Goal: Use online tool/utility: Utilize a website feature to perform a specific function

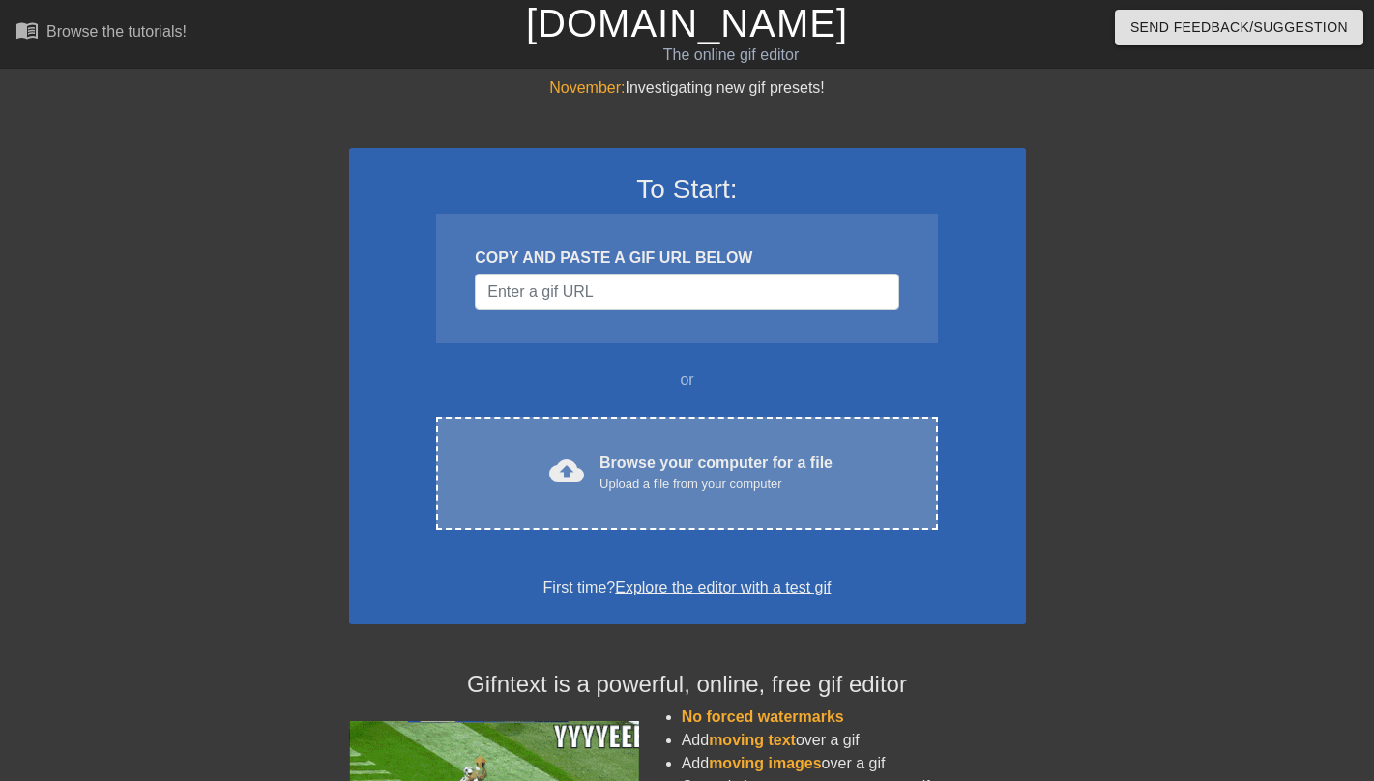
click at [639, 469] on div "Browse your computer for a file Upload a file from your computer" at bounding box center [716, 473] width 233 height 43
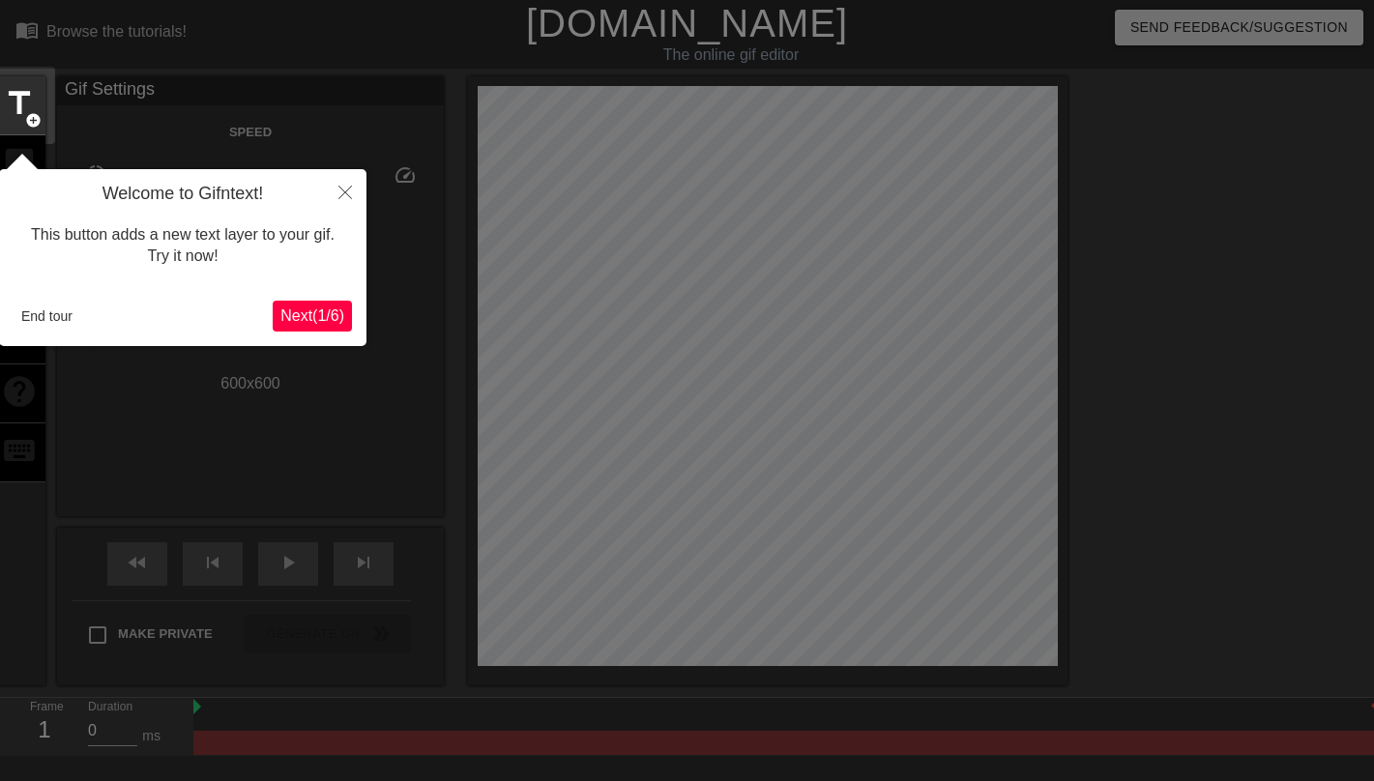
scroll to position [47, 0]
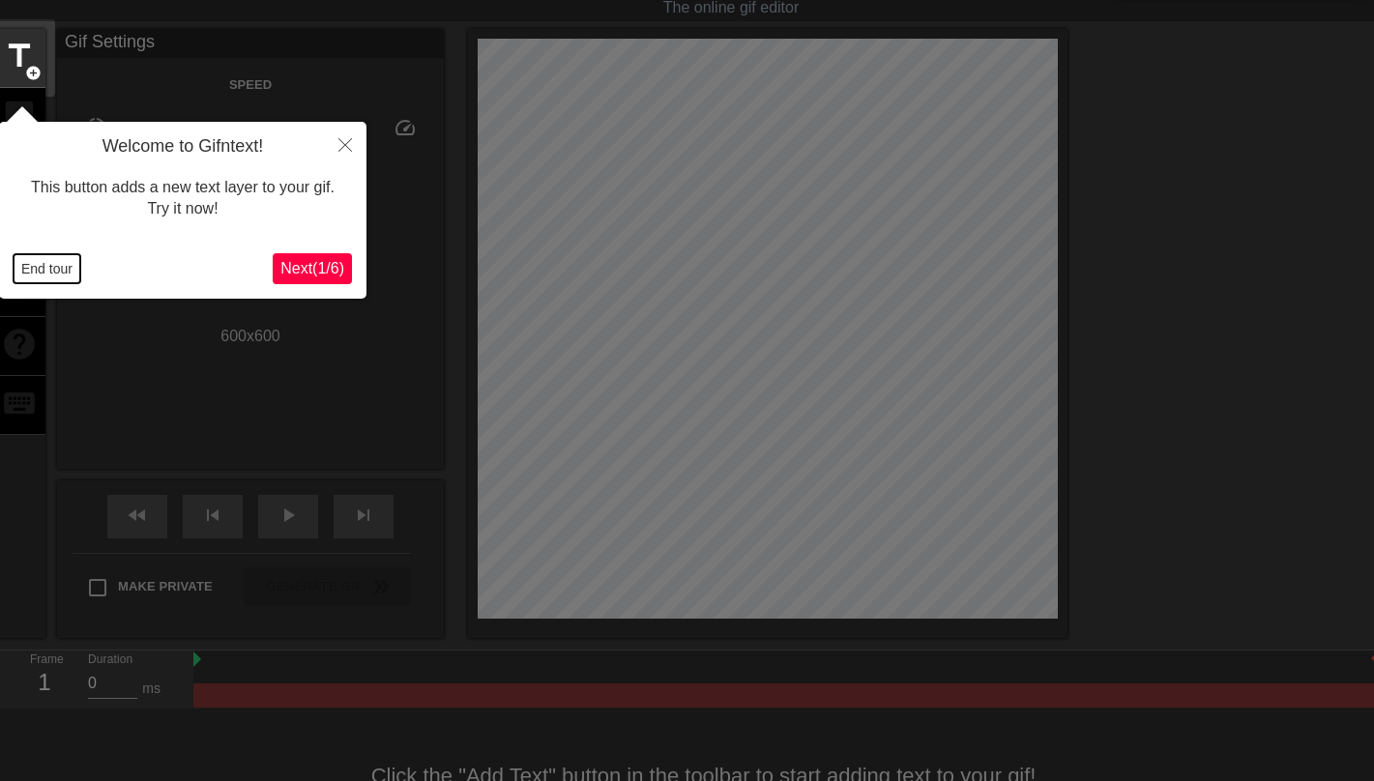
click at [50, 277] on button "End tour" at bounding box center [47, 268] width 67 height 29
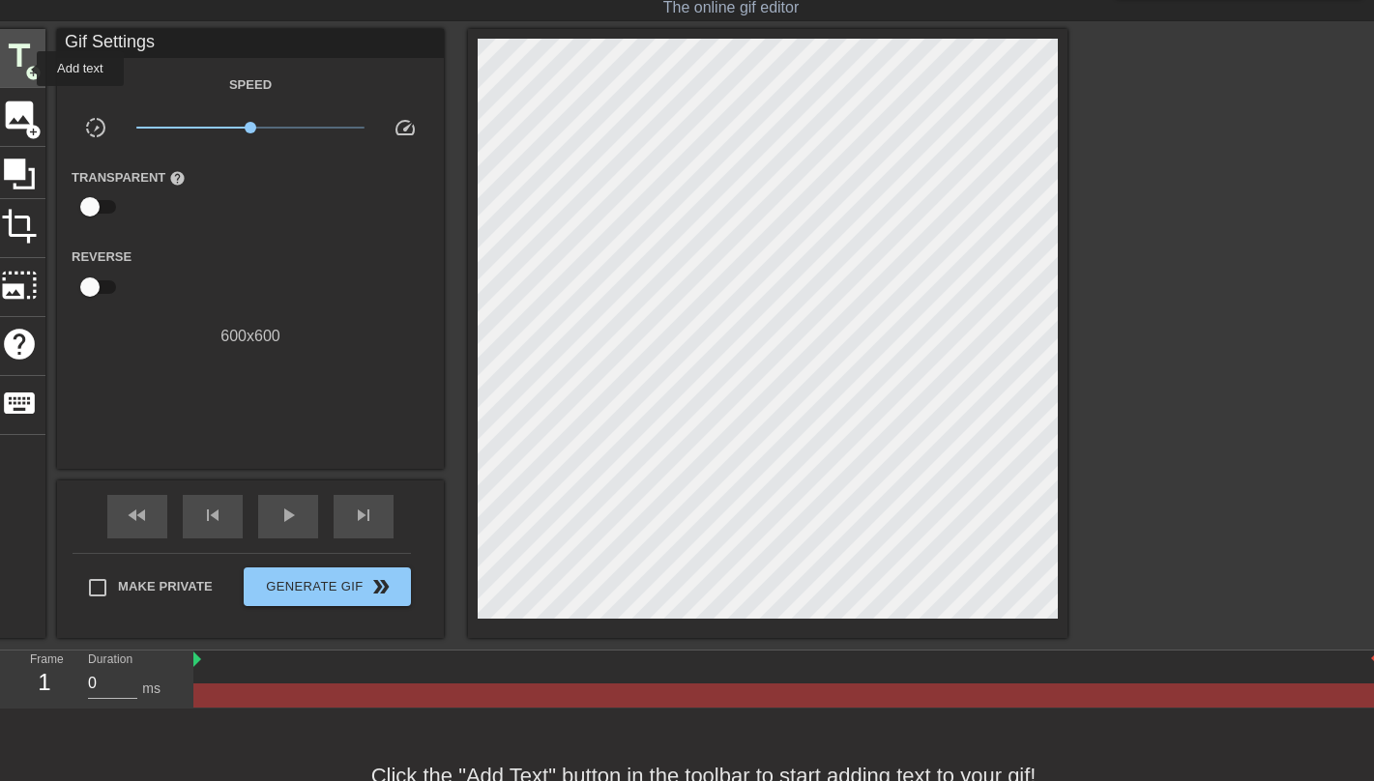
click at [24, 69] on span "title" at bounding box center [19, 56] width 37 height 37
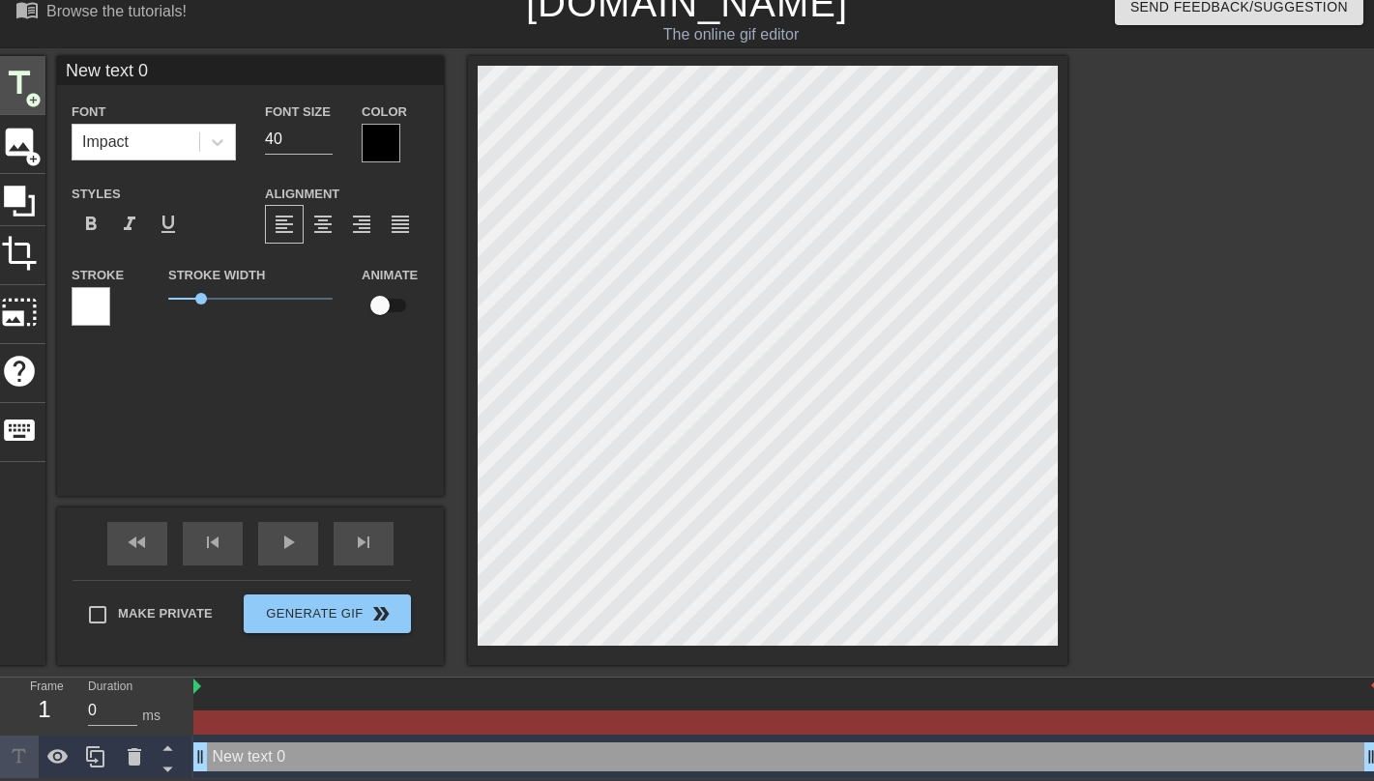
scroll to position [22, 0]
click at [390, 135] on div at bounding box center [381, 143] width 39 height 39
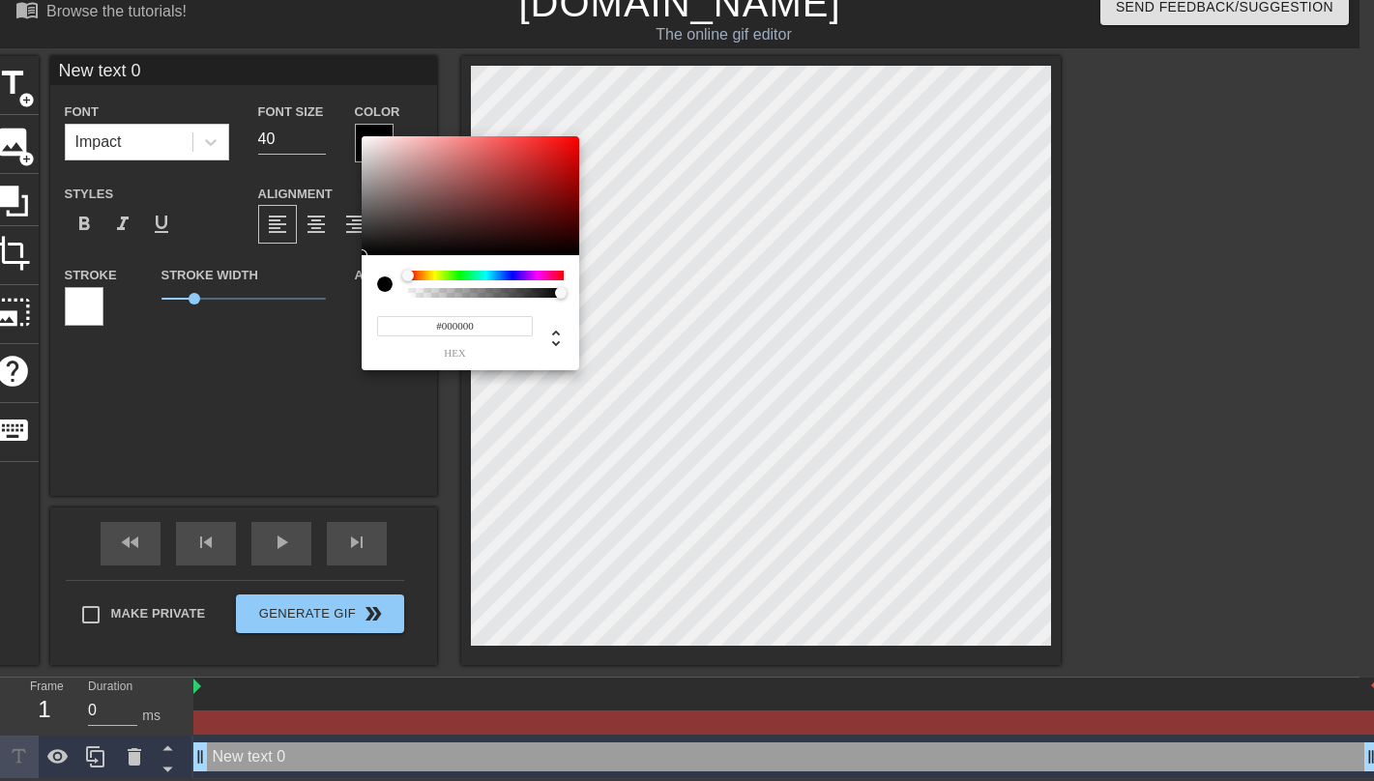
scroll to position [8, 0]
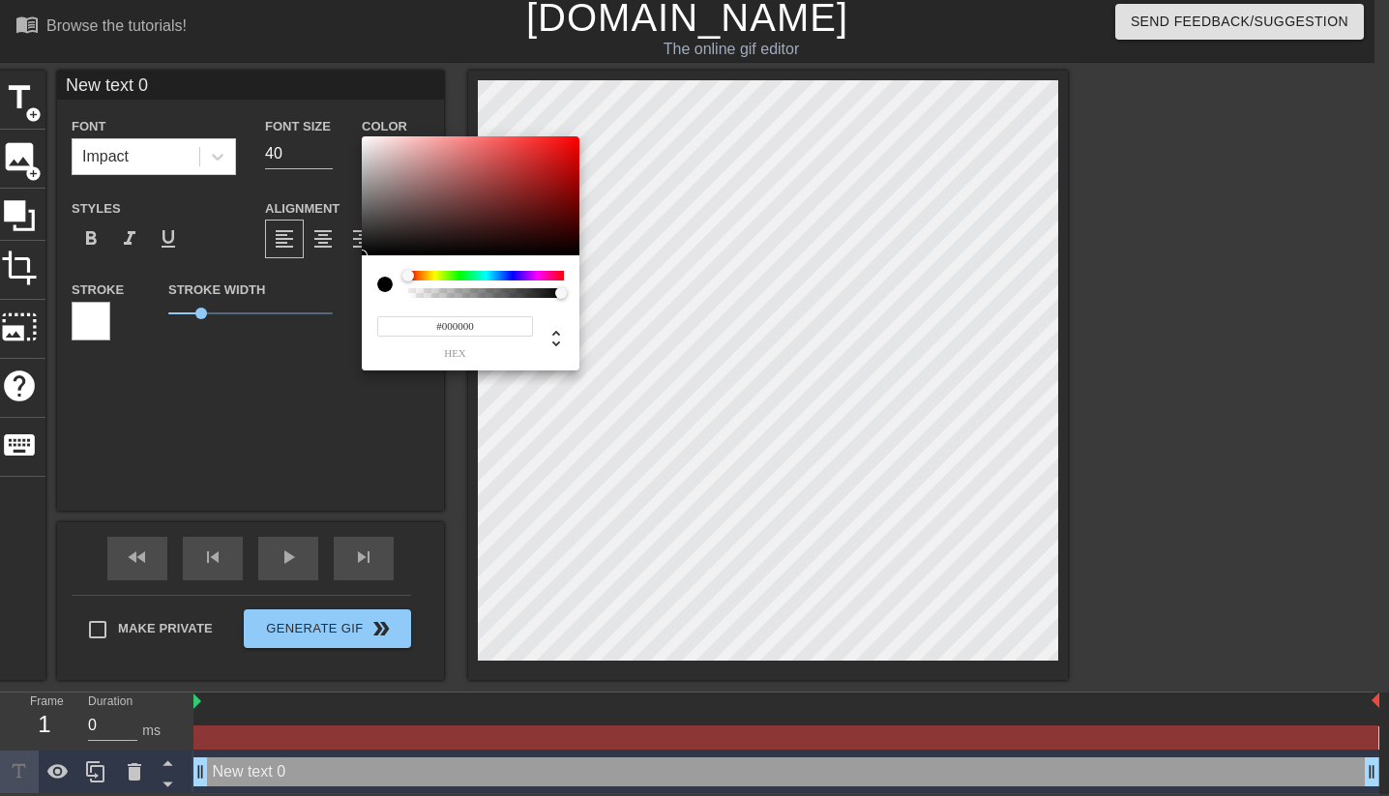
type input "#F0ECEC"
click at [365, 143] on div at bounding box center [471, 196] width 218 height 120
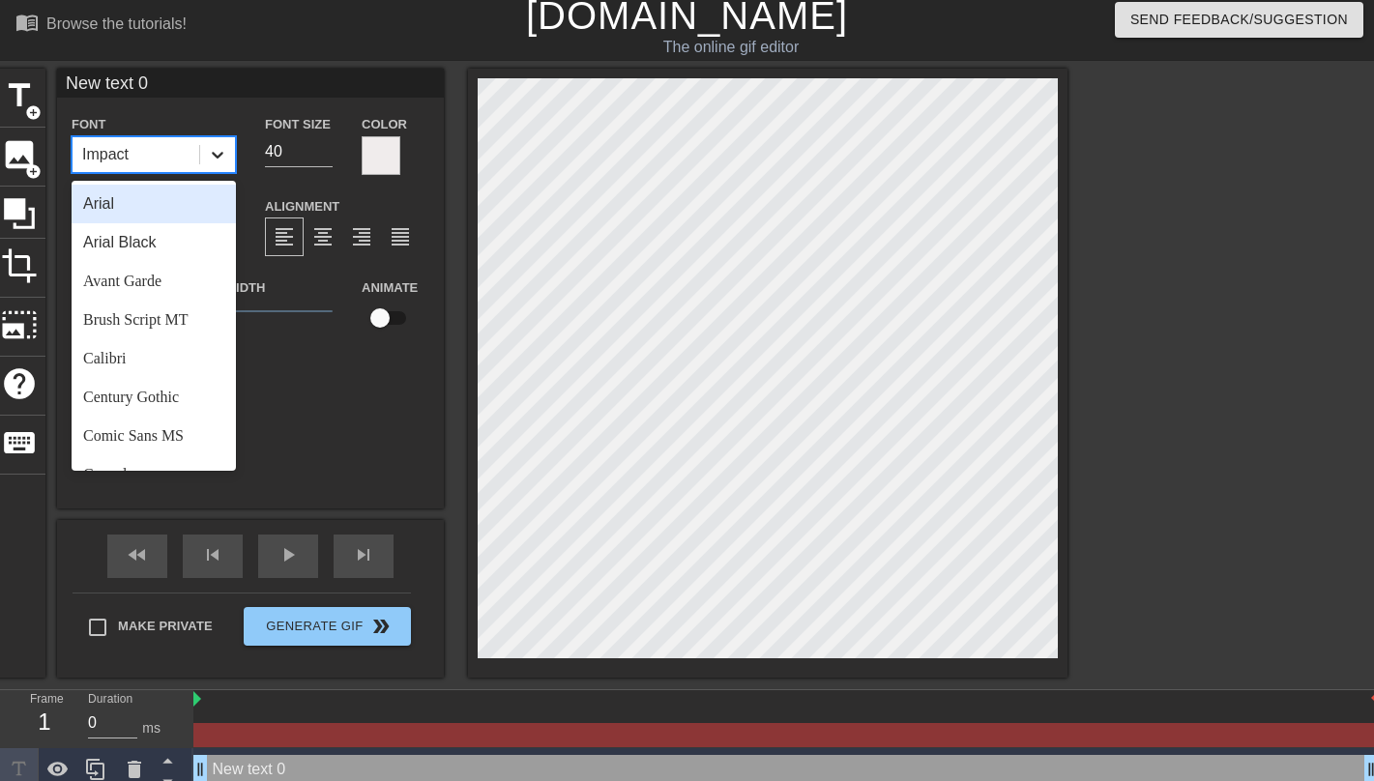
click at [212, 156] on icon at bounding box center [217, 154] width 19 height 19
click at [164, 246] on div "Arial Black" at bounding box center [154, 242] width 164 height 39
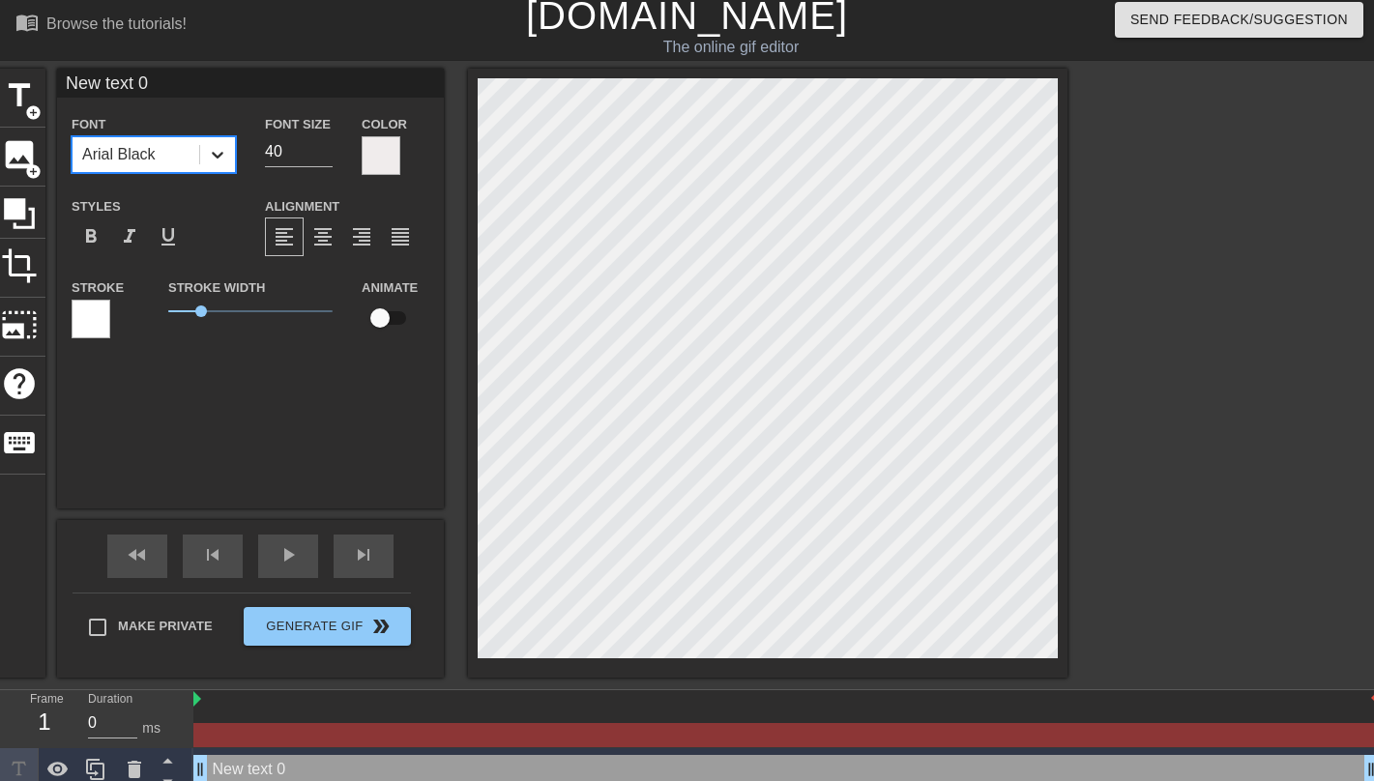
click at [223, 154] on icon at bounding box center [217, 154] width 19 height 19
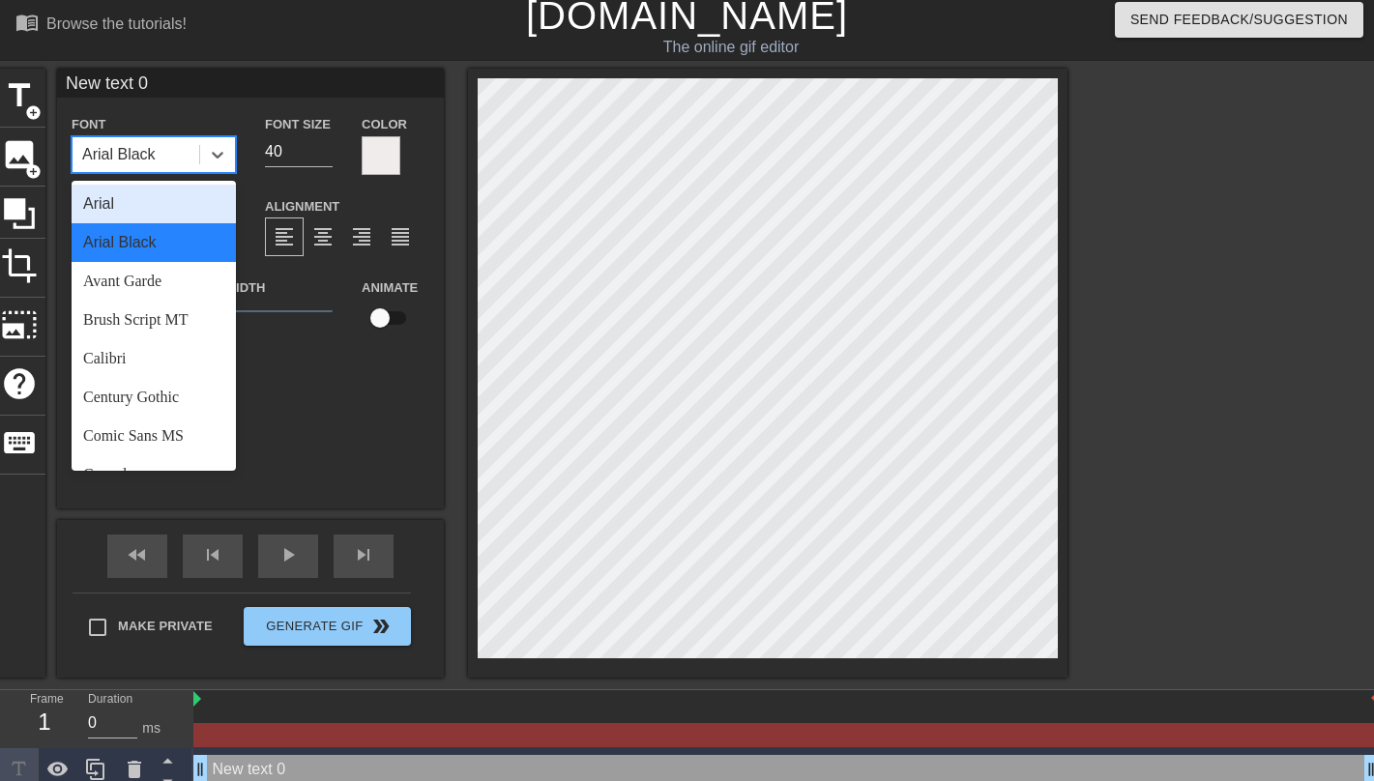
click at [127, 198] on div "Arial" at bounding box center [154, 204] width 164 height 39
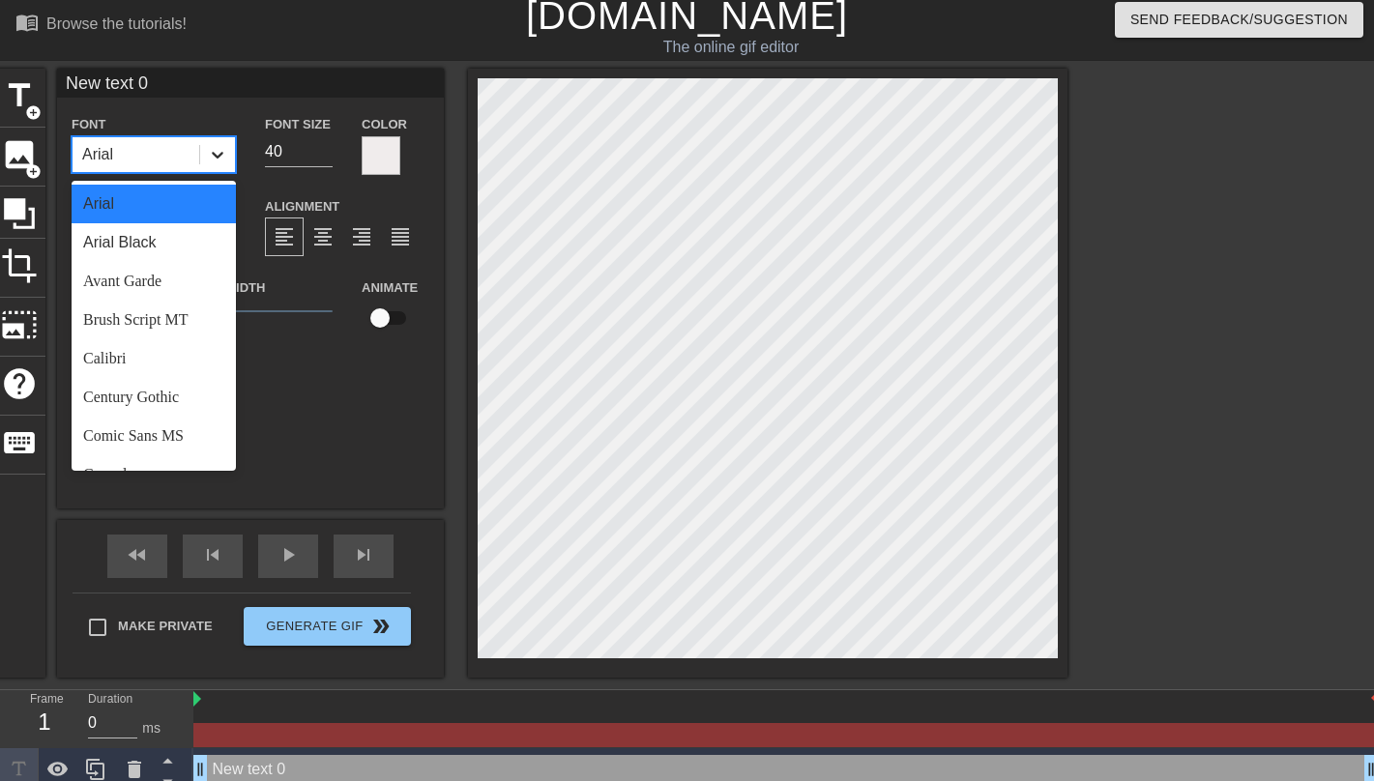
click at [217, 157] on icon at bounding box center [217, 154] width 19 height 19
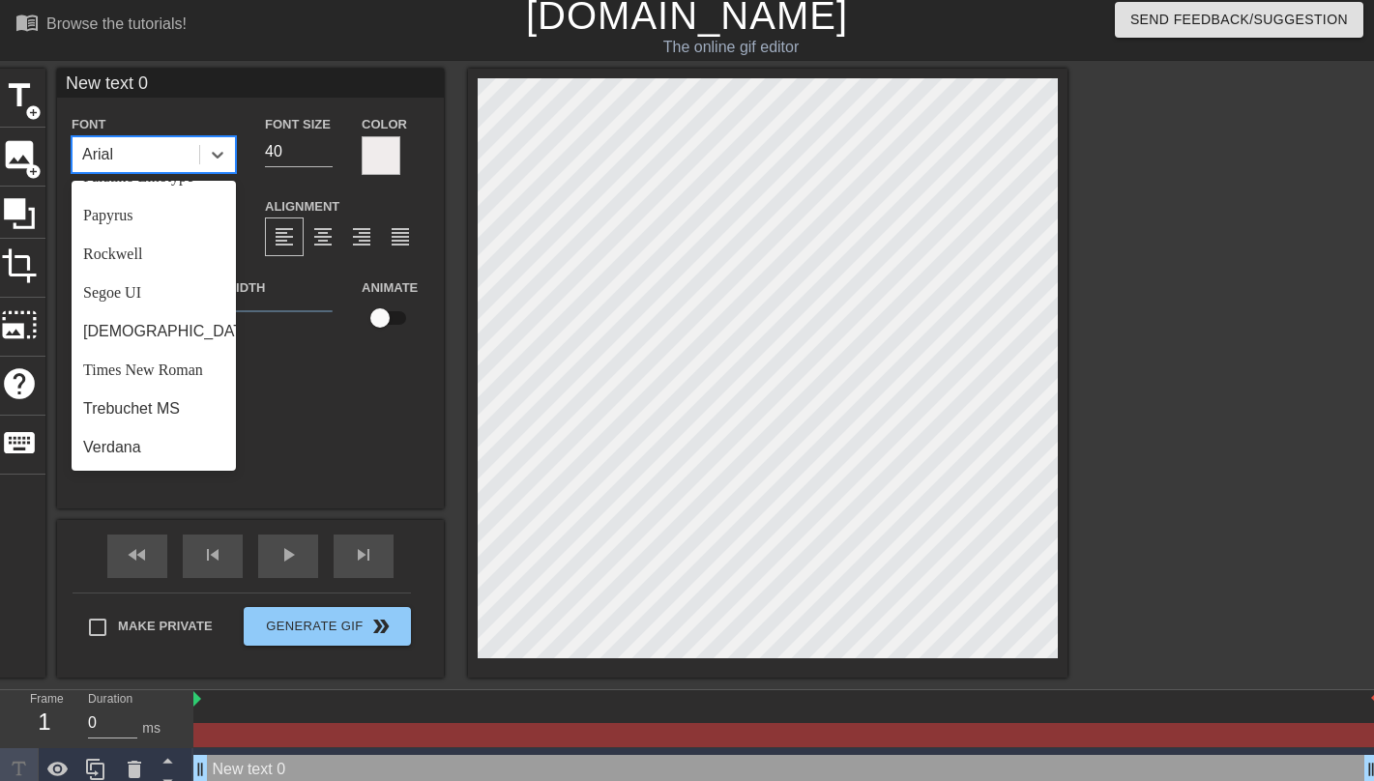
scroll to position [692, 0]
click at [177, 373] on div "Times New Roman" at bounding box center [154, 370] width 164 height 39
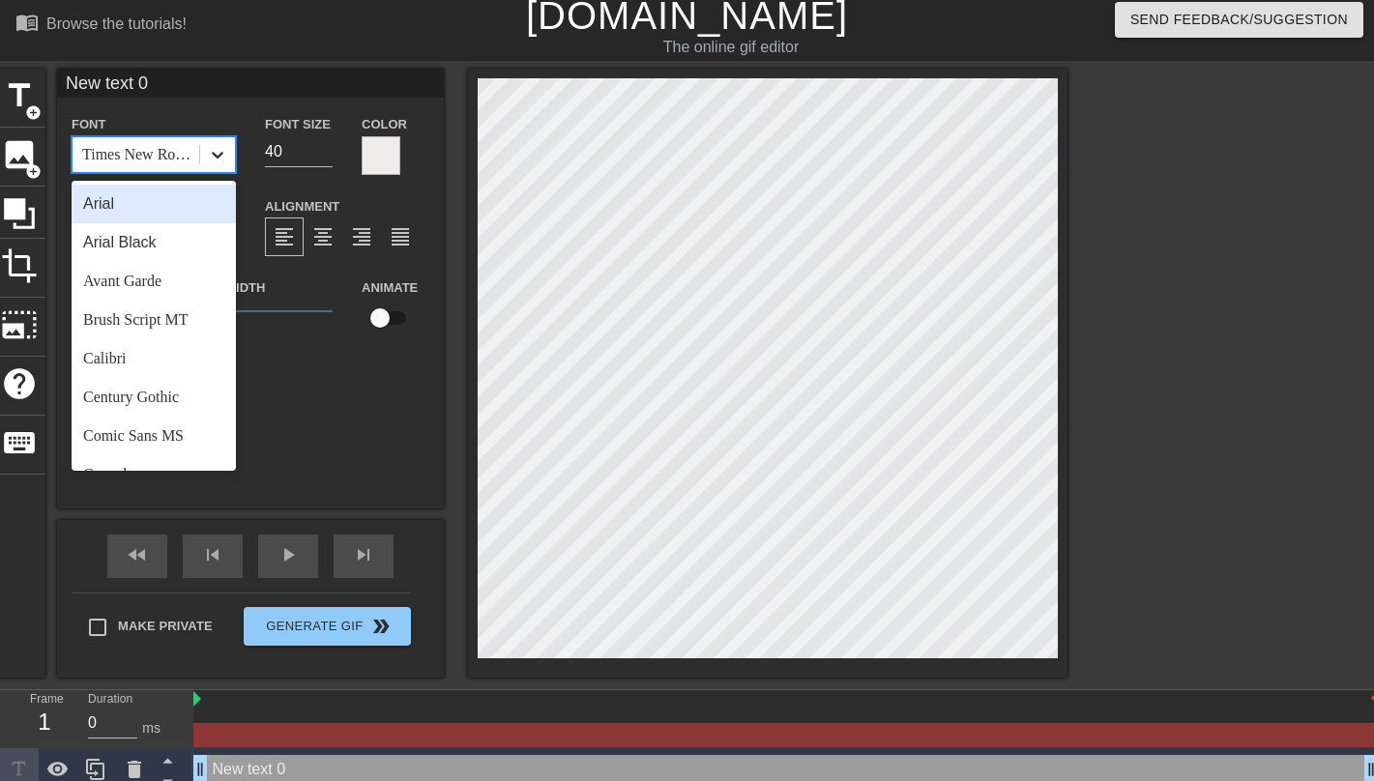
click at [218, 146] on icon at bounding box center [217, 154] width 19 height 19
click at [149, 433] on div "Comic Sans MS" at bounding box center [154, 436] width 164 height 39
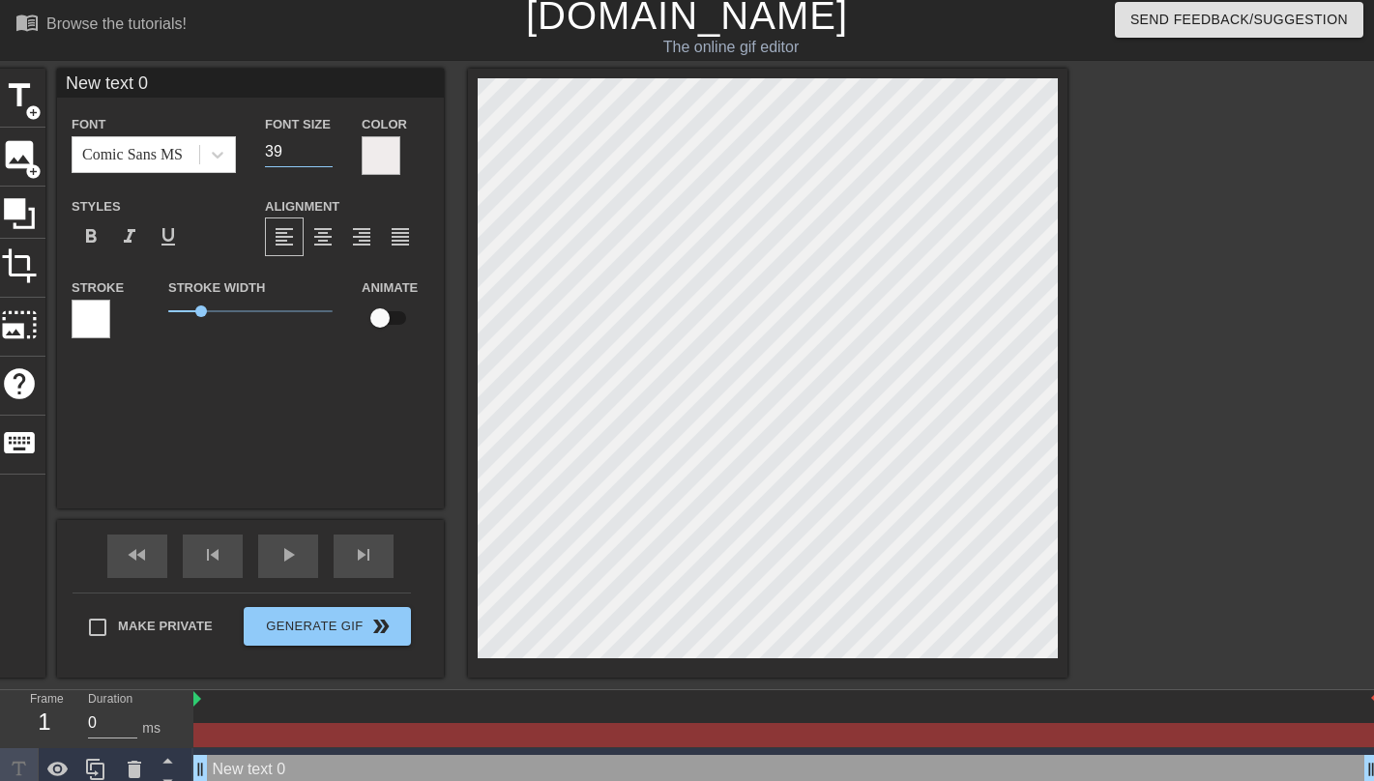
click at [323, 158] on input "39" at bounding box center [299, 151] width 68 height 31
click at [323, 158] on input "38" at bounding box center [299, 151] width 68 height 31
click at [323, 158] on input "37" at bounding box center [299, 151] width 68 height 31
click at [323, 158] on input "36" at bounding box center [299, 151] width 68 height 31
click at [323, 158] on input "35" at bounding box center [299, 151] width 68 height 31
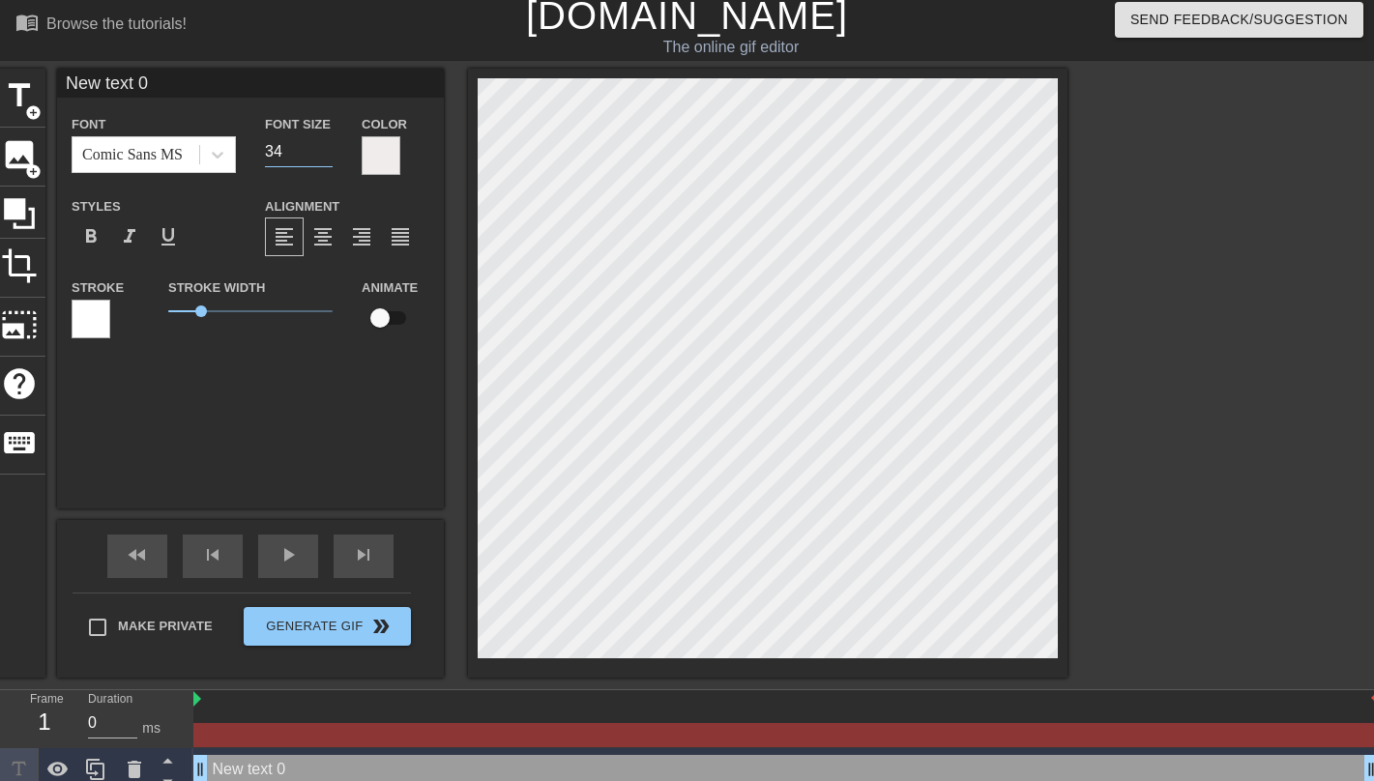
click at [323, 158] on input "34" at bounding box center [299, 151] width 68 height 31
click at [323, 158] on input "33" at bounding box center [299, 151] width 68 height 31
type input "32"
click at [323, 158] on input "32" at bounding box center [299, 151] width 68 height 31
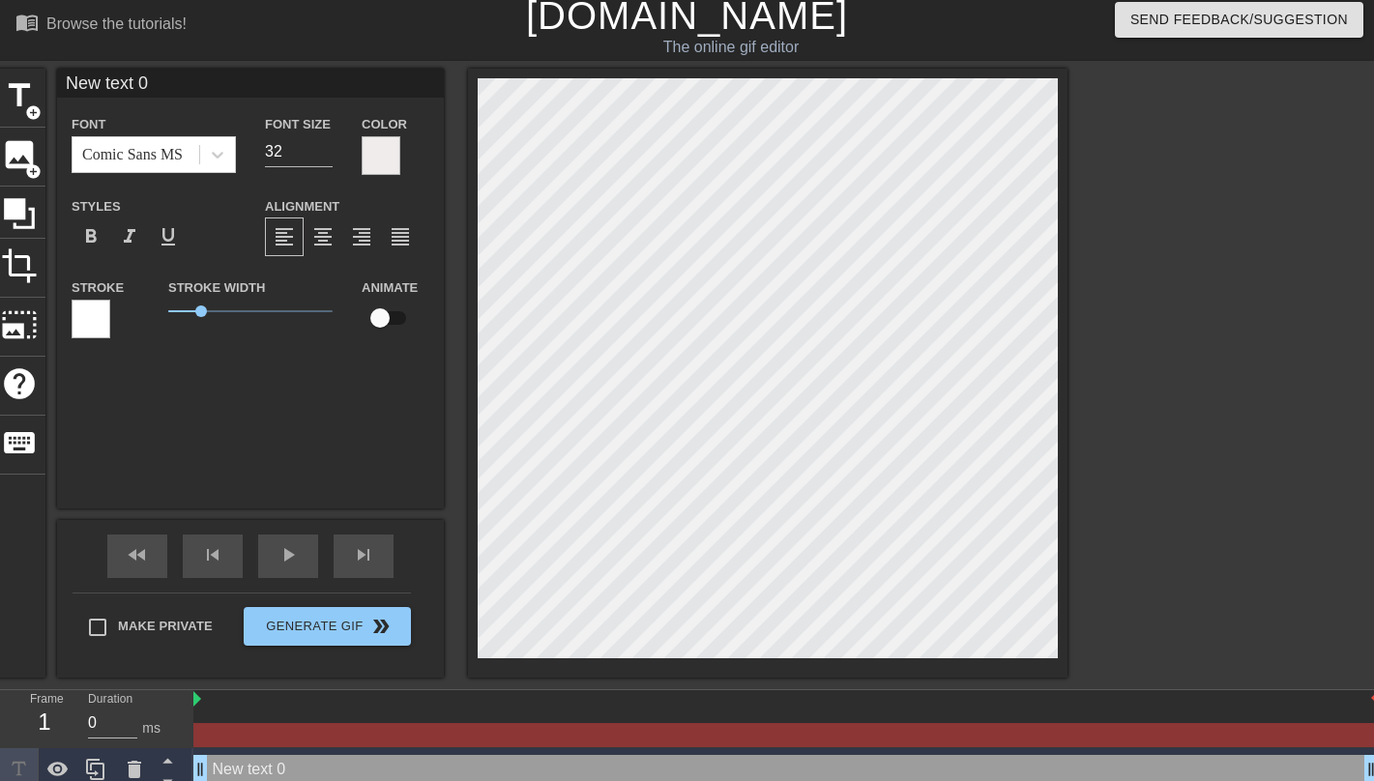
type input "text 0"
type textarea "text 0"
type input "text"
type textarea "text"
type input "text"
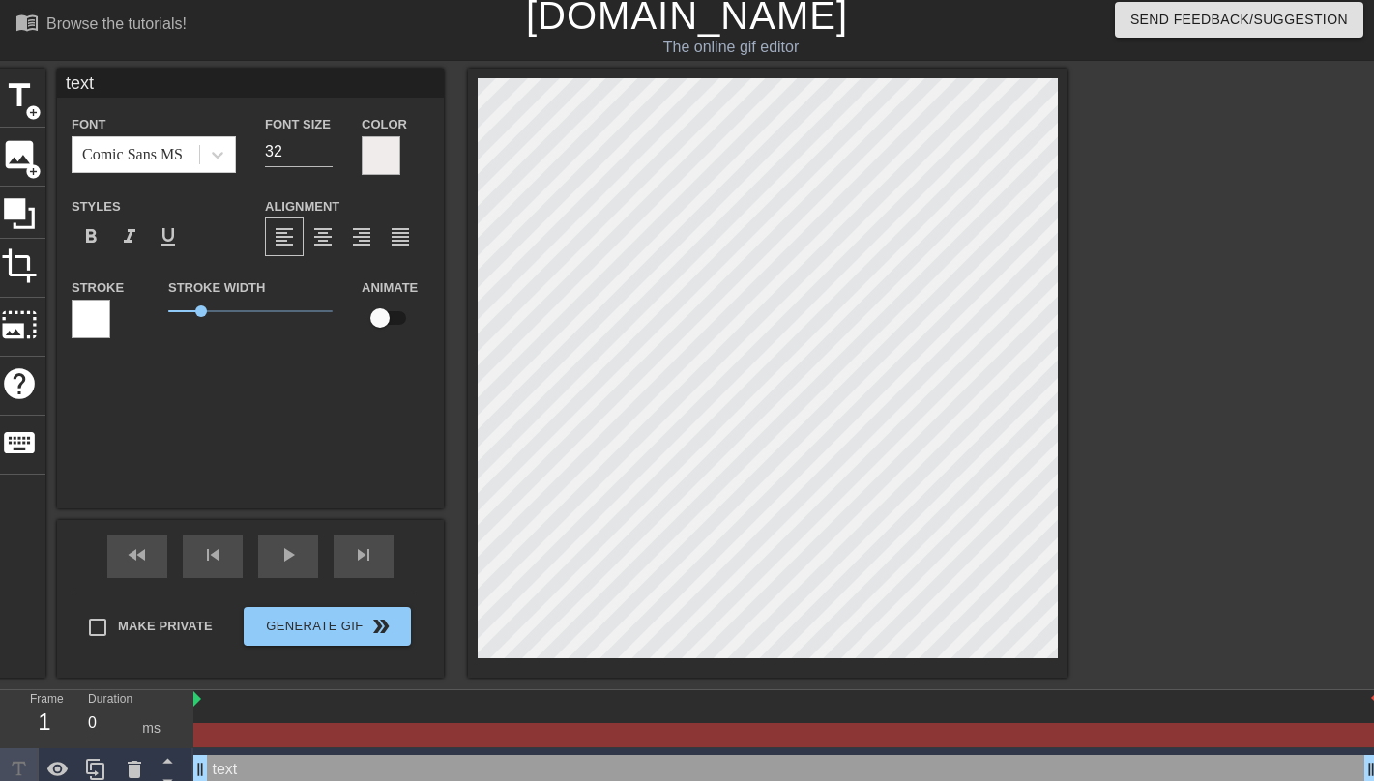
type textarea "text"
type input "tex"
type textarea "tex"
type input "te"
type textarea "te"
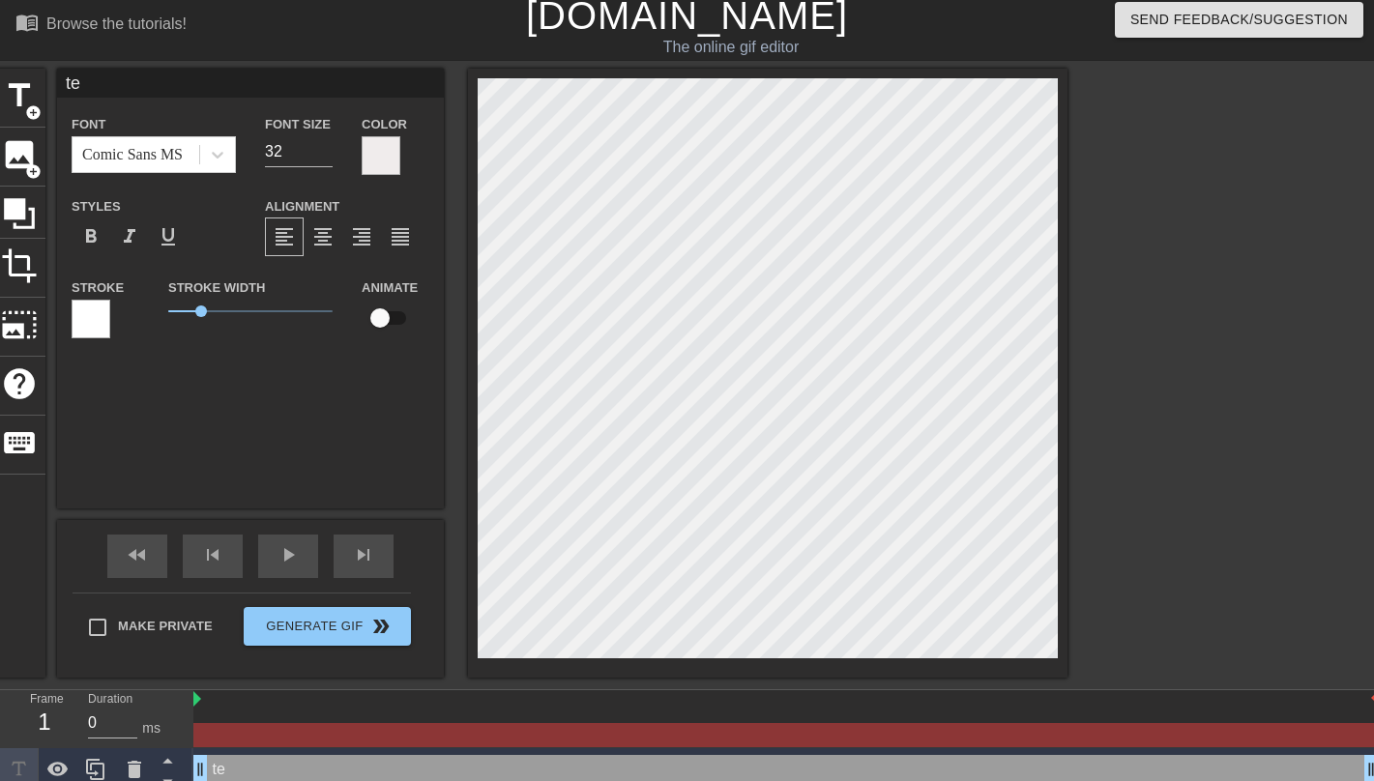
type input "t"
type textarea "t"
type input "L"
type textarea "L"
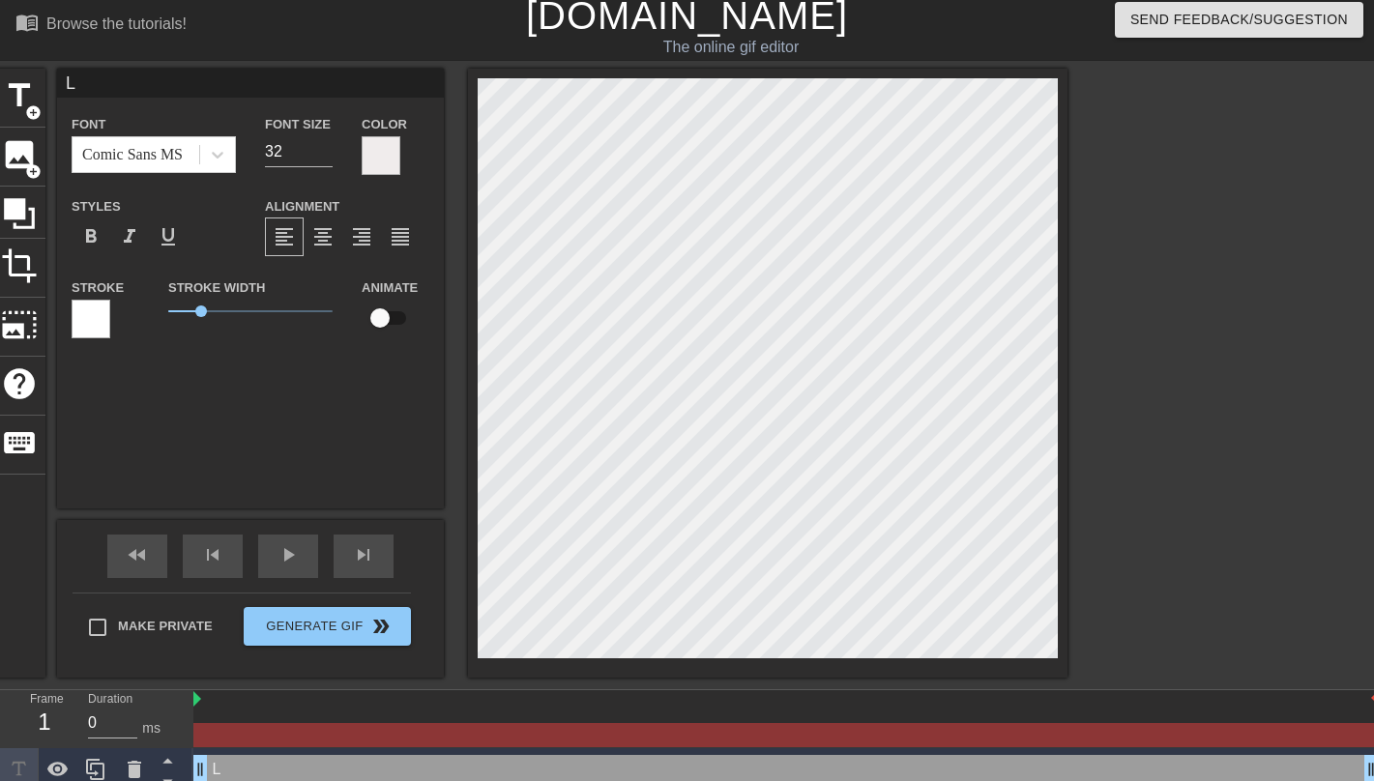
type input "La"
type textarea "La"
type input "[PERSON_NAME]"
type textarea "[PERSON_NAME]"
type input "Laun"
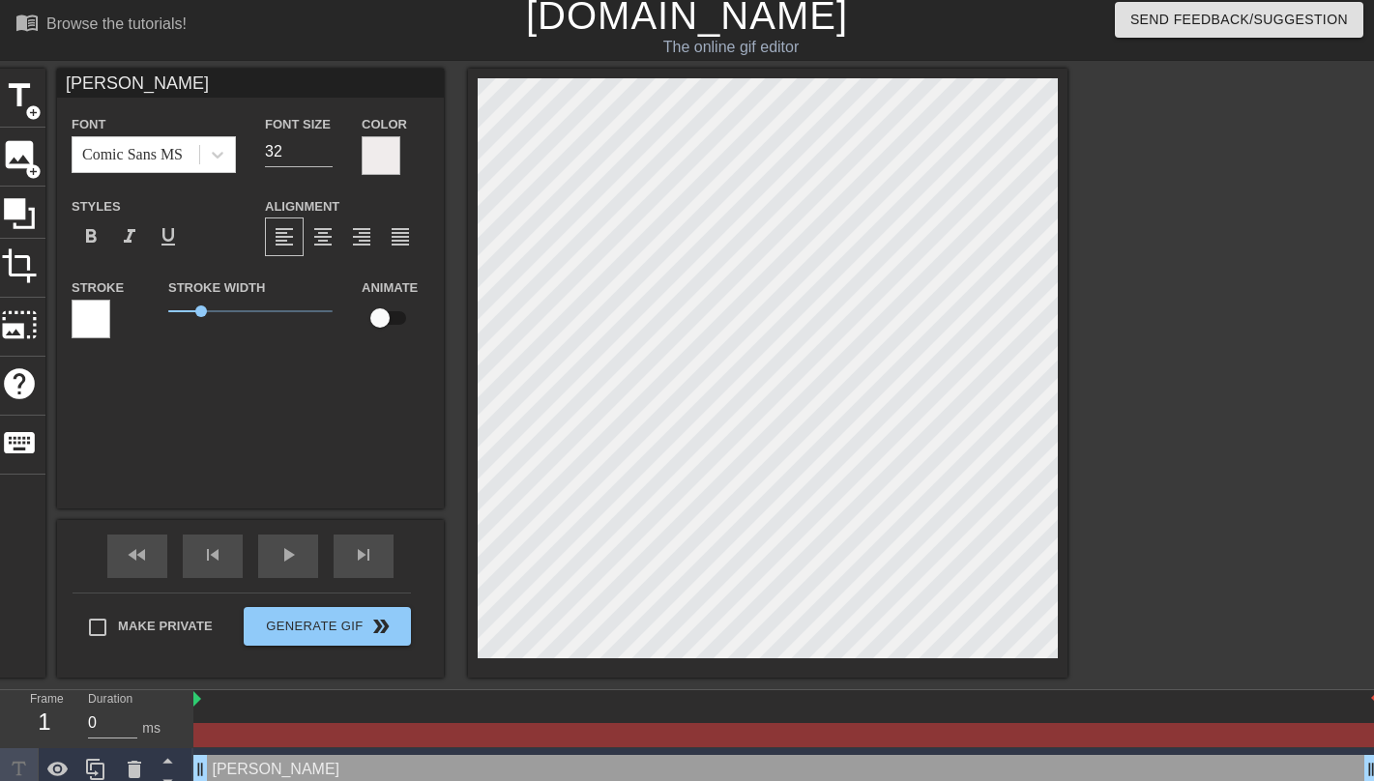
type textarea "Laun"
type input "Laund"
type textarea "Laund"
type input "Laundr"
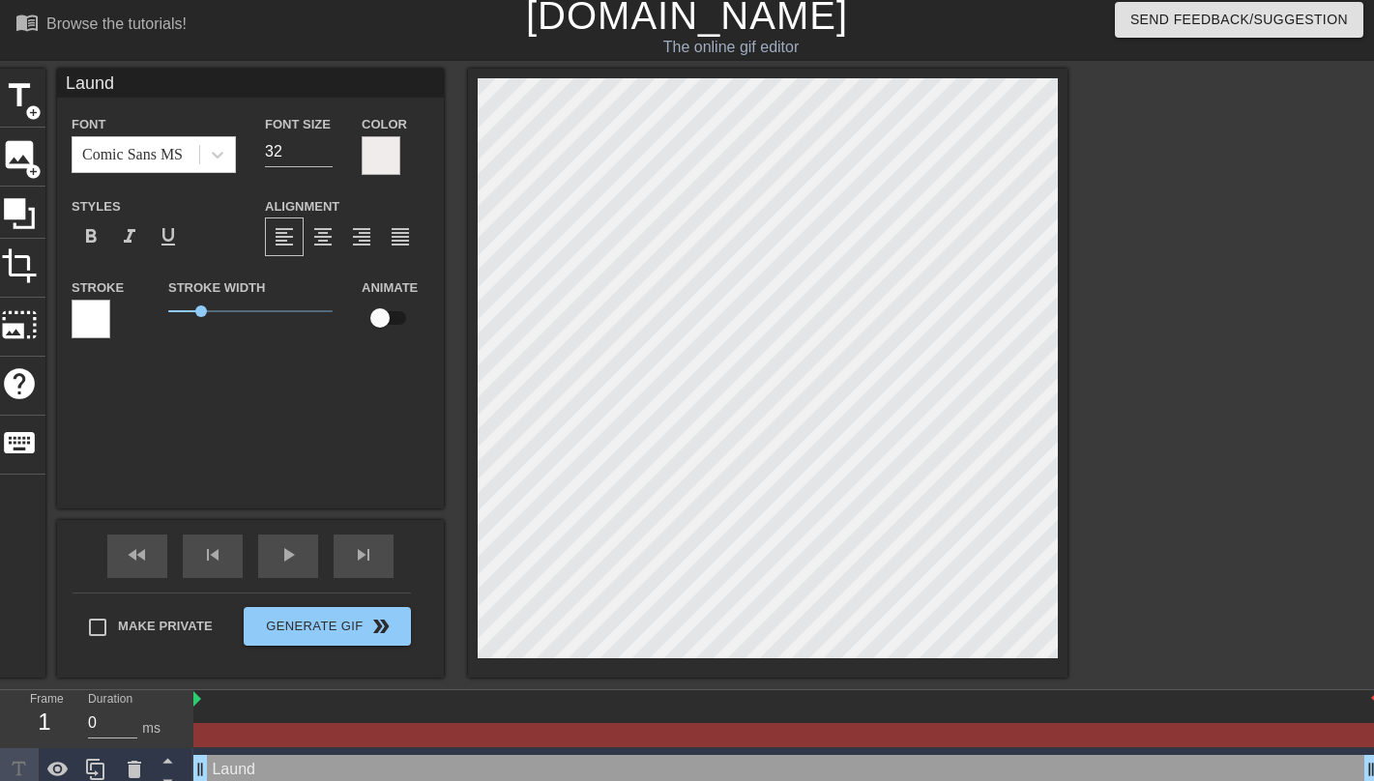
type textarea "Laundr"
type input "Laundry"
type textarea "Laundry"
click at [216, 155] on icon at bounding box center [218, 155] width 12 height 7
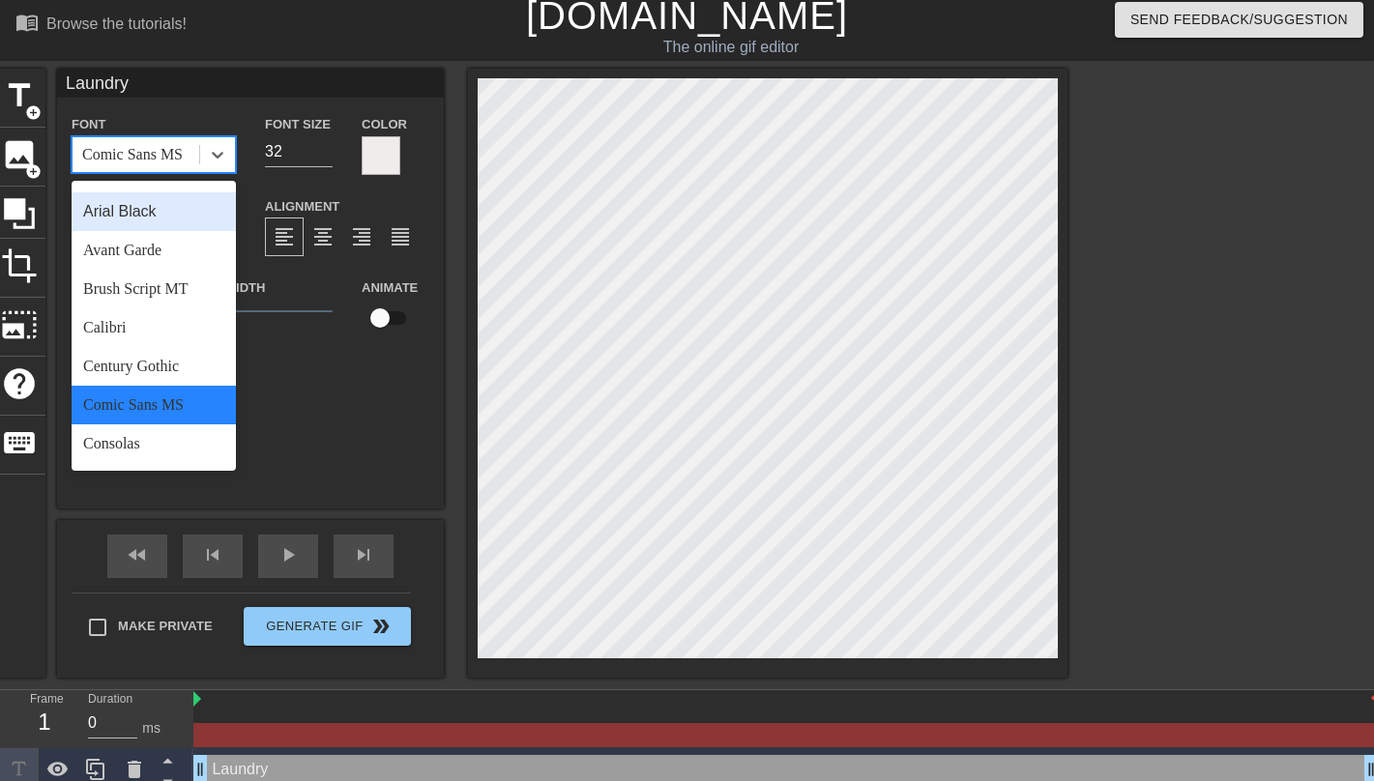
scroll to position [0, 0]
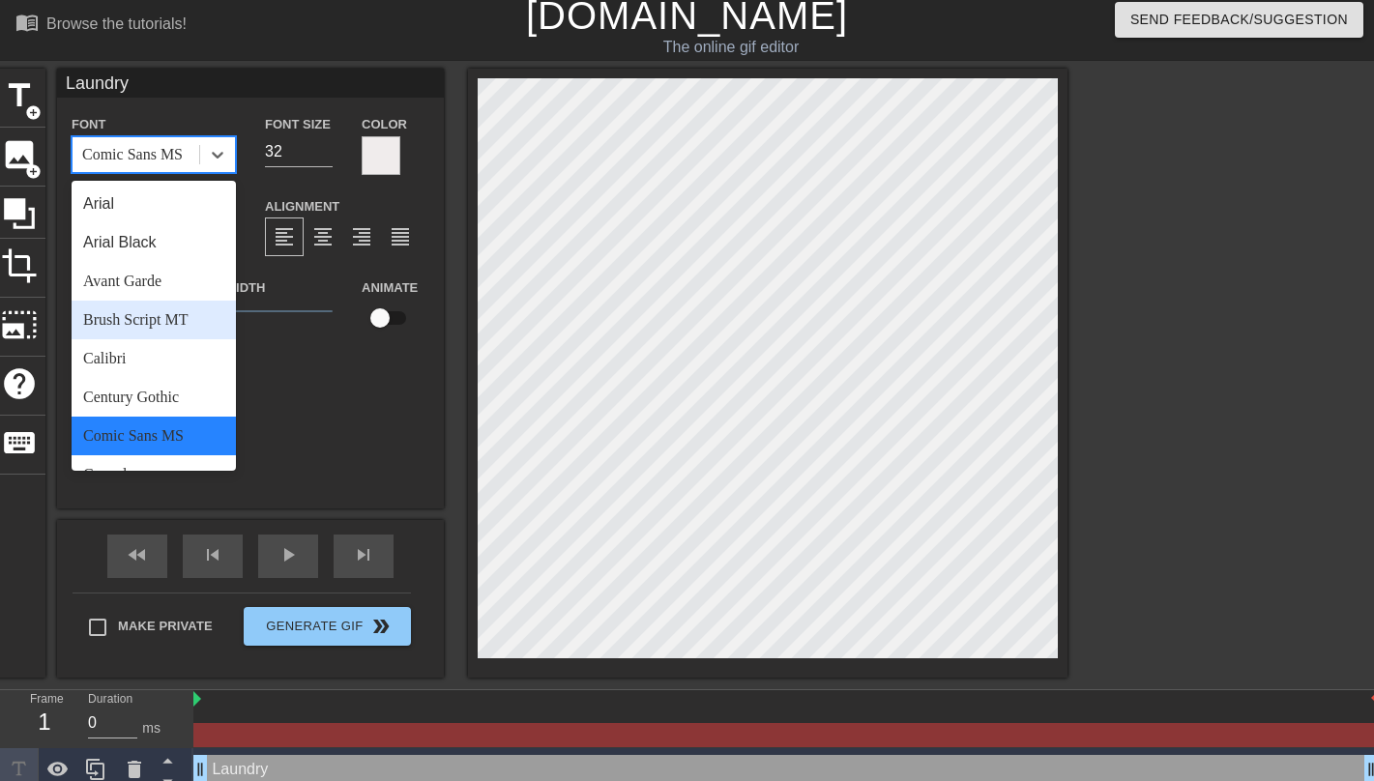
click at [179, 311] on div "Brush Script MT" at bounding box center [154, 320] width 164 height 39
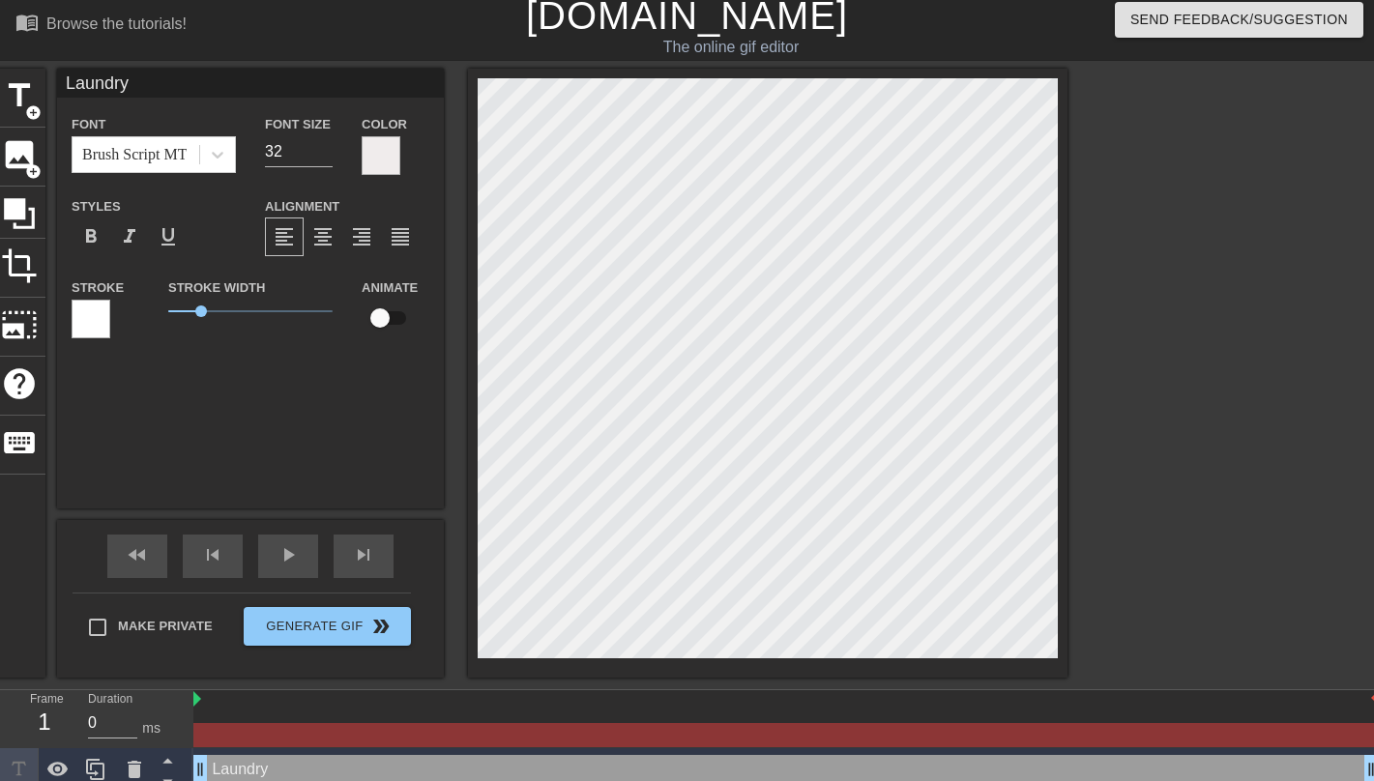
scroll to position [3, 2]
click at [886, 7] on div "menu_book Browse the tutorials! [DOMAIN_NAME] The online gif editor Send Feedba…" at bounding box center [687, 392] width 1374 height 800
click at [880, 17] on div "menu_book Browse the tutorials! [DOMAIN_NAME] The online gif editor Send Feedba…" at bounding box center [687, 392] width 1374 height 800
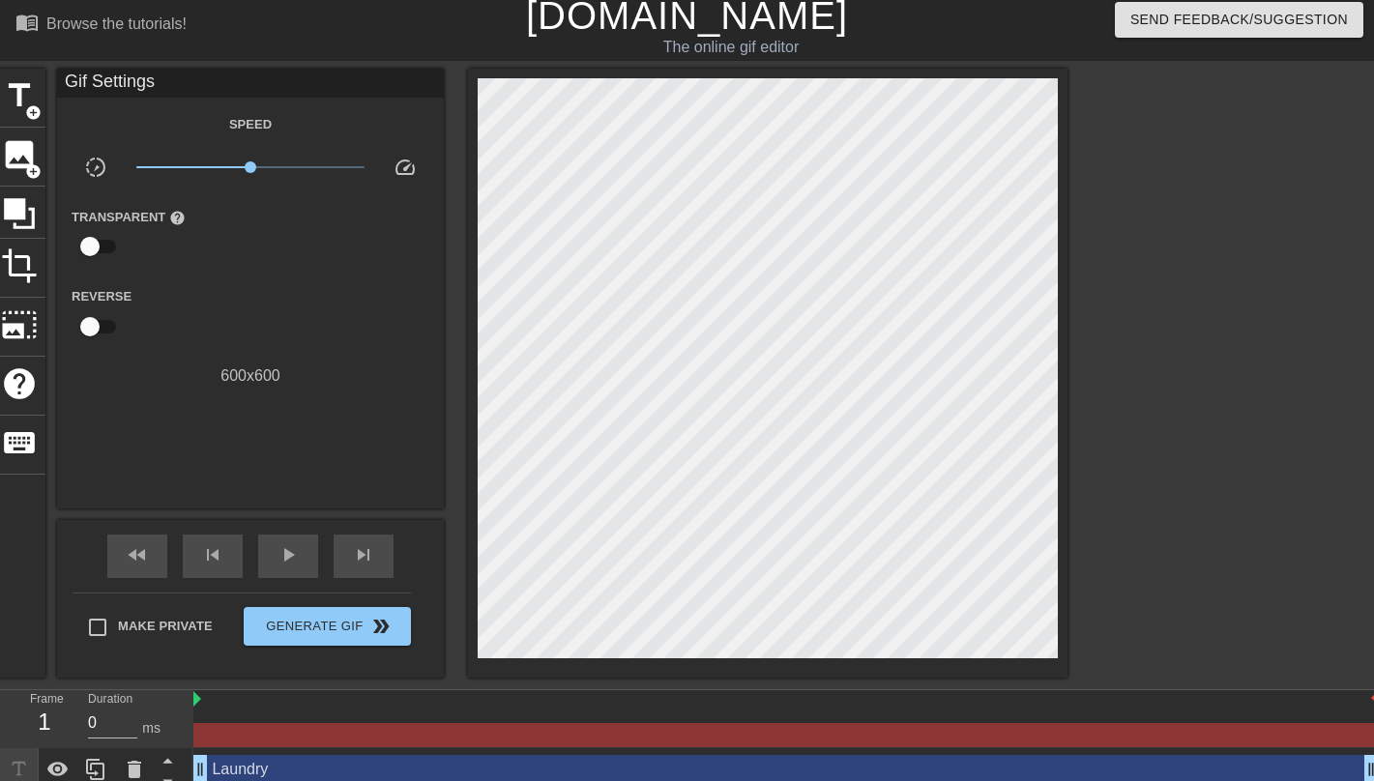
click at [880, 13] on h1 "[DOMAIN_NAME]" at bounding box center [687, 15] width 439 height 46
drag, startPoint x: 252, startPoint y: 163, endPoint x: 137, endPoint y: 165, distance: 115.1
click at [137, 165] on span "x0.102" at bounding box center [138, 167] width 12 height 12
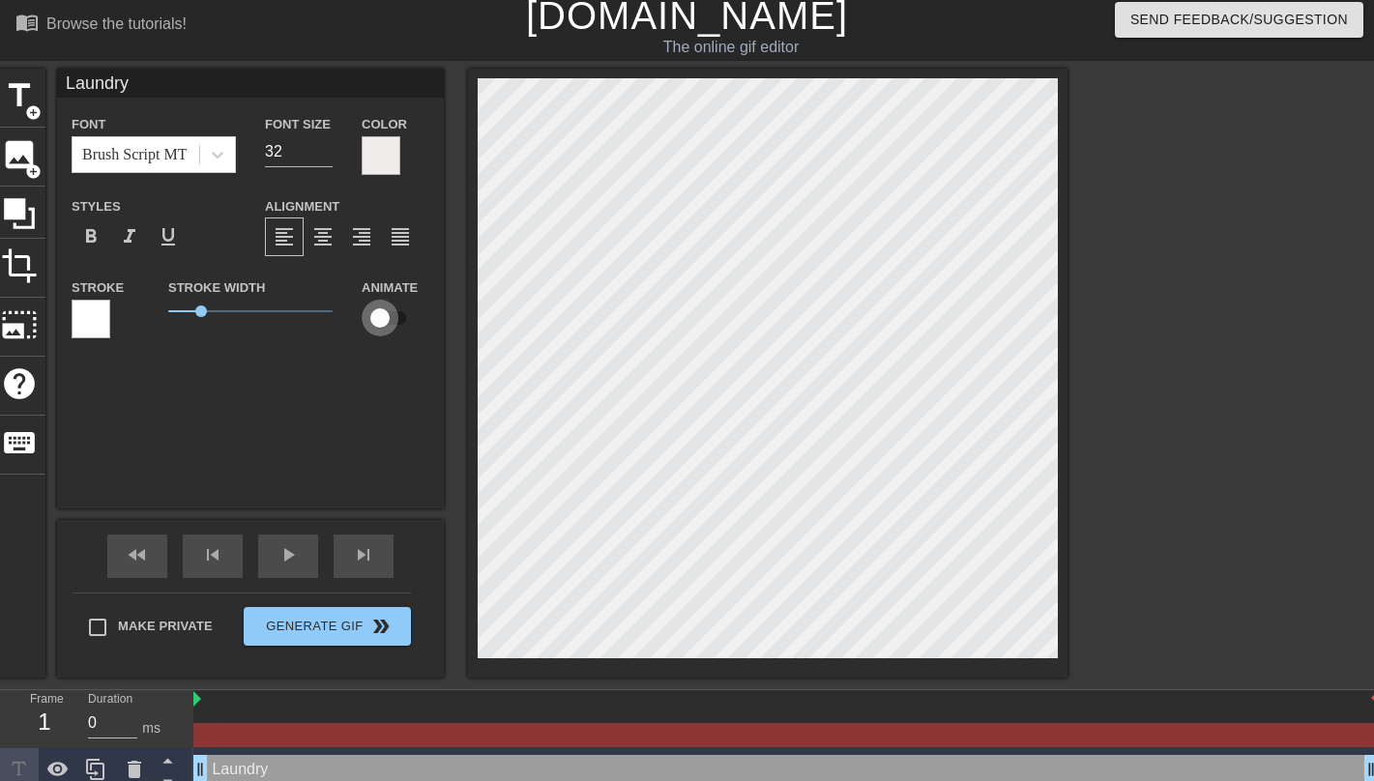
click at [391, 319] on input "checkbox" at bounding box center [380, 318] width 110 height 37
checkbox input "true"
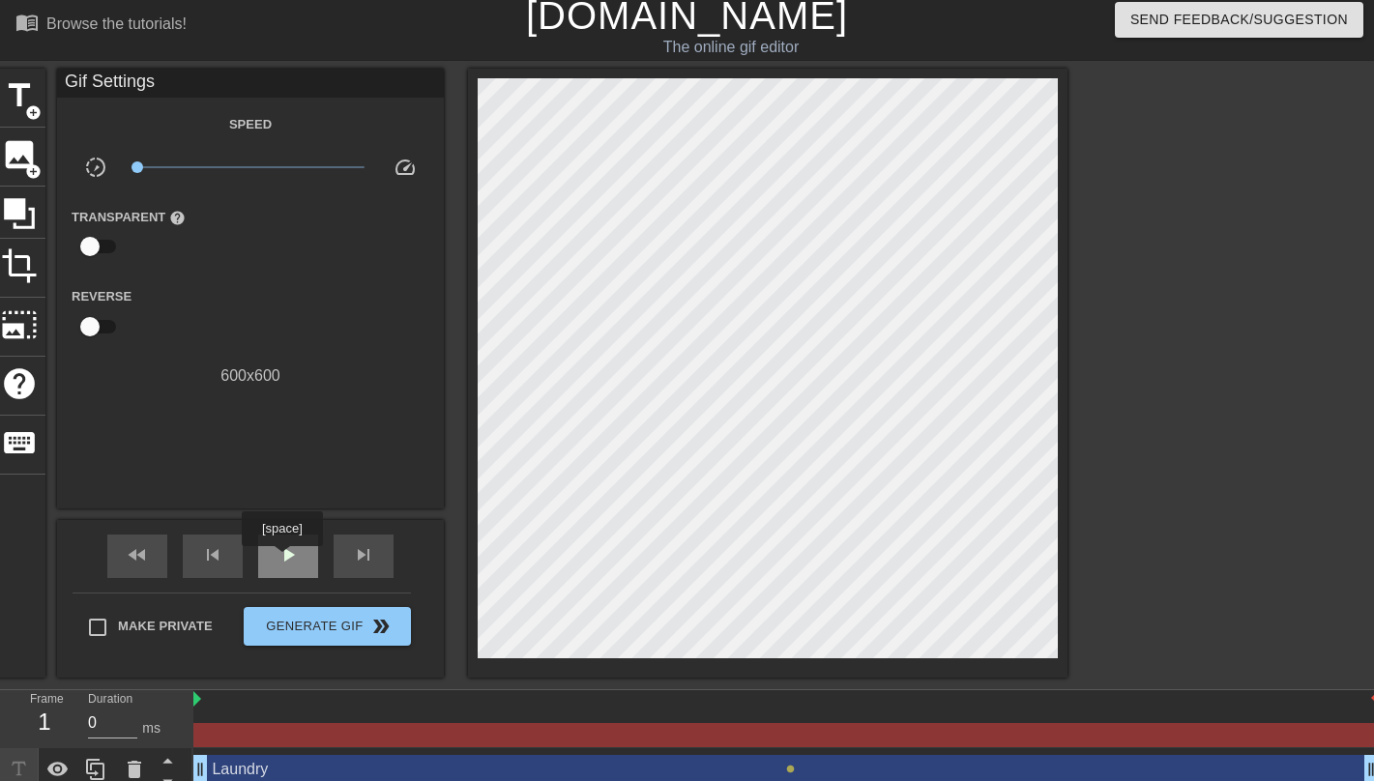
click at [282, 560] on span "play_arrow" at bounding box center [288, 554] width 23 height 23
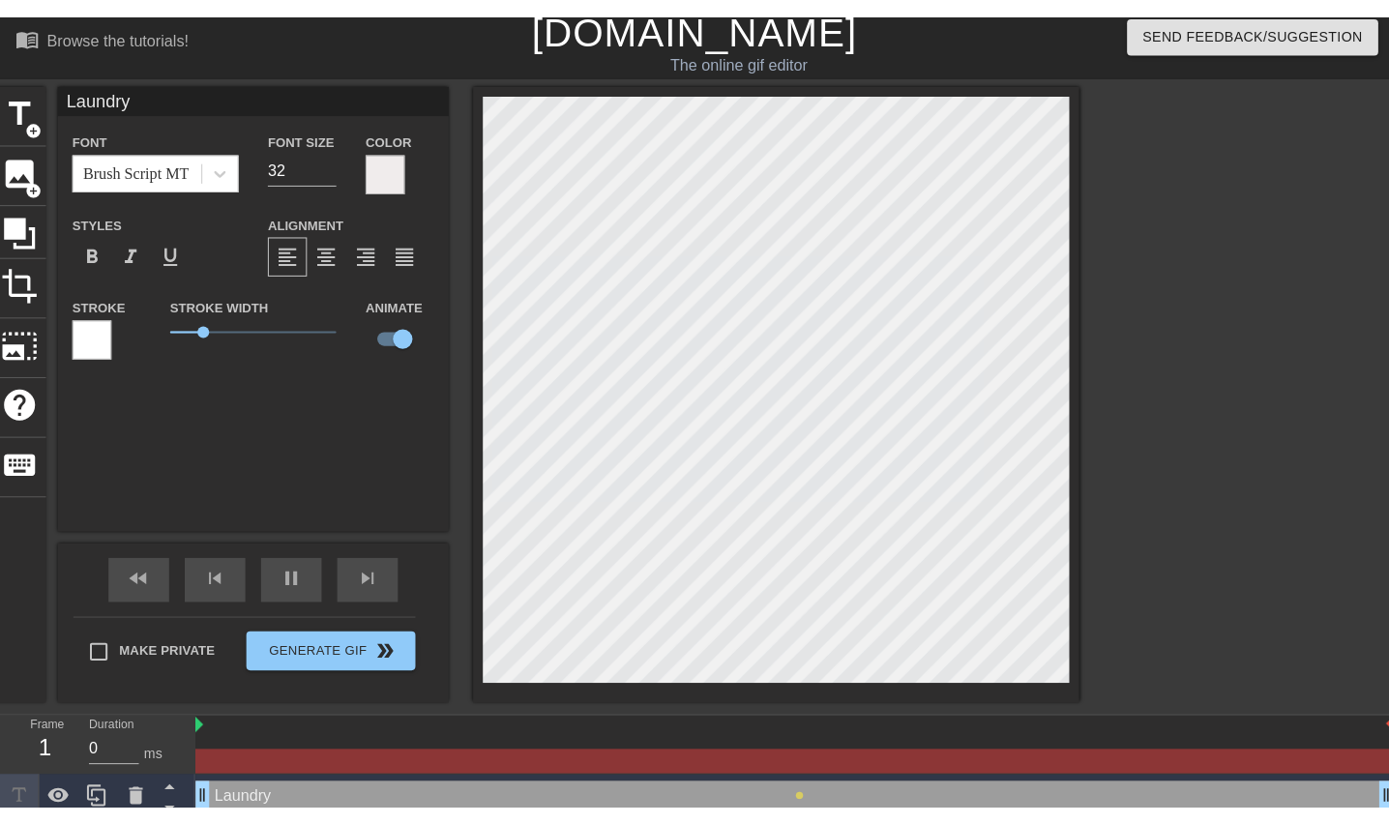
scroll to position [0, 0]
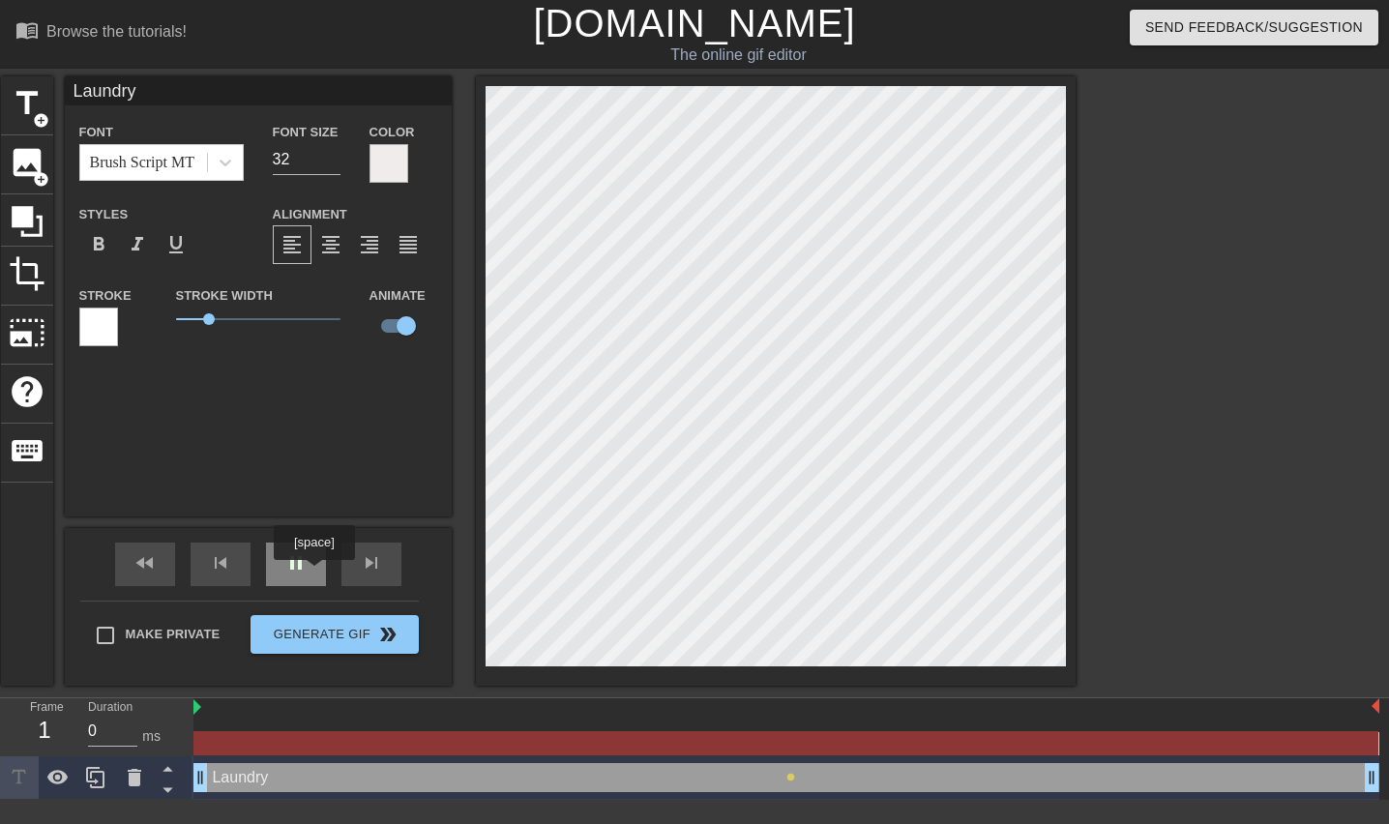
click at [314, 573] on div "pause" at bounding box center [296, 565] width 60 height 44
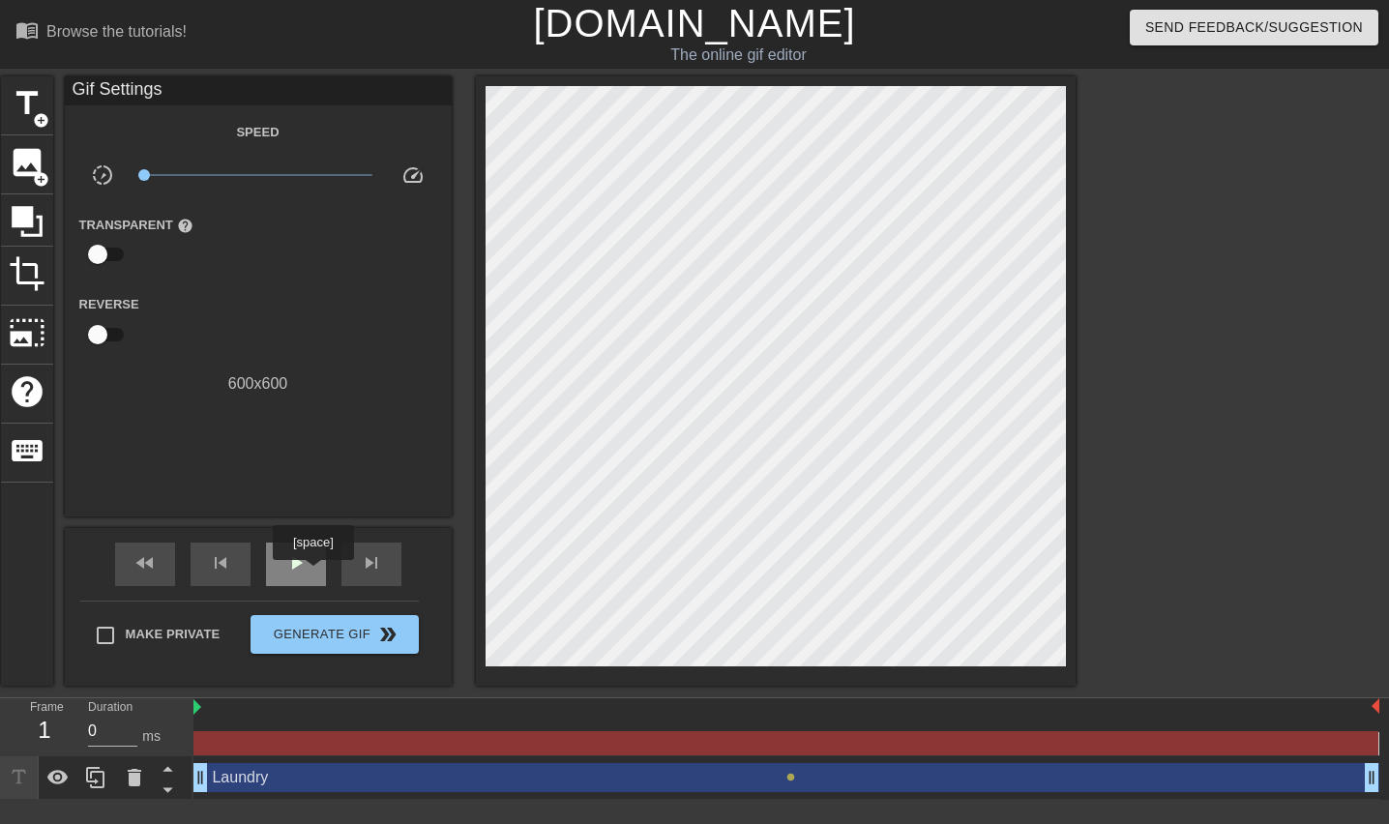
click at [309, 572] on div "play_arrow" at bounding box center [296, 565] width 60 height 44
click at [309, 572] on div "pause" at bounding box center [296, 565] width 60 height 44
click at [299, 572] on span "play_arrow" at bounding box center [295, 562] width 23 height 23
click at [299, 572] on span "pause" at bounding box center [295, 562] width 23 height 23
click at [299, 572] on span "play_arrow" at bounding box center [295, 562] width 23 height 23
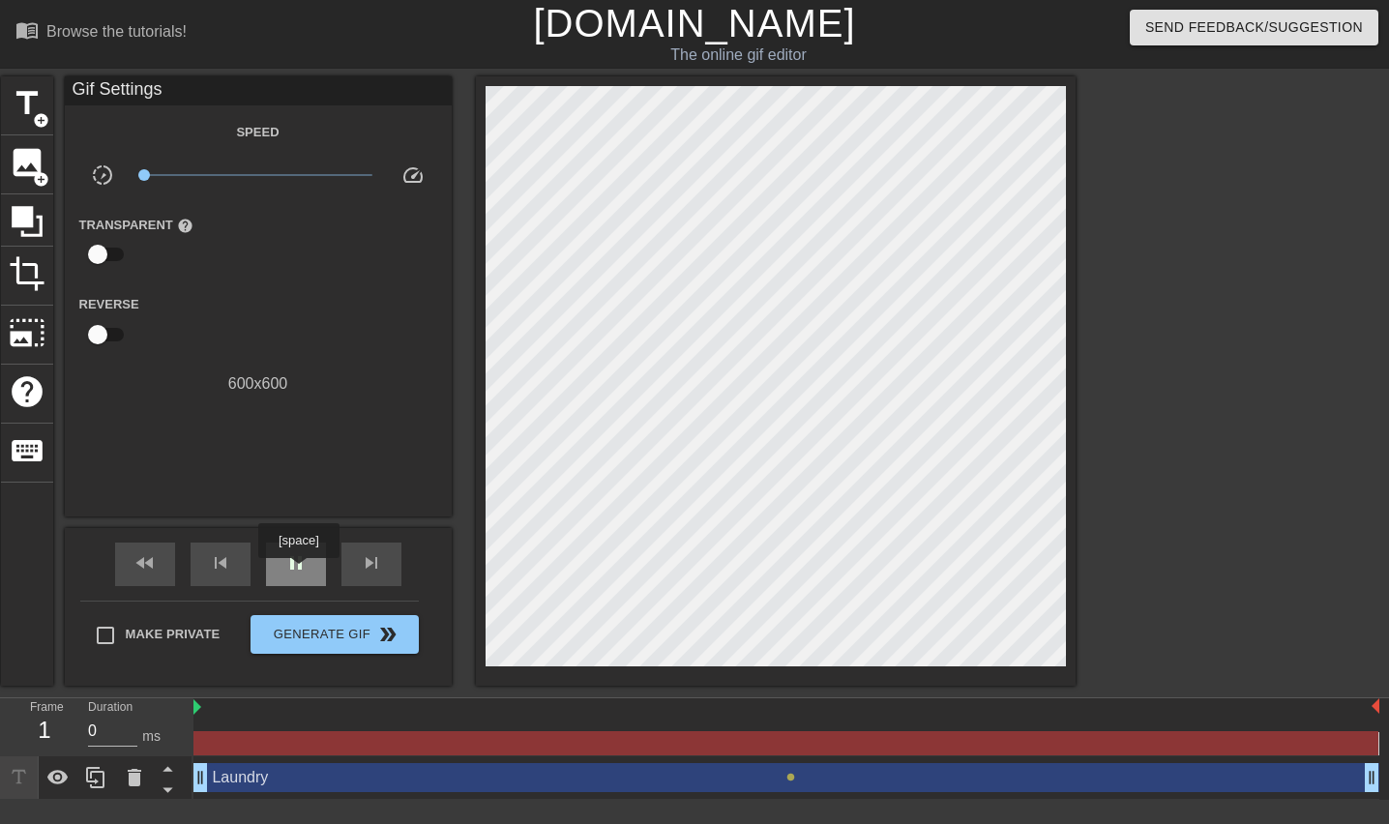
click at [299, 572] on span "pause" at bounding box center [295, 562] width 23 height 23
click at [299, 572] on span "play_arrow" at bounding box center [295, 562] width 23 height 23
click at [299, 572] on span "pause" at bounding box center [295, 562] width 23 height 23
click at [286, 579] on div "play_arrow" at bounding box center [296, 565] width 60 height 44
click at [287, 569] on span "pause" at bounding box center [295, 562] width 23 height 23
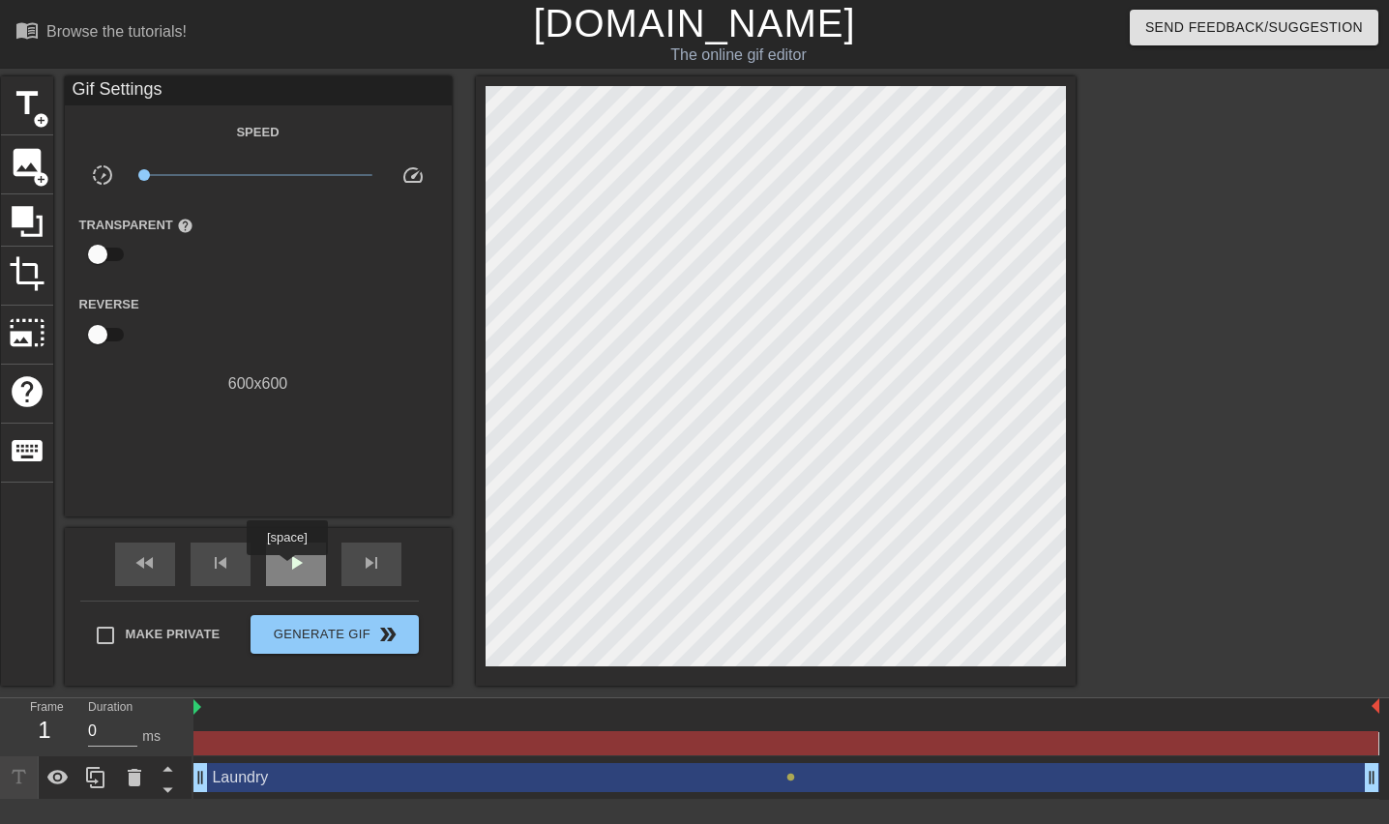
click at [287, 569] on span "play_arrow" at bounding box center [295, 562] width 23 height 23
click at [287, 569] on span "pause" at bounding box center [295, 562] width 23 height 23
click at [287, 569] on span "play_arrow" at bounding box center [295, 562] width 23 height 23
click at [287, 569] on span "pause" at bounding box center [295, 562] width 23 height 23
click at [287, 569] on span "play_arrow" at bounding box center [295, 562] width 23 height 23
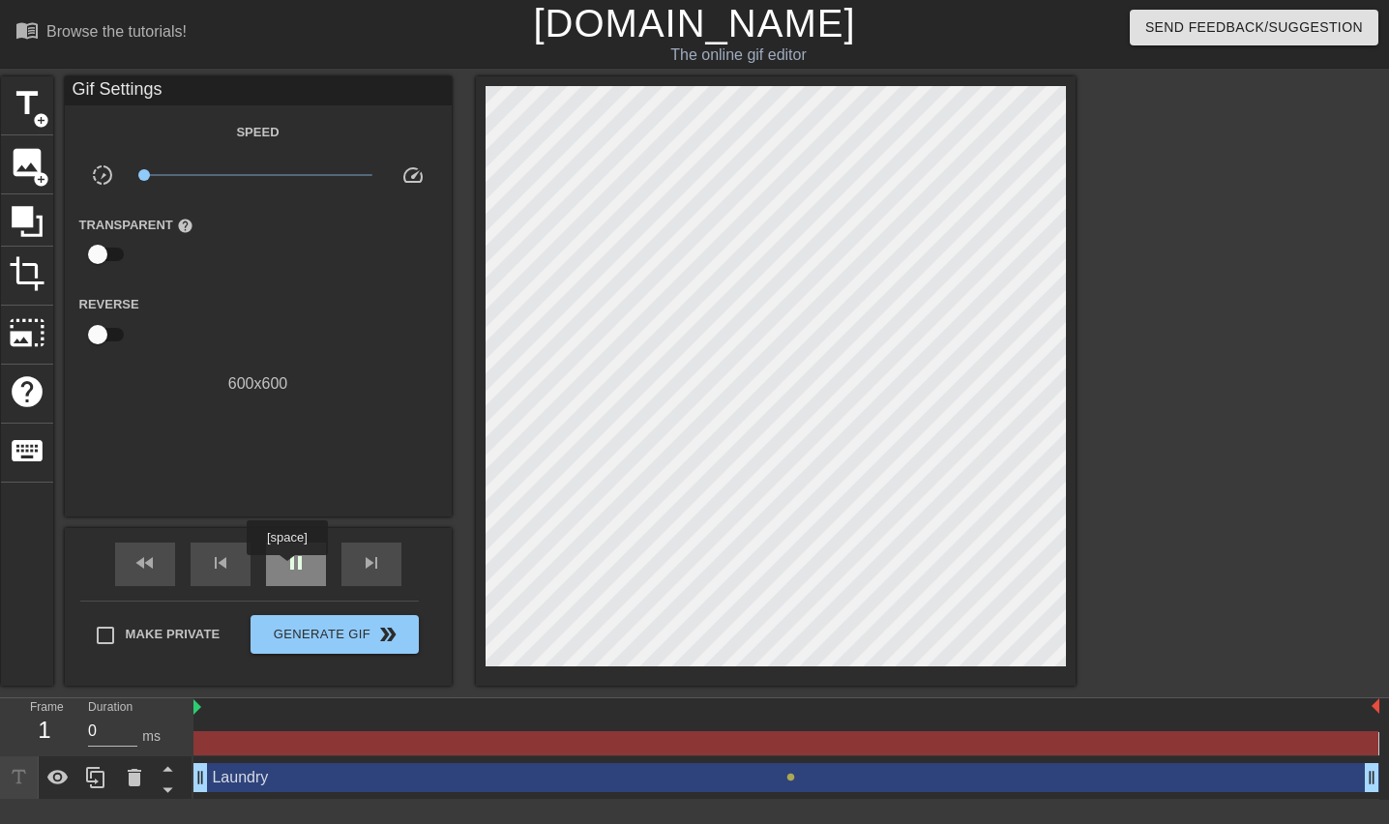
click at [287, 569] on span "pause" at bounding box center [295, 562] width 23 height 23
click at [287, 569] on span "play_arrow" at bounding box center [295, 562] width 23 height 23
click at [287, 569] on span "pause" at bounding box center [295, 562] width 23 height 23
click at [287, 569] on span "play_arrow" at bounding box center [295, 562] width 23 height 23
click at [287, 569] on span "pause" at bounding box center [295, 562] width 23 height 23
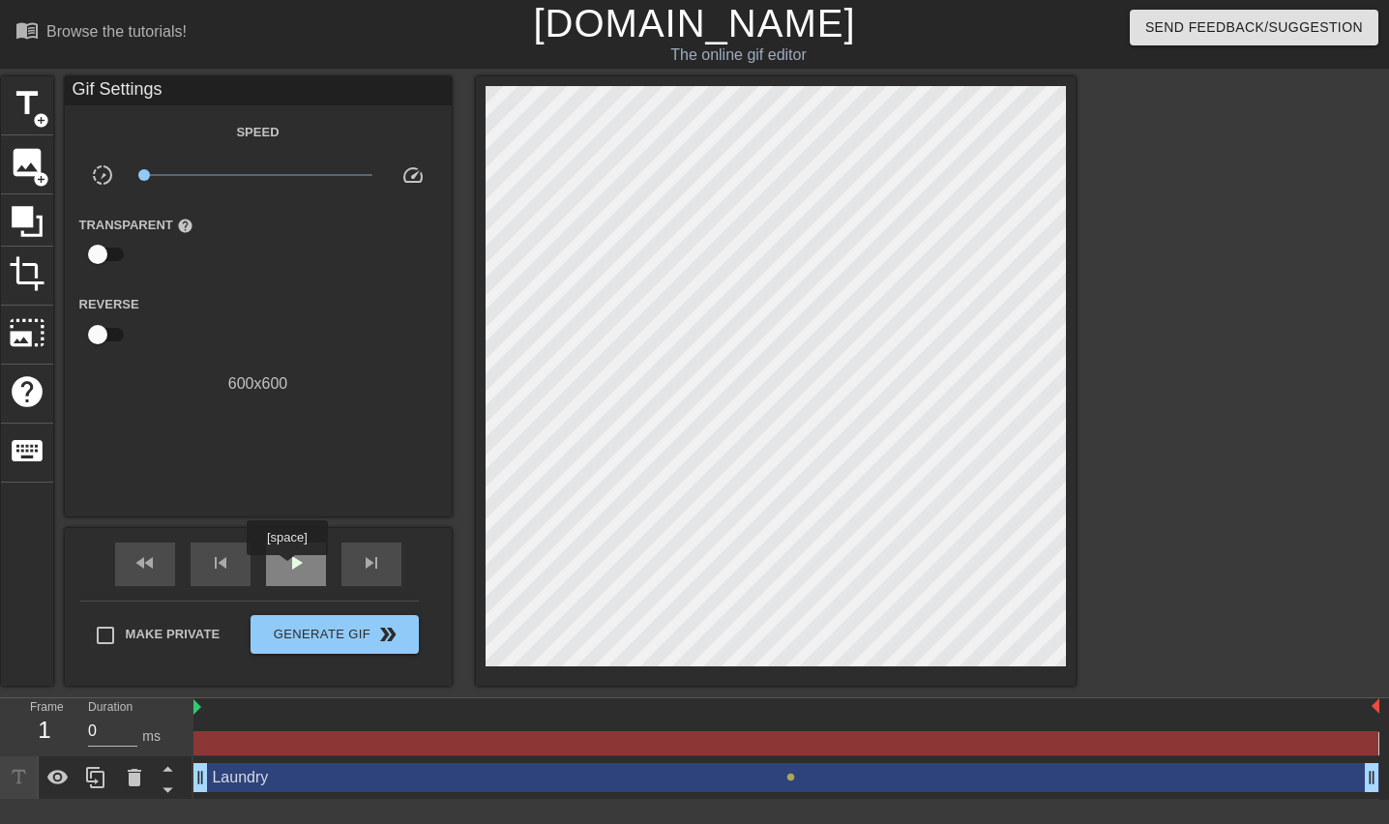
click at [287, 569] on span "play_arrow" at bounding box center [295, 562] width 23 height 23
click at [287, 569] on span "pause" at bounding box center [295, 562] width 23 height 23
click at [287, 569] on span "play_arrow" at bounding box center [295, 562] width 23 height 23
click at [287, 569] on span "pause" at bounding box center [295, 562] width 23 height 23
click at [287, 569] on span "play_arrow" at bounding box center [295, 562] width 23 height 23
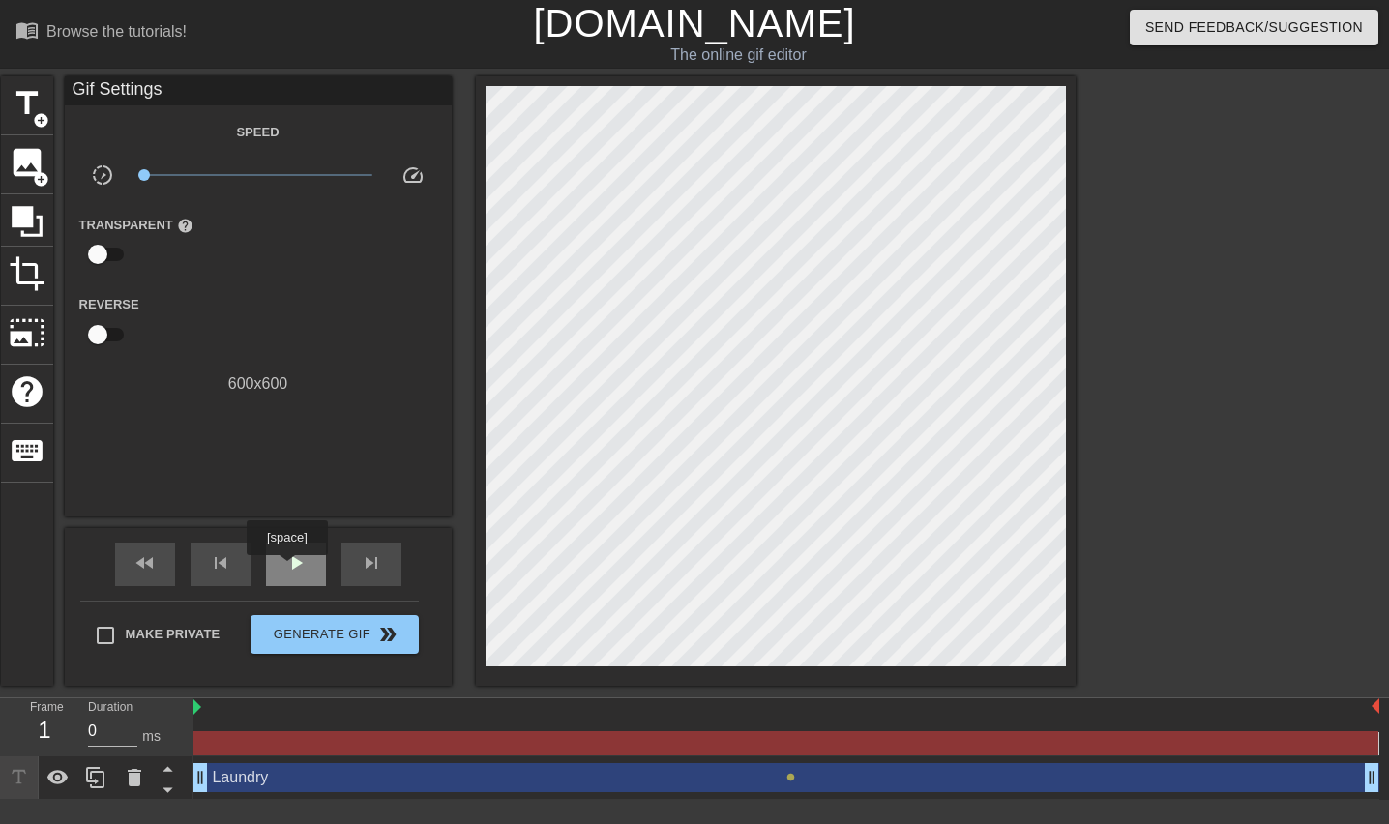
click at [287, 569] on span "play_arrow" at bounding box center [295, 562] width 23 height 23
click at [287, 569] on span "pause" at bounding box center [295, 562] width 23 height 23
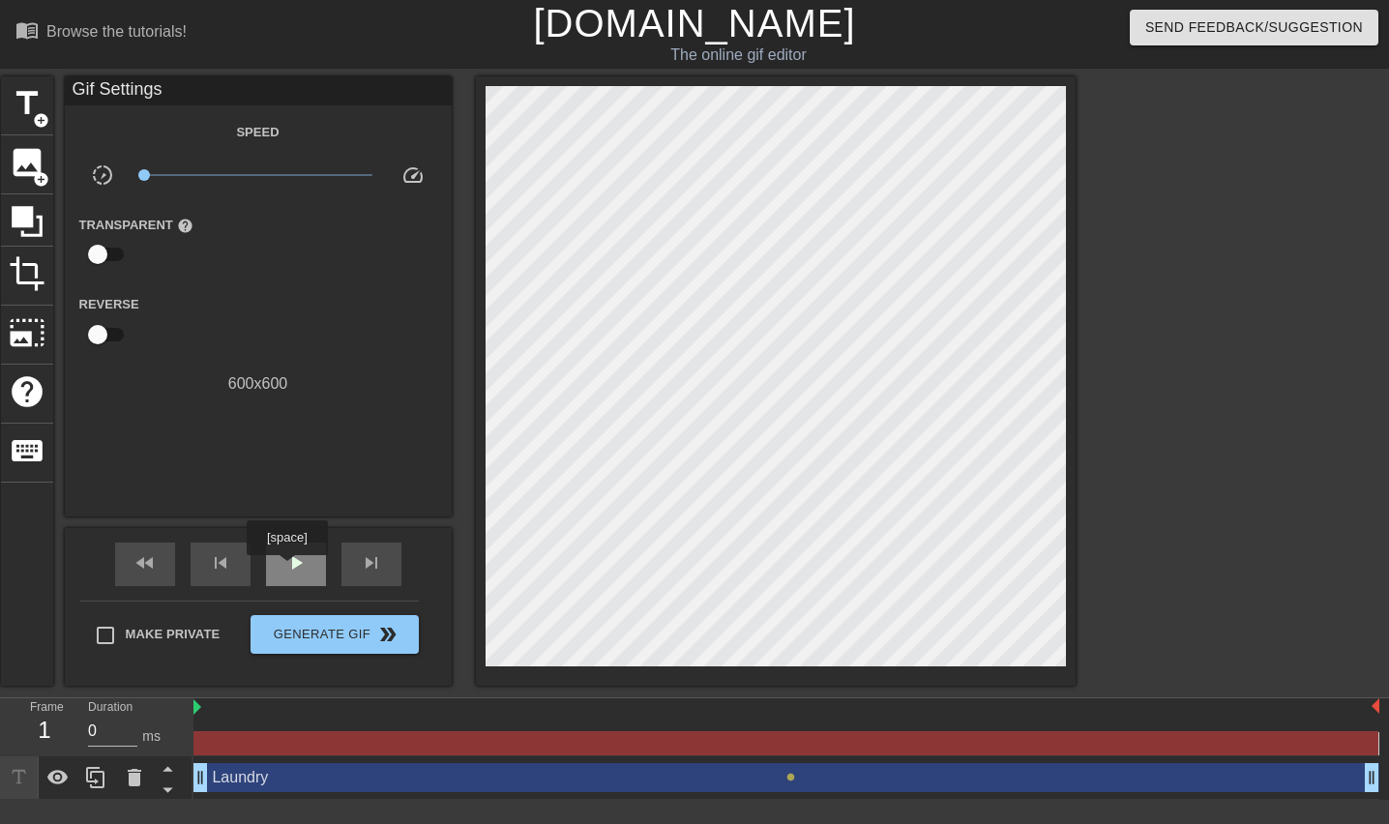
click at [287, 569] on span "play_arrow" at bounding box center [295, 562] width 23 height 23
click at [287, 569] on span "pause" at bounding box center [295, 562] width 23 height 23
click at [287, 569] on span "play_arrow" at bounding box center [295, 562] width 23 height 23
click at [287, 569] on span "pause" at bounding box center [295, 562] width 23 height 23
click at [287, 569] on span "play_arrow" at bounding box center [295, 562] width 23 height 23
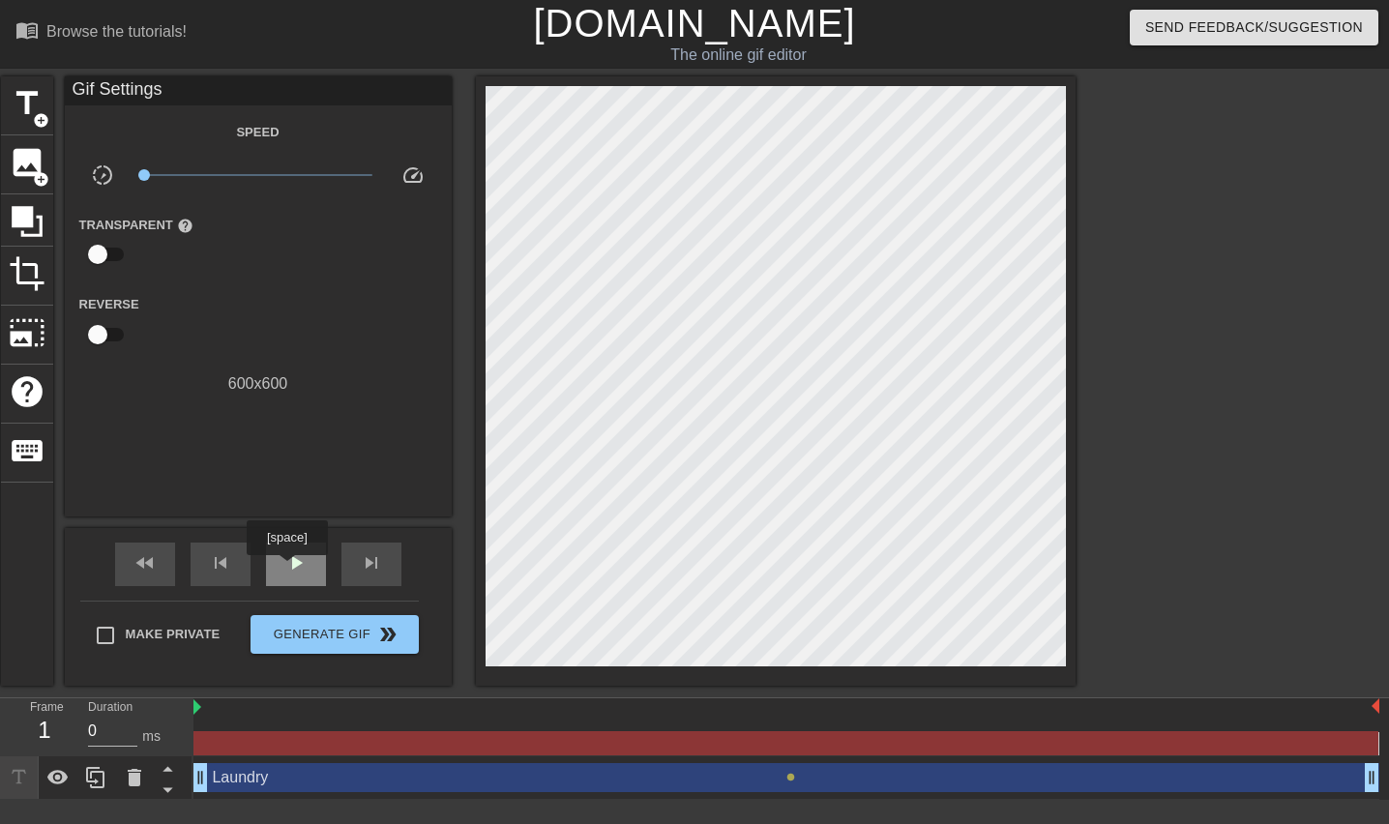
click at [287, 569] on span "play_arrow" at bounding box center [295, 562] width 23 height 23
click at [287, 569] on span "pause" at bounding box center [295, 562] width 23 height 23
click at [287, 569] on span "play_arrow" at bounding box center [295, 562] width 23 height 23
click at [221, 177] on span "x0.473" at bounding box center [257, 174] width 229 height 23
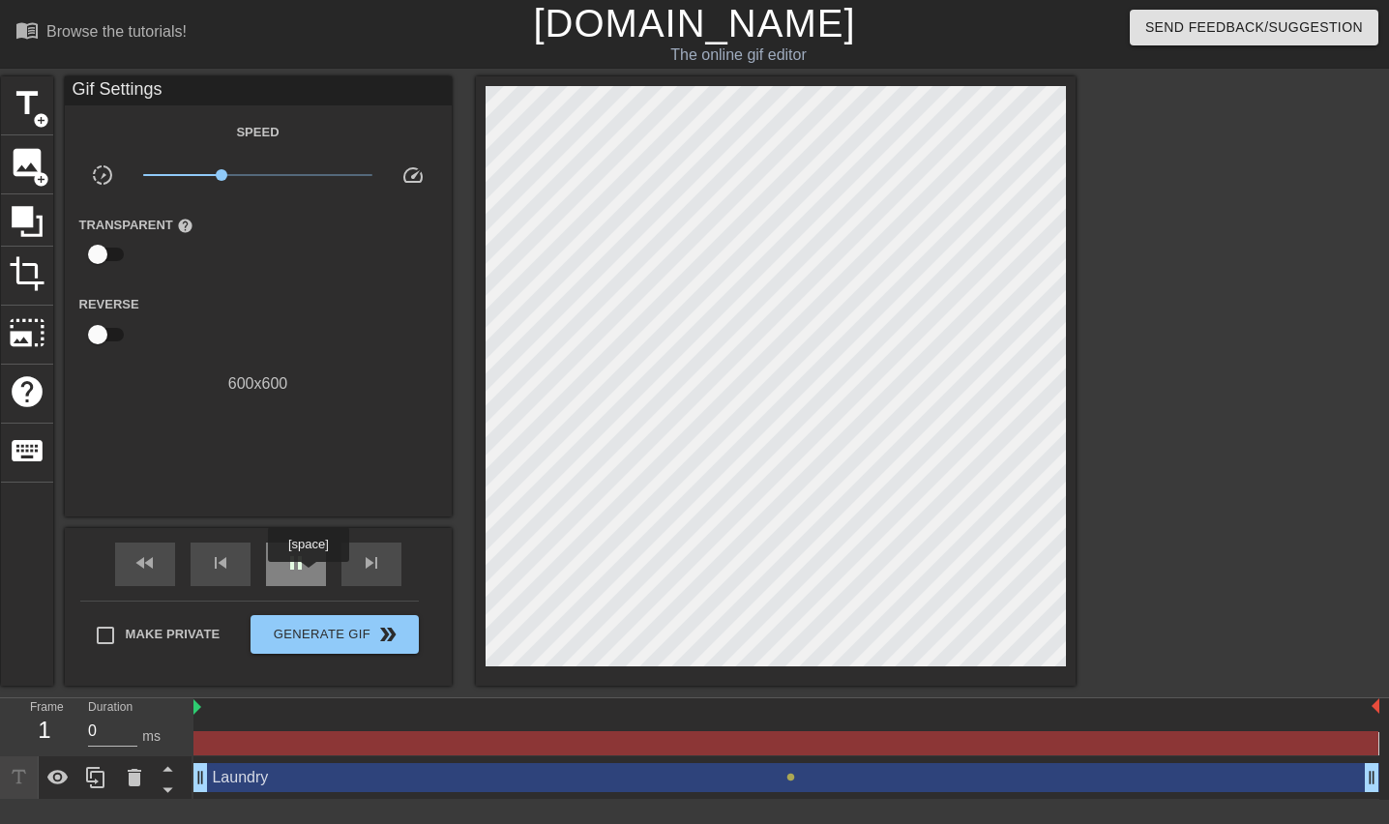
click at [308, 575] on div "pause" at bounding box center [296, 565] width 60 height 44
click at [308, 575] on div "play_arrow" at bounding box center [296, 565] width 60 height 44
click at [308, 575] on div "pause" at bounding box center [296, 565] width 60 height 44
click at [308, 575] on div "play_arrow" at bounding box center [296, 565] width 60 height 44
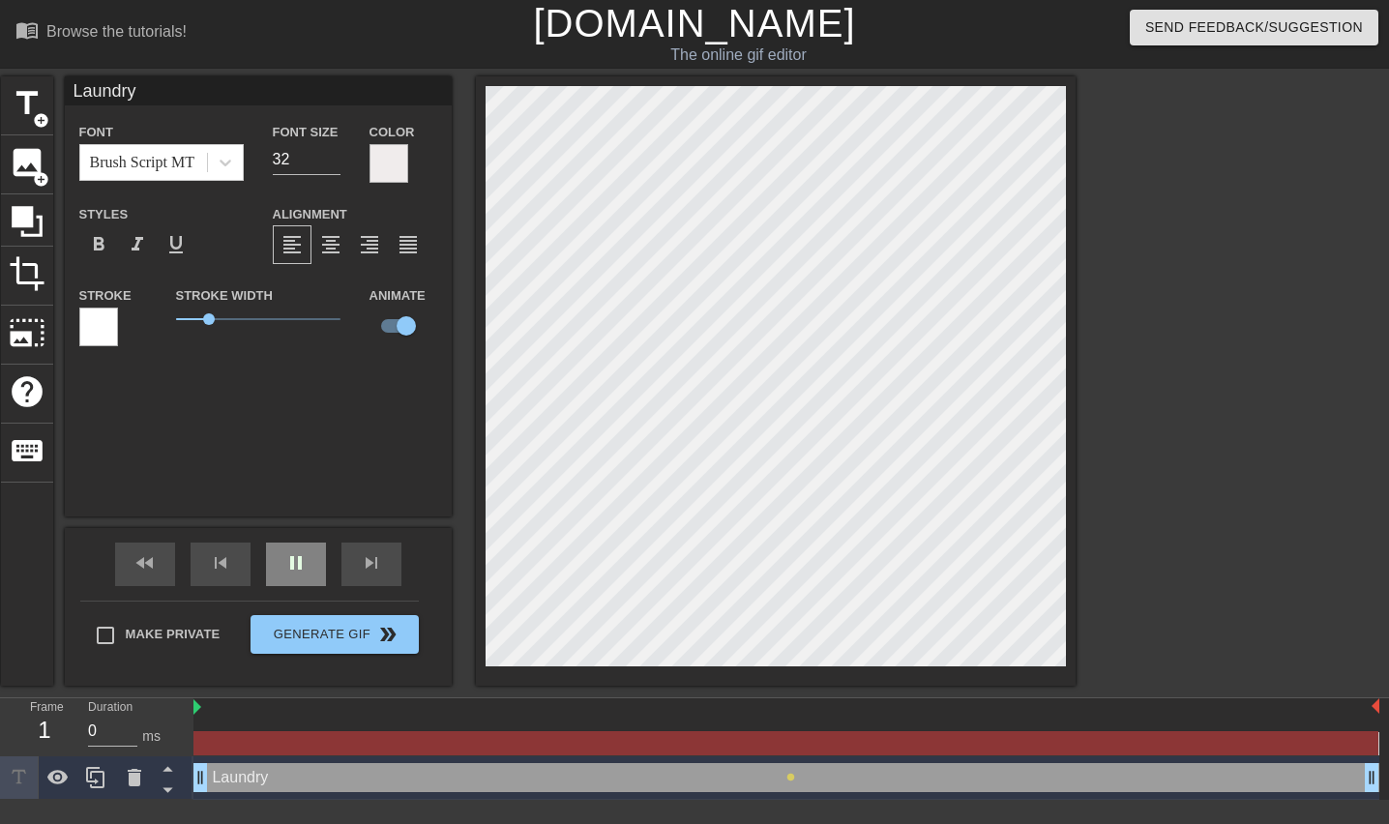
click at [295, 559] on span "pause" at bounding box center [295, 562] width 23 height 23
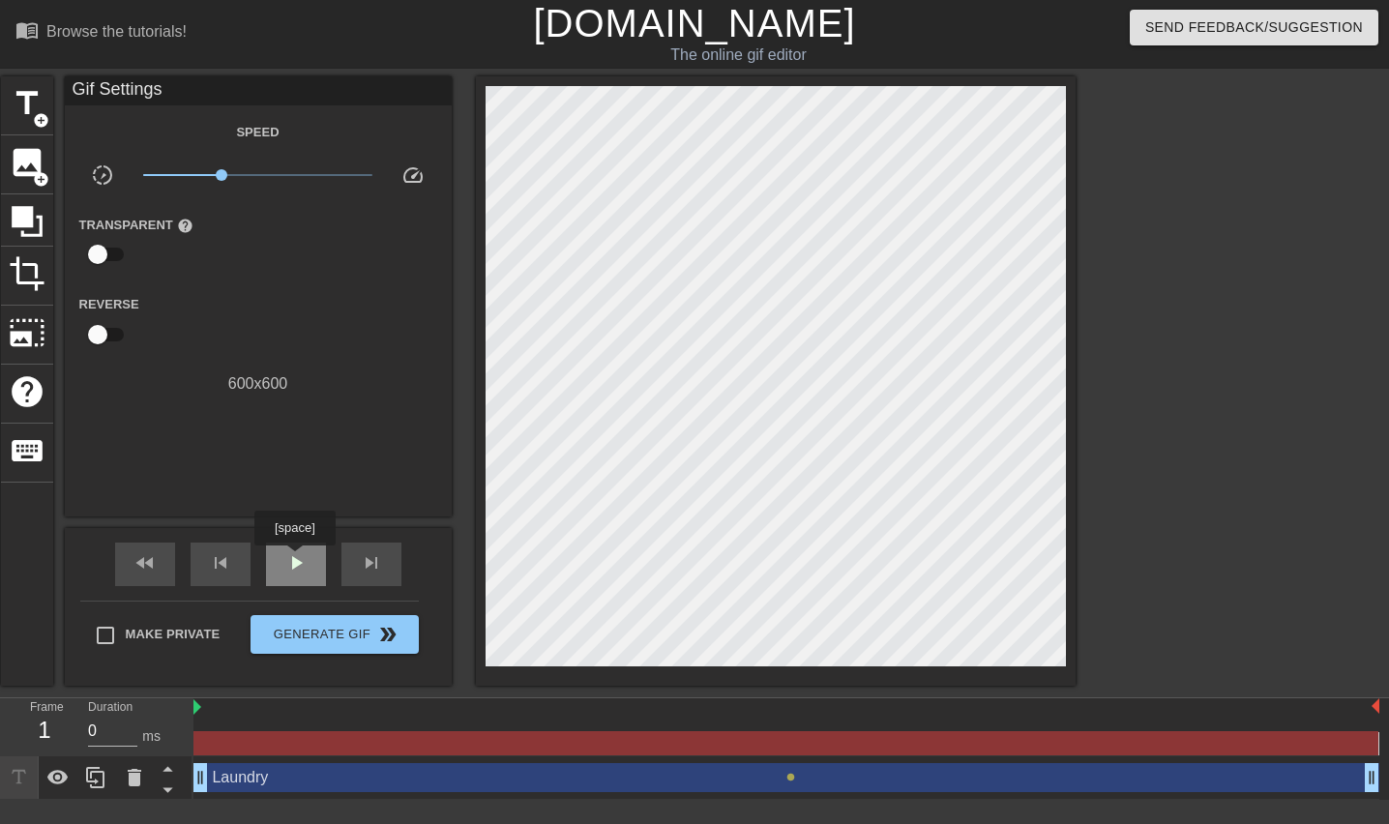
click at [295, 559] on span "play_arrow" at bounding box center [295, 562] width 23 height 23
click at [295, 559] on span "pause" at bounding box center [295, 562] width 23 height 23
drag, startPoint x: 227, startPoint y: 175, endPoint x: 256, endPoint y: 194, distance: 34.9
click at [266, 171] on span "x1.23" at bounding box center [268, 175] width 12 height 12
click at [288, 535] on div "fast_rewind skip_previous play_arrow skip_next" at bounding box center [258, 564] width 315 height 73
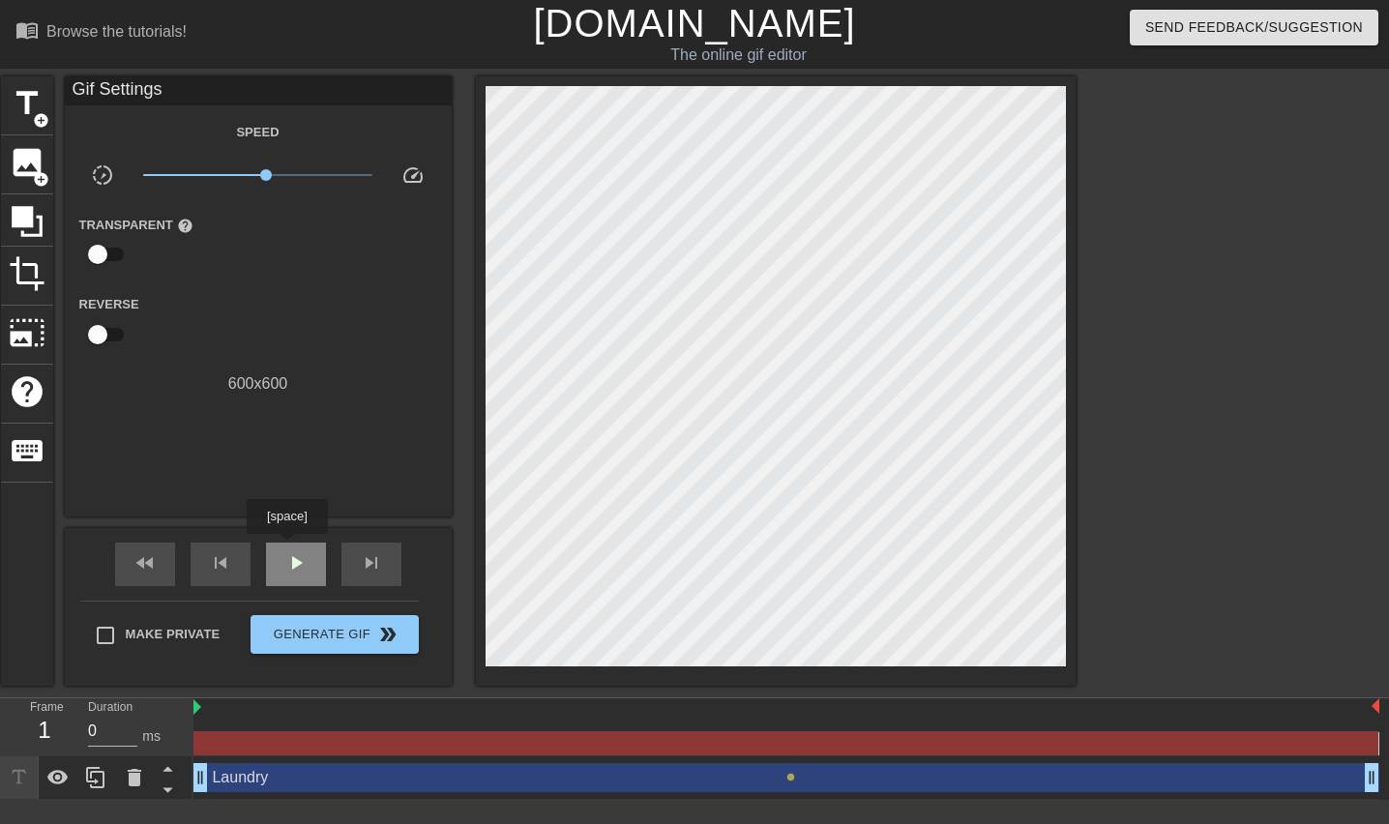
click at [287, 547] on div "play_arrow" at bounding box center [296, 565] width 60 height 44
click at [287, 547] on div "pause" at bounding box center [296, 565] width 60 height 44
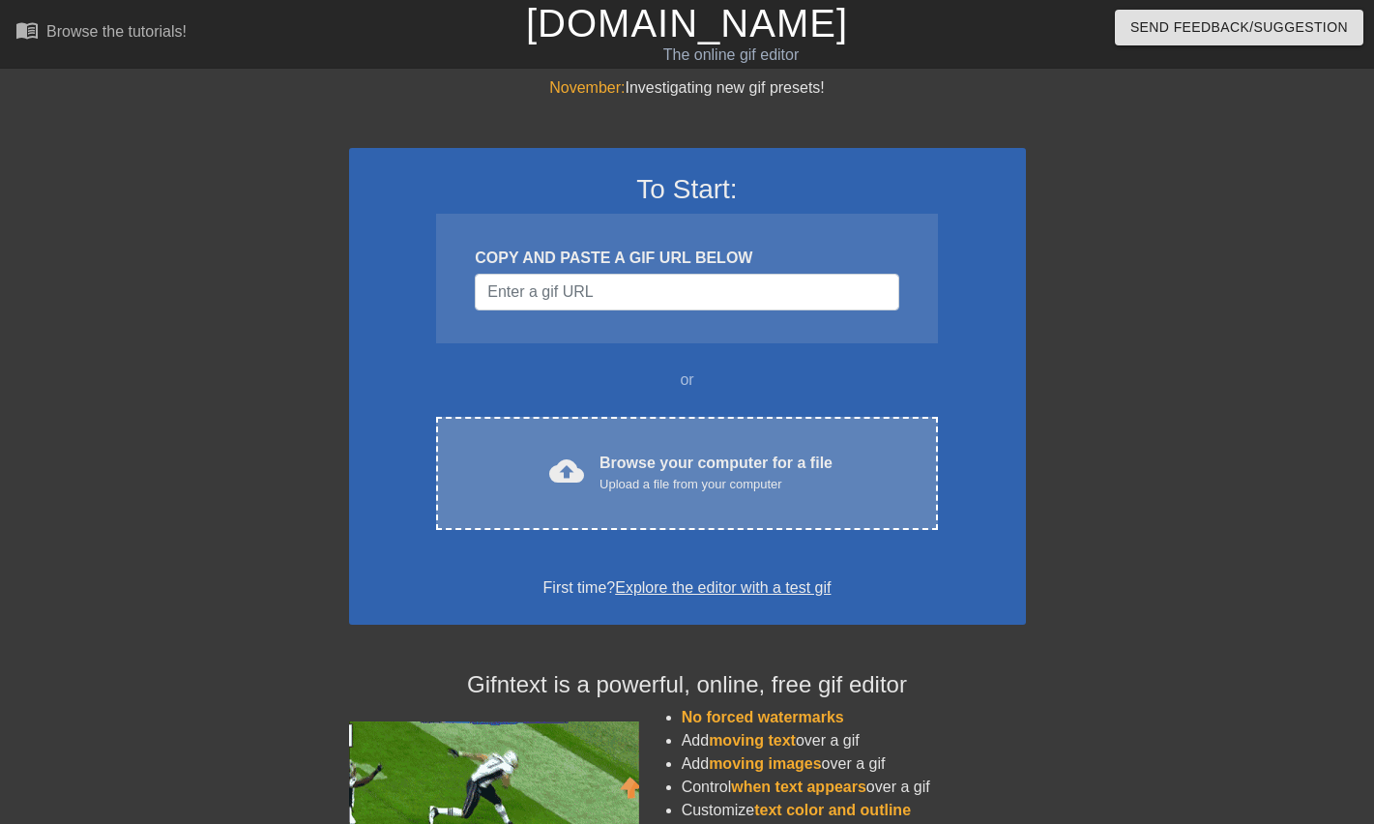
click at [675, 448] on div "cloud_upload Browse your computer for a file Upload a file from your computer C…" at bounding box center [686, 473] width 501 height 113
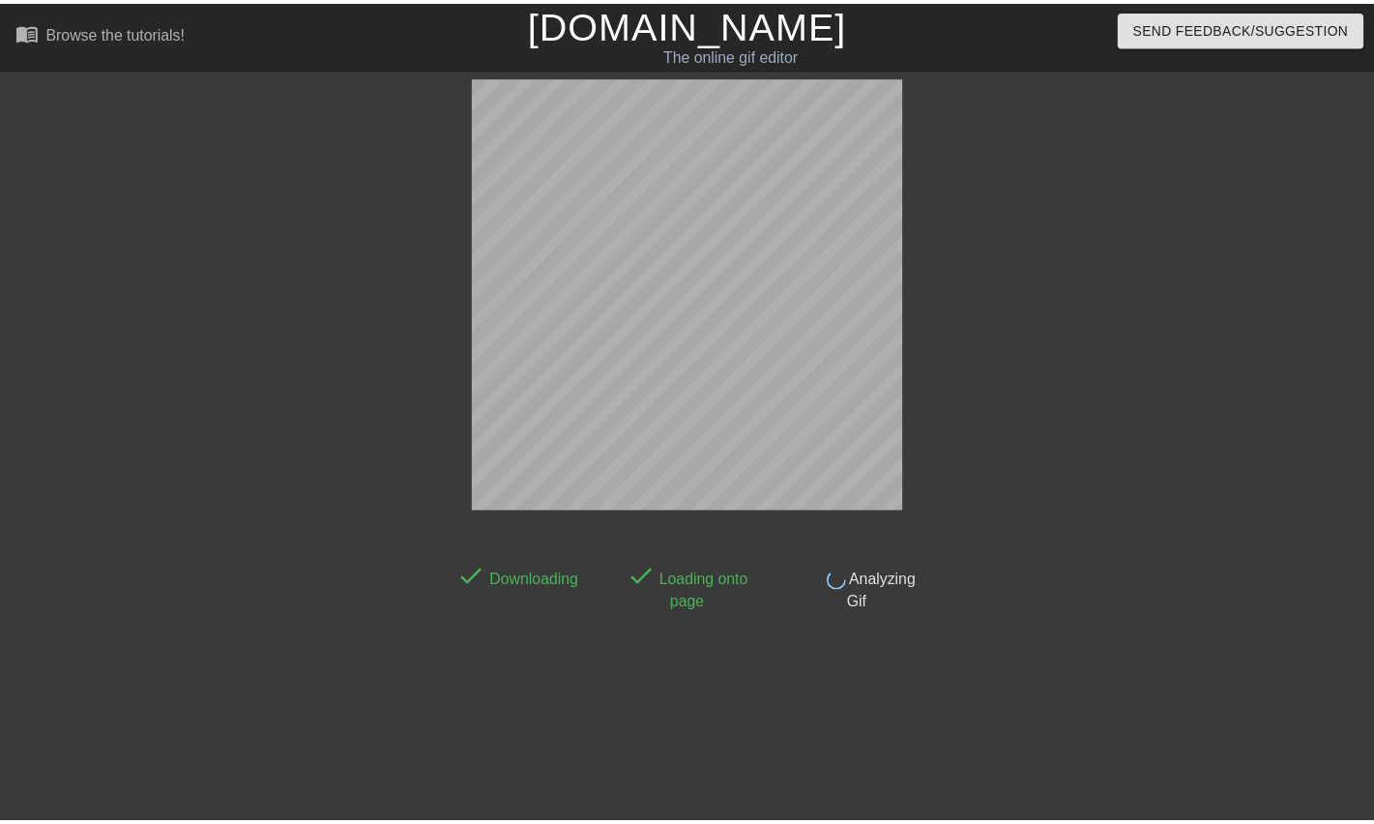
scroll to position [38, 0]
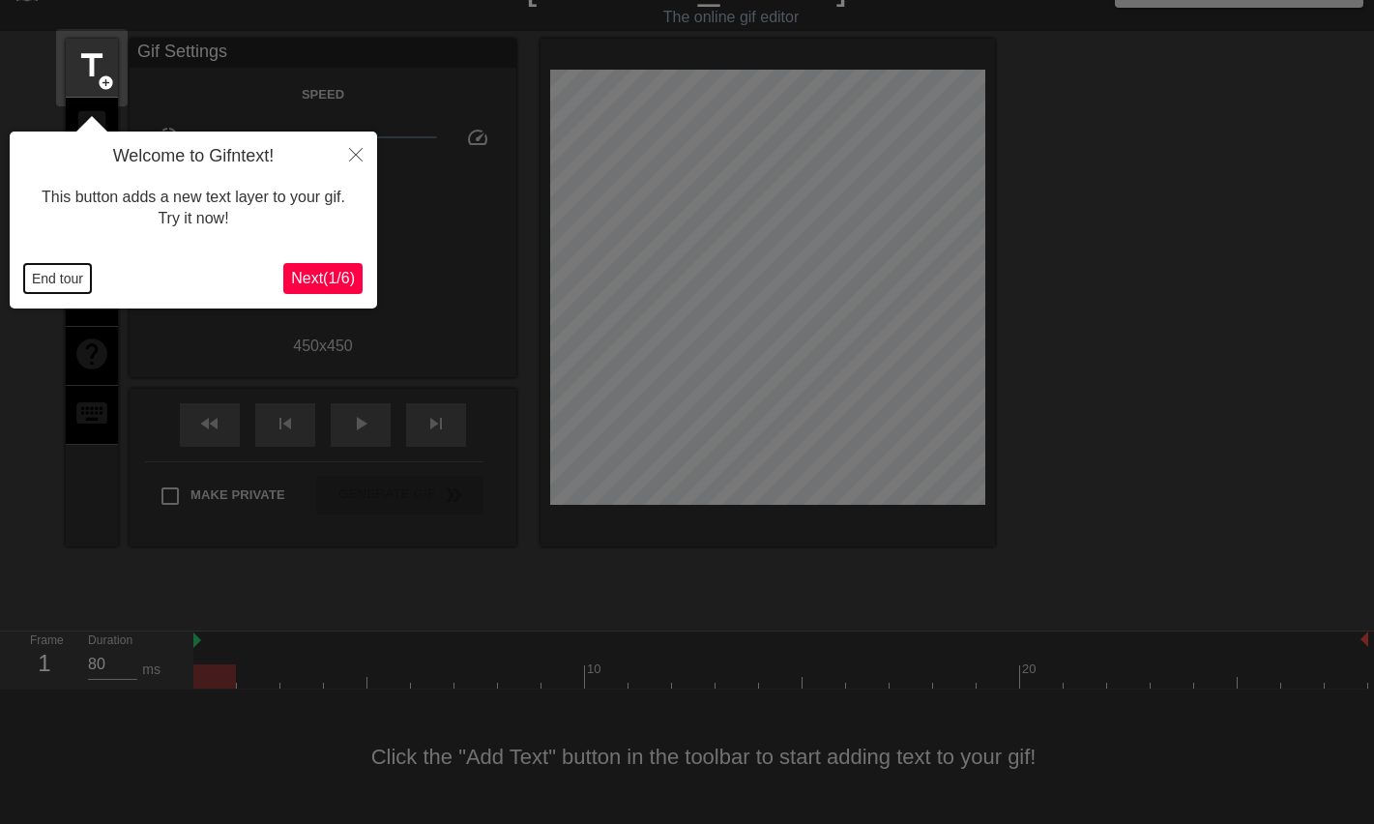
click at [47, 273] on button "End tour" at bounding box center [57, 278] width 67 height 29
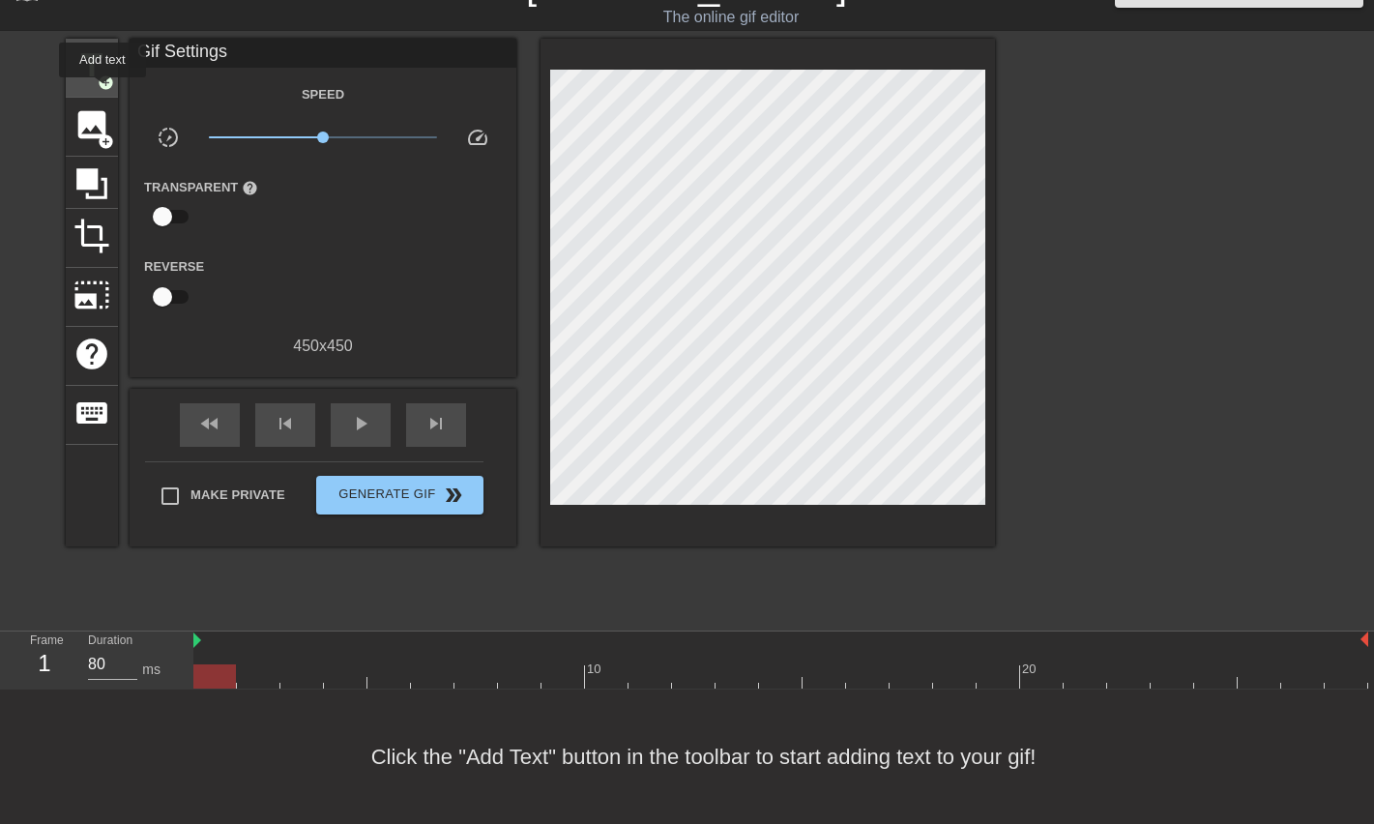
click at [103, 87] on span "add_circle" at bounding box center [106, 82] width 16 height 16
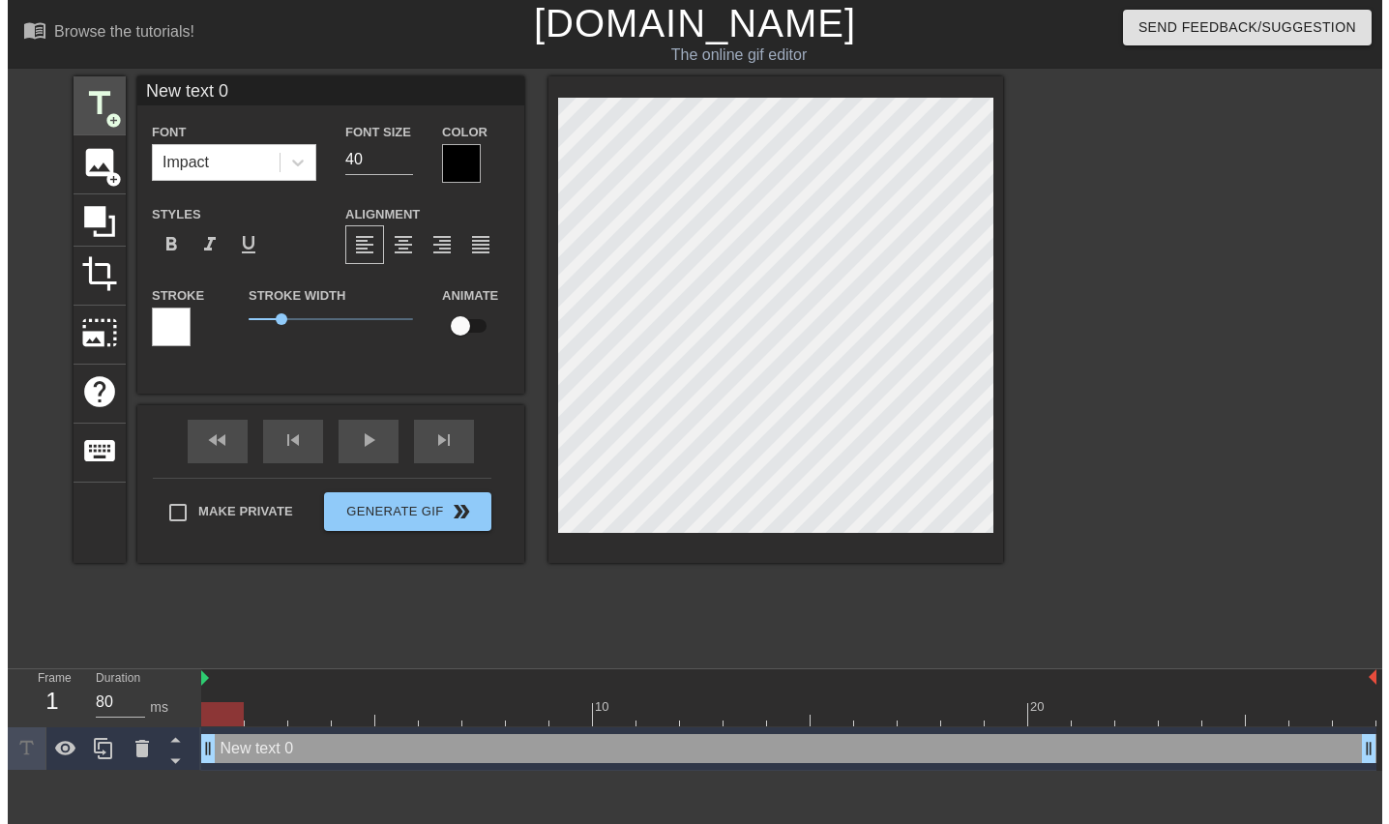
scroll to position [0, 0]
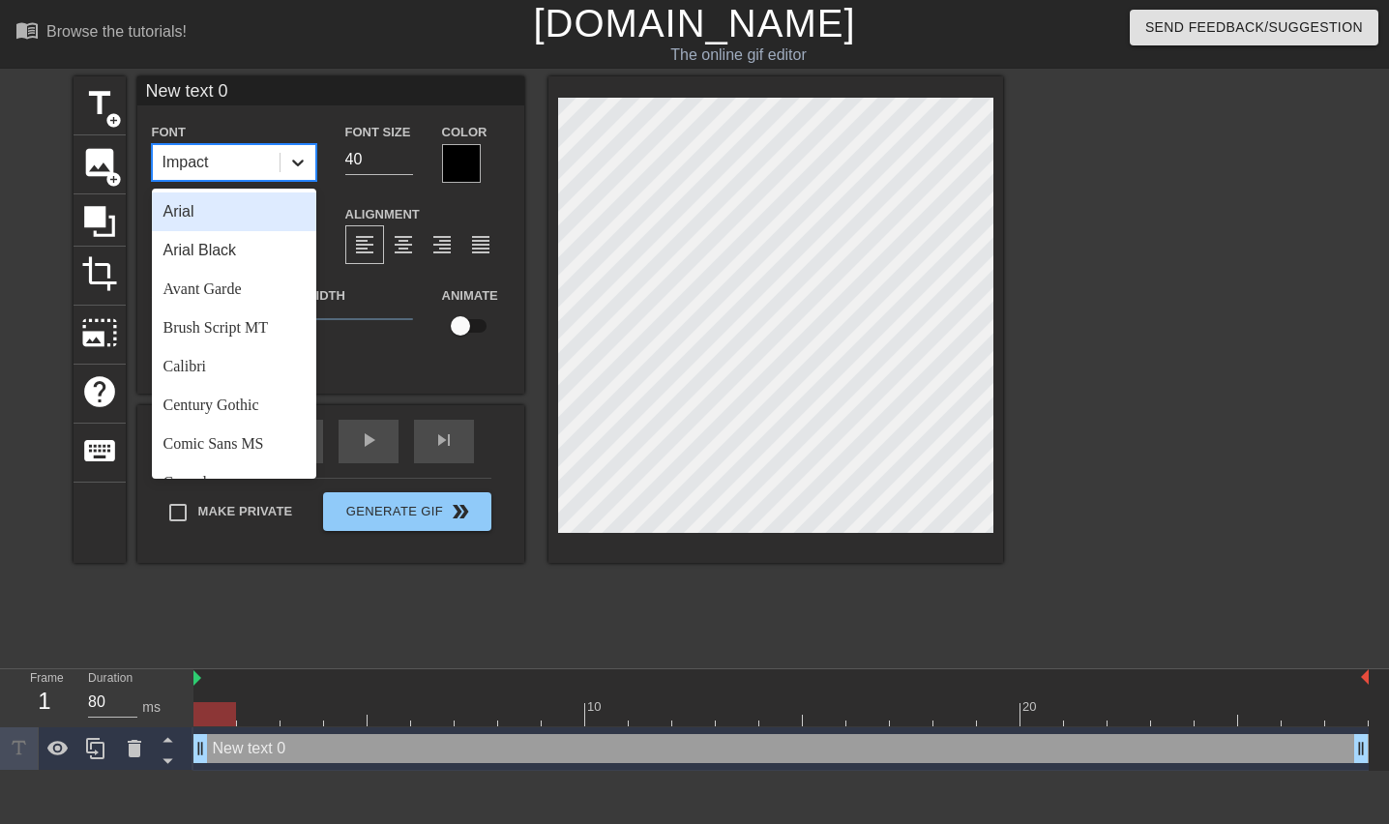
click at [288, 160] on icon at bounding box center [297, 162] width 19 height 19
click at [282, 328] on div "Brush Script MT" at bounding box center [234, 327] width 164 height 39
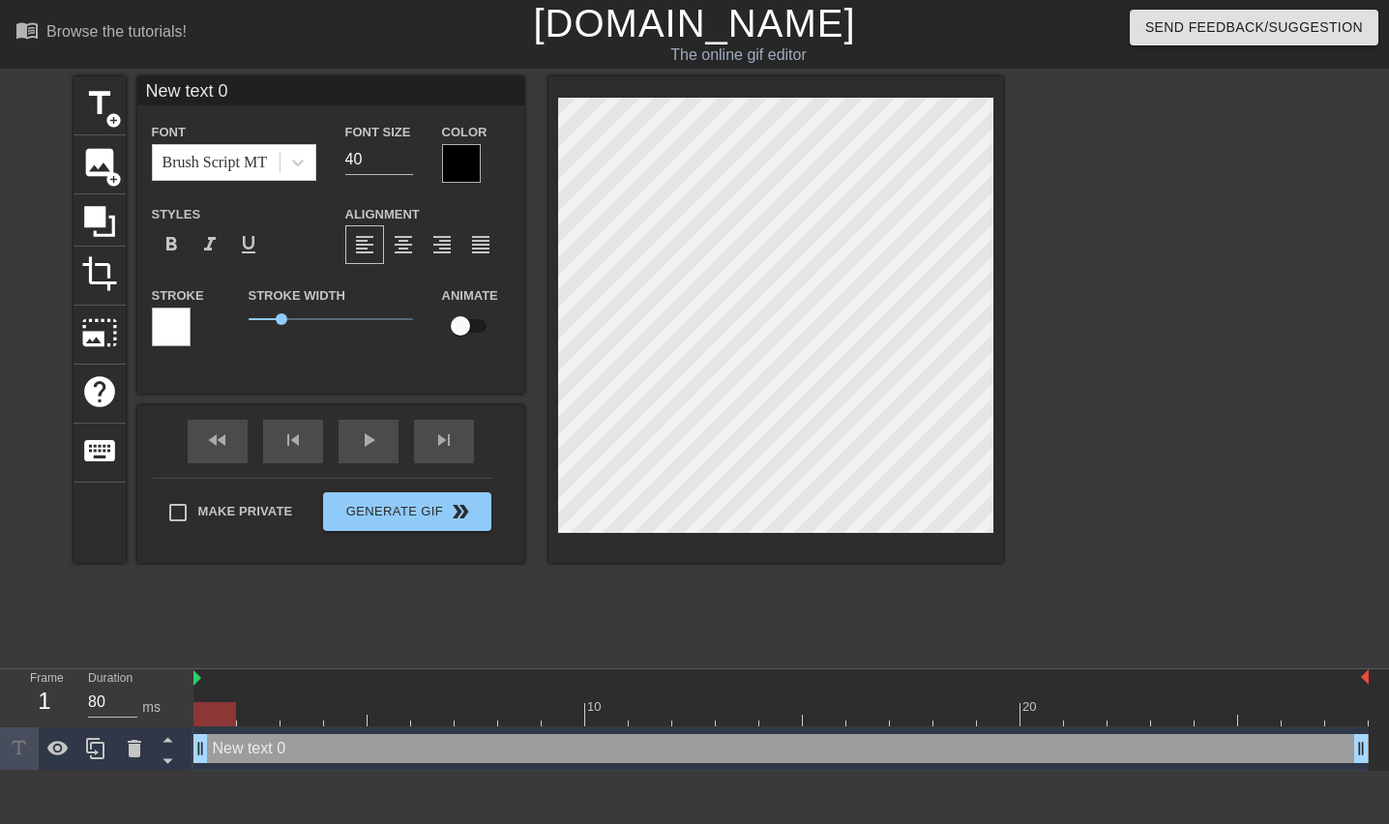
click at [442, 164] on div at bounding box center [461, 163] width 39 height 39
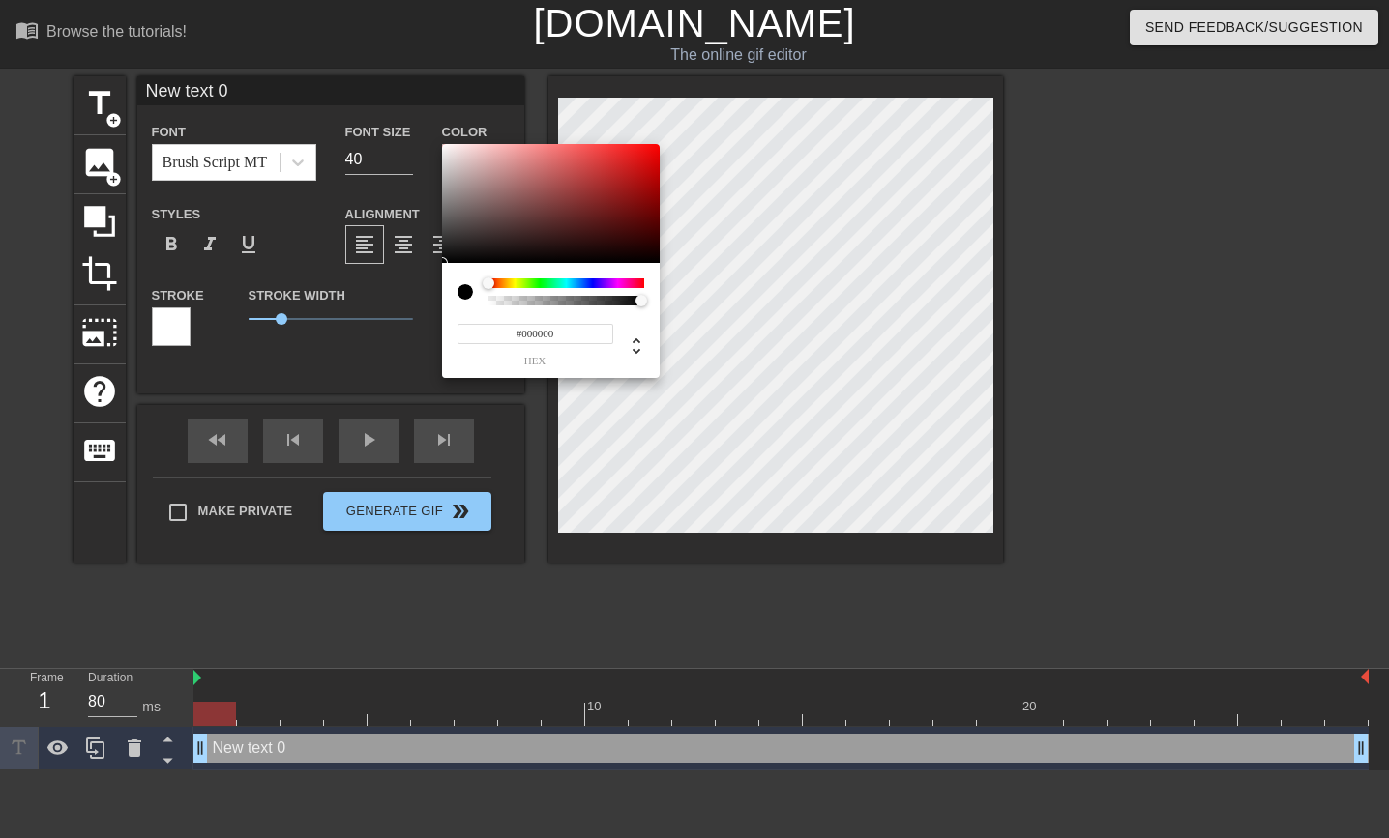
type input "#F2EAEA"
click at [449, 150] on div at bounding box center [551, 204] width 218 height 120
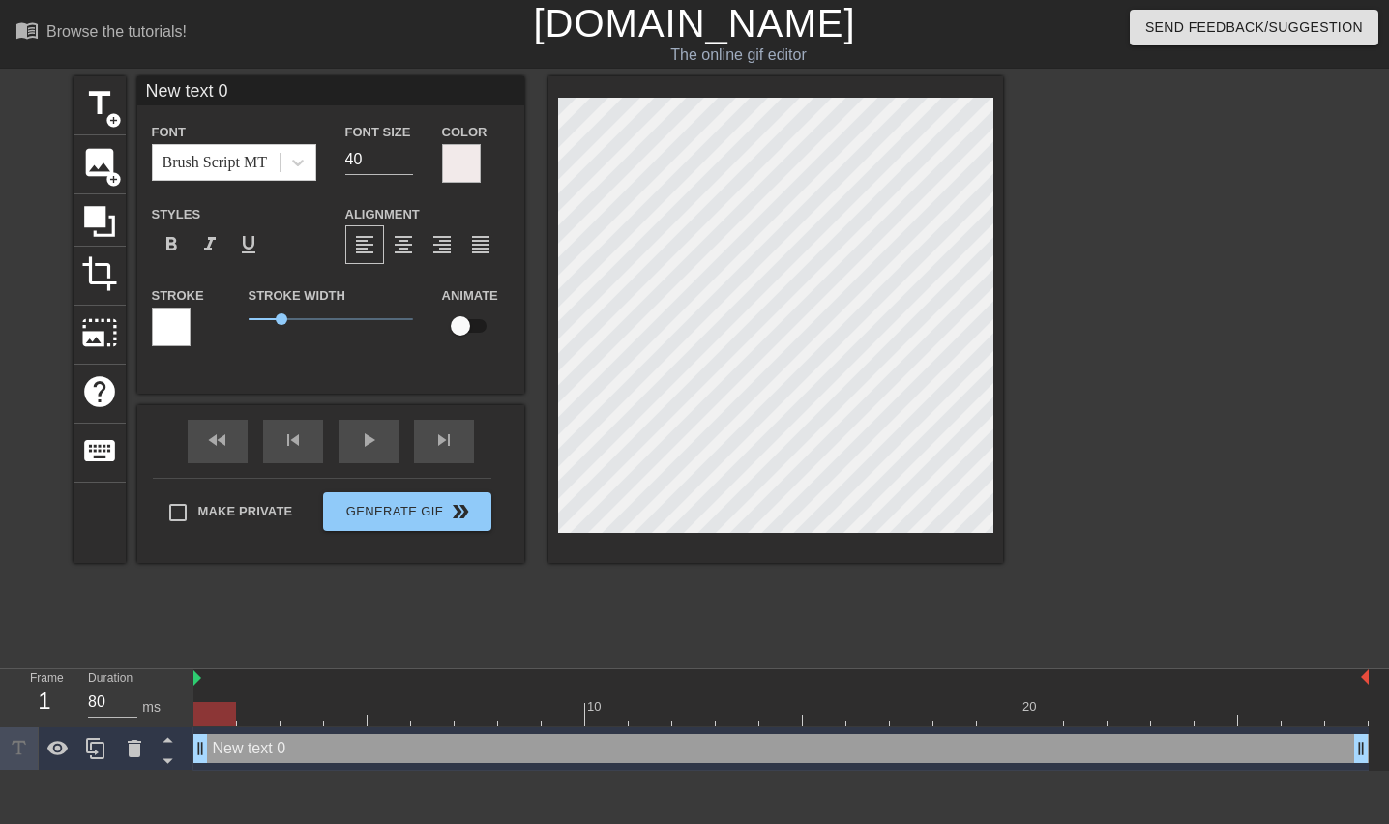
scroll to position [3, 6]
type input "text 0"
type textarea "text 0"
type input "L text 0"
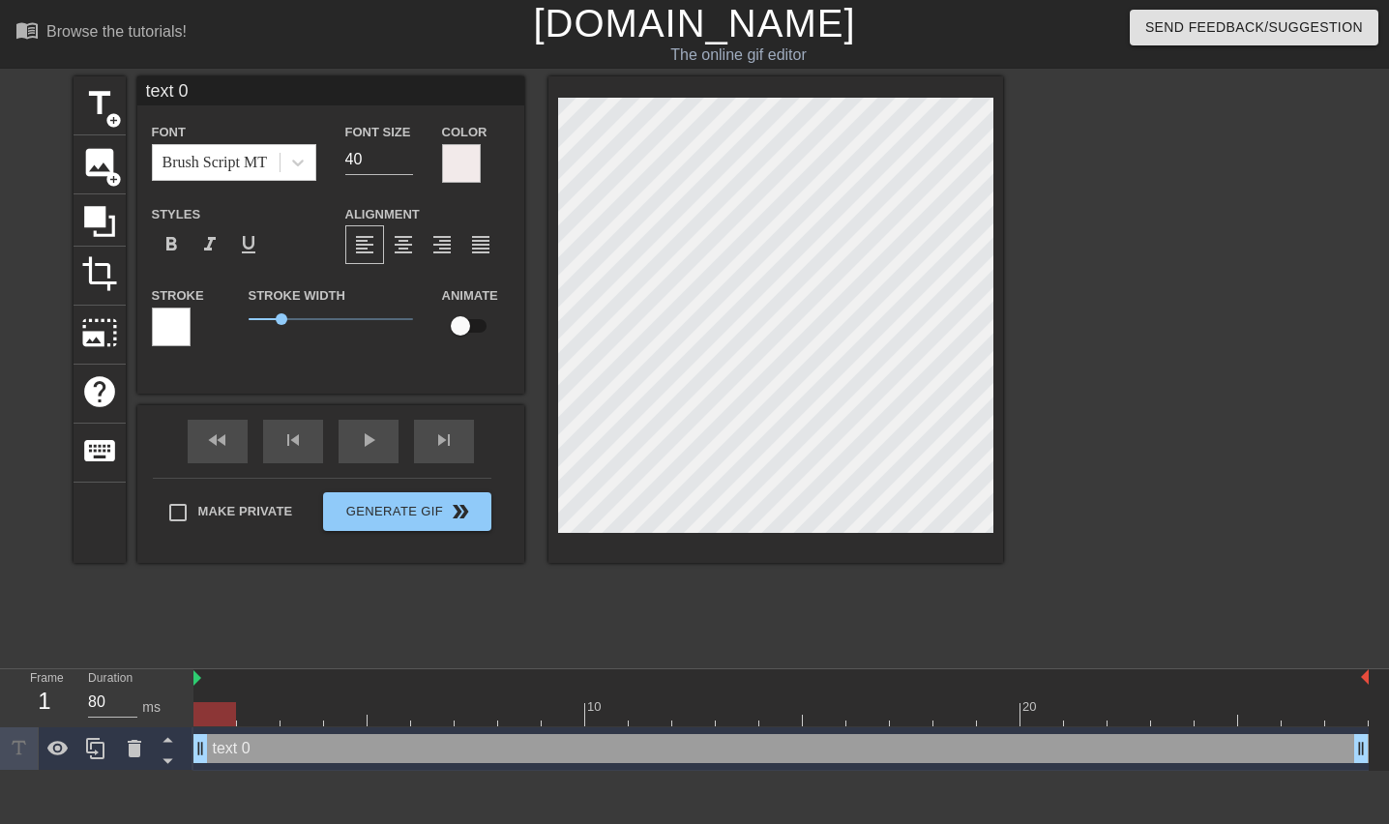
type textarea "L text 0"
type input "Lu text 0"
type textarea "Lu text 0"
type input "L text 0"
type textarea "L text 0"
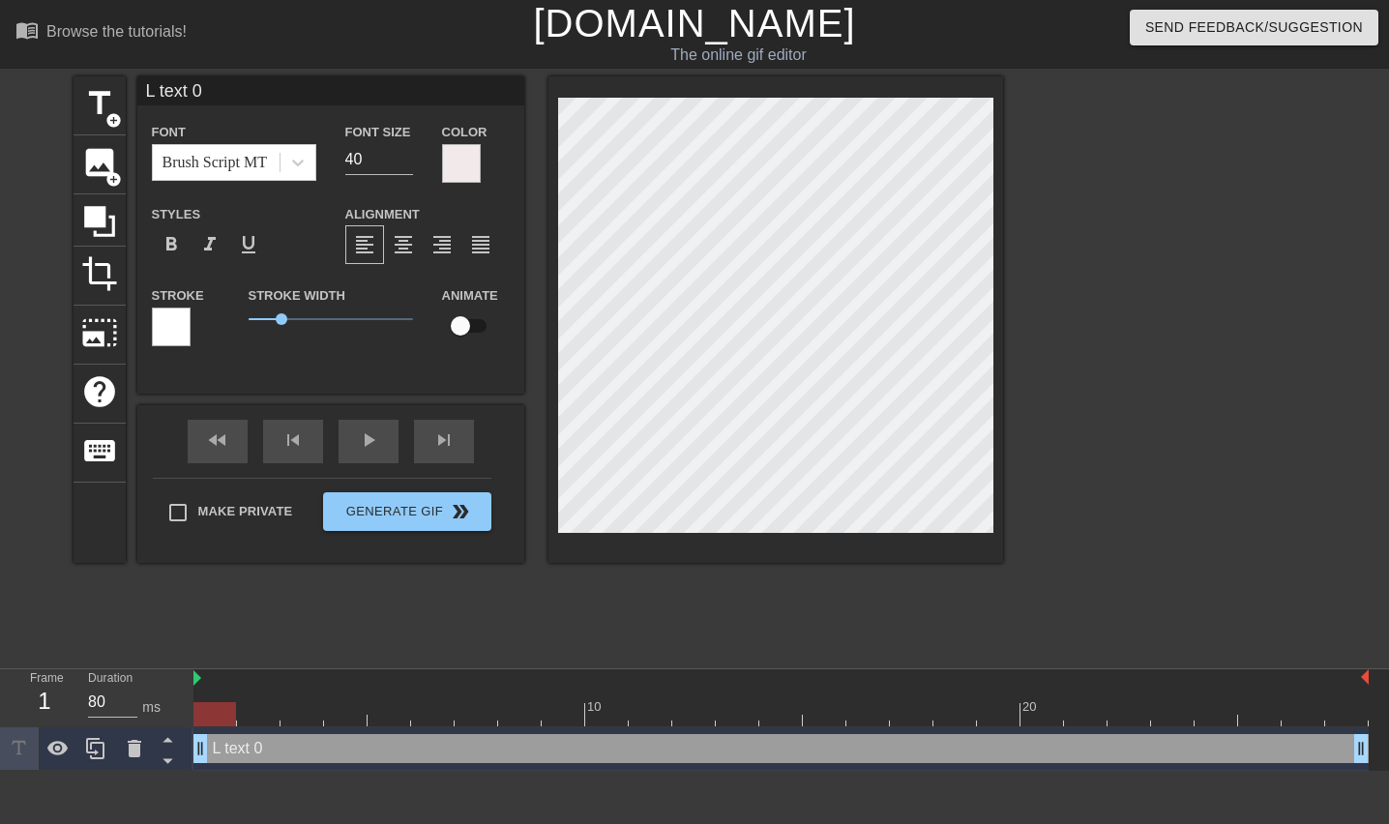
type input "La text 0"
type textarea "La text 0"
type input "Lau text 0"
type textarea "Lau text 0"
type input "Laun text 0"
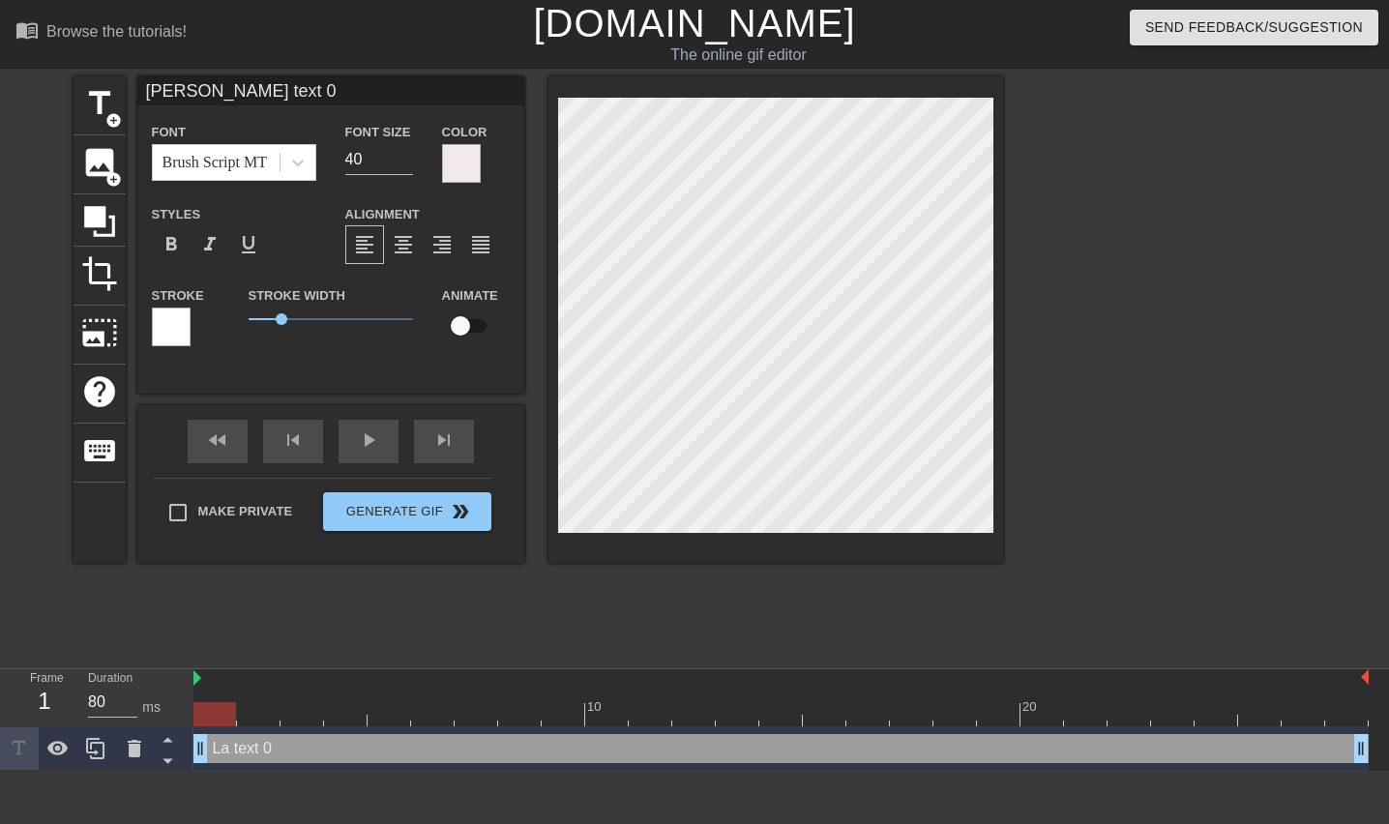
type textarea "Laun text 0"
type input "Laund text 0"
type textarea "Laund text 0"
type input "Laundr text 0"
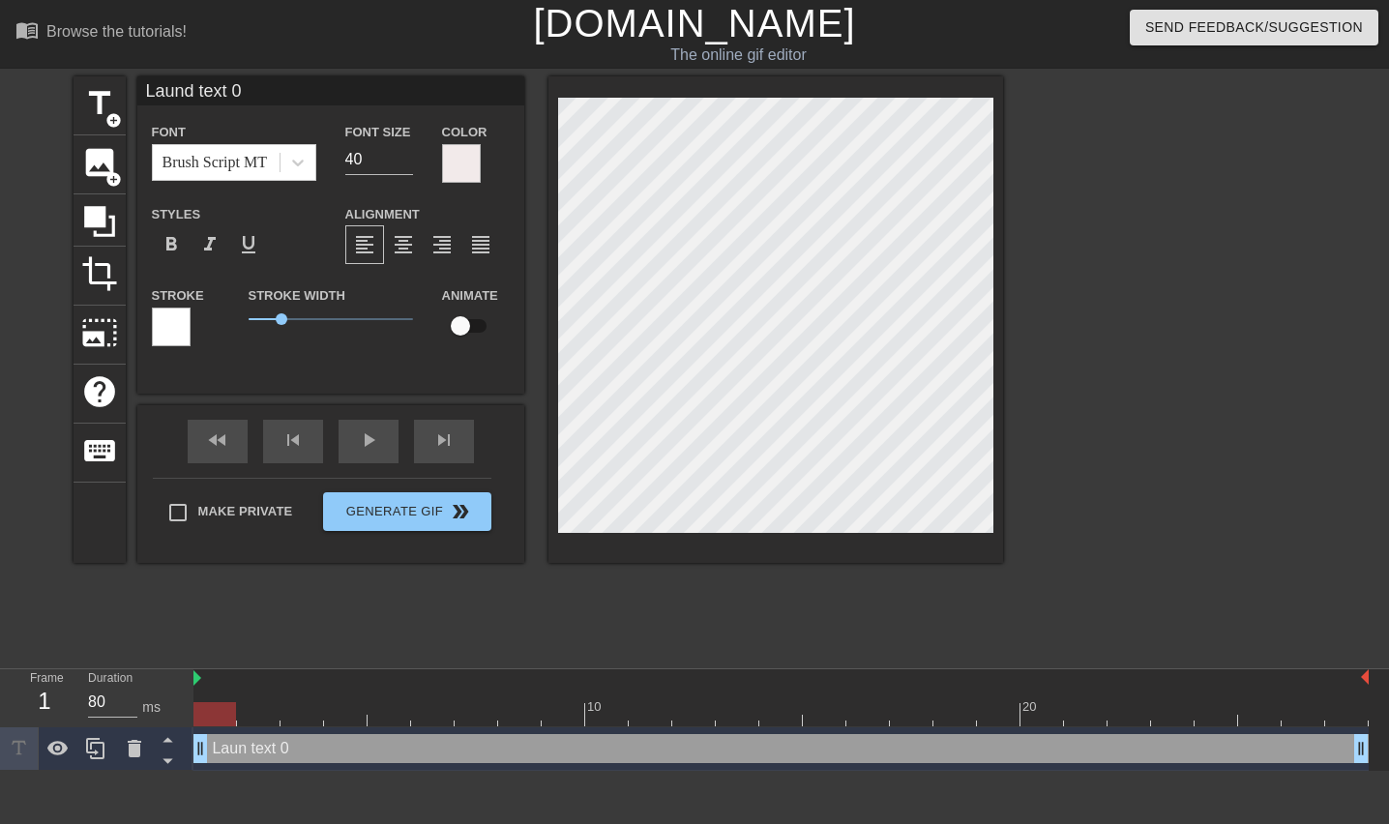
type textarea "Laundr text 0"
type input "Laundry text 0"
type textarea "Laundry text 0"
type input "Laundry text"
type textarea "Laundry text"
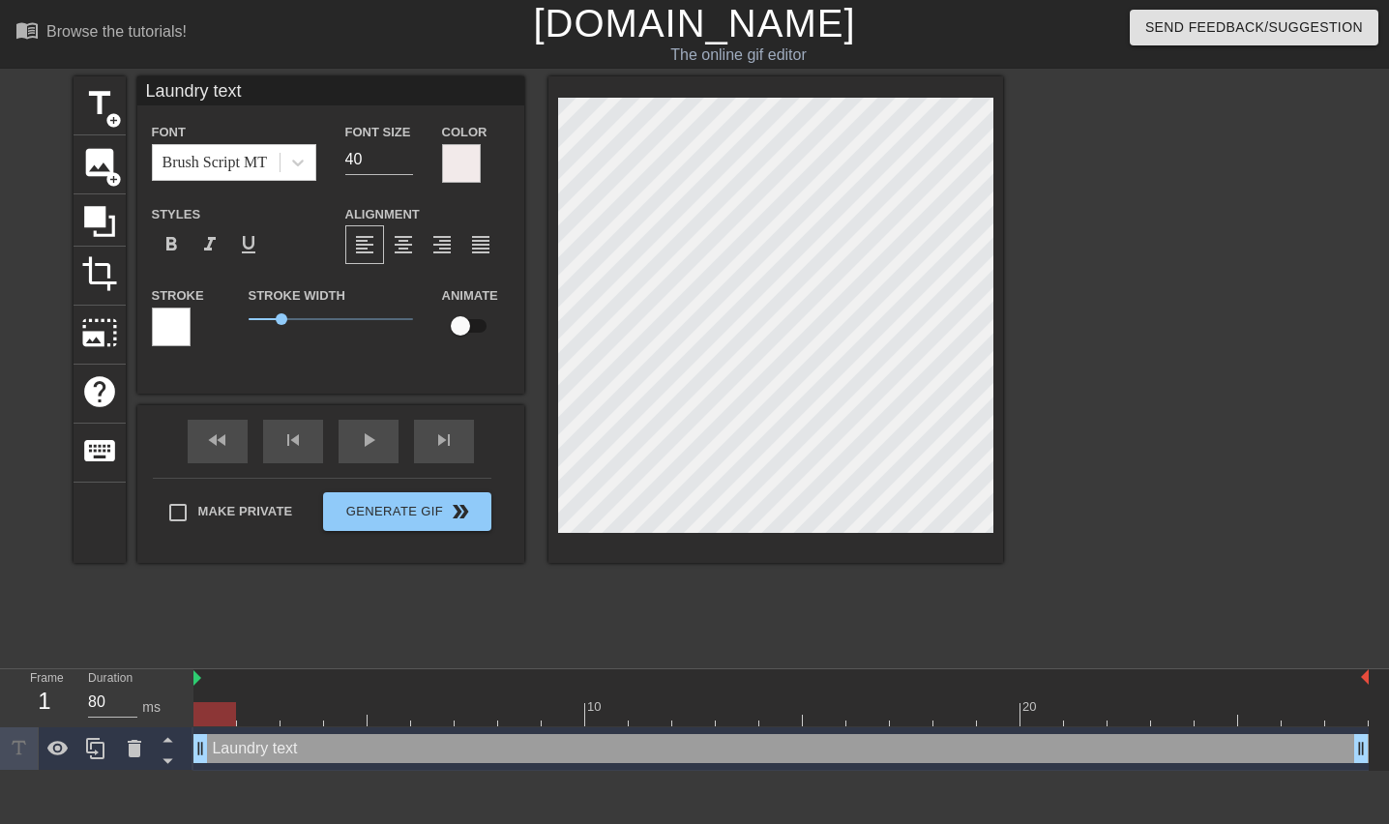
type input "Laundry text"
type textarea "Laundry text"
type input "Laundry tex"
type textarea "Laundry tex"
type input "Laundry te"
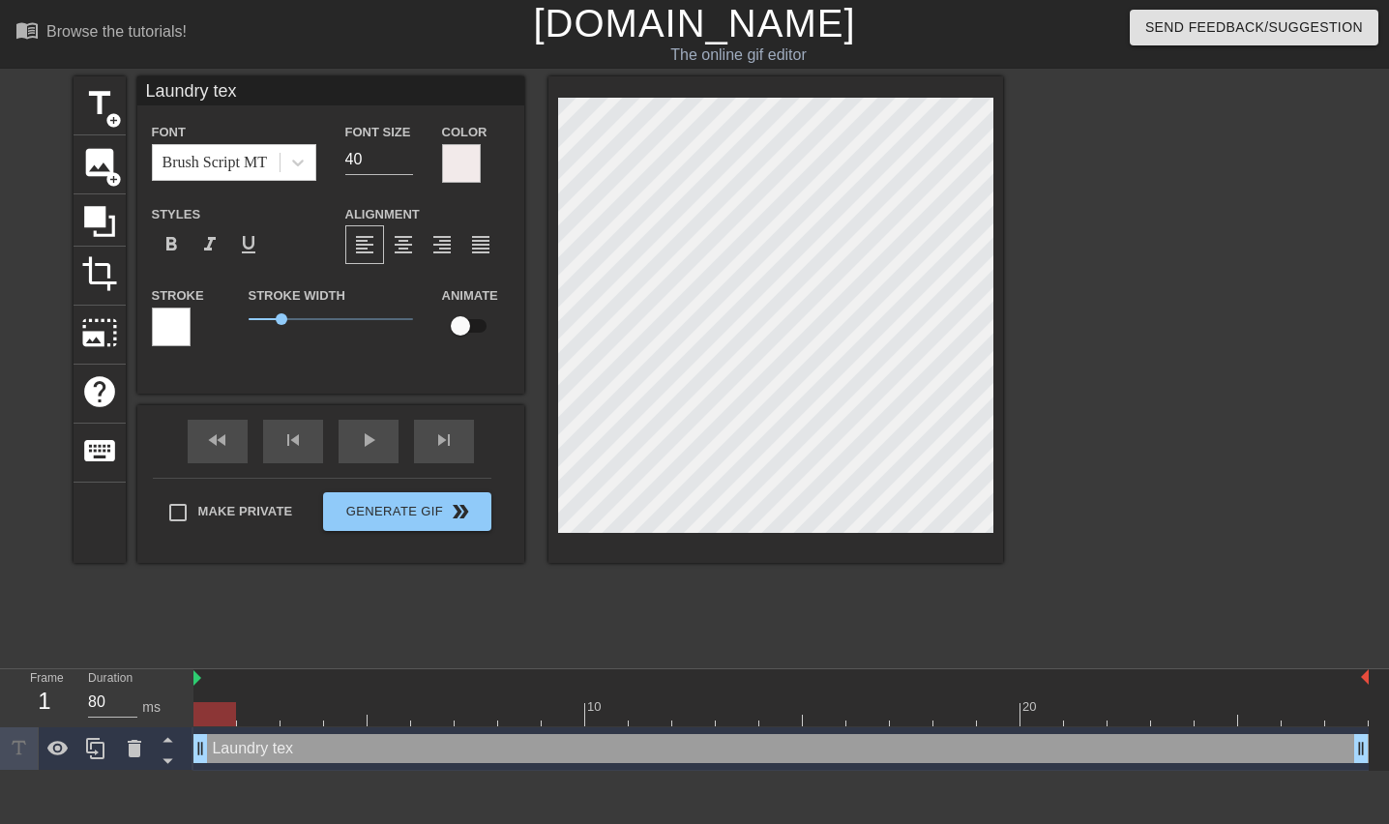
type textarea "Laundry te"
type input "Laundry t"
type textarea "Laundry t"
type input "Laundry"
type textarea "Laundry"
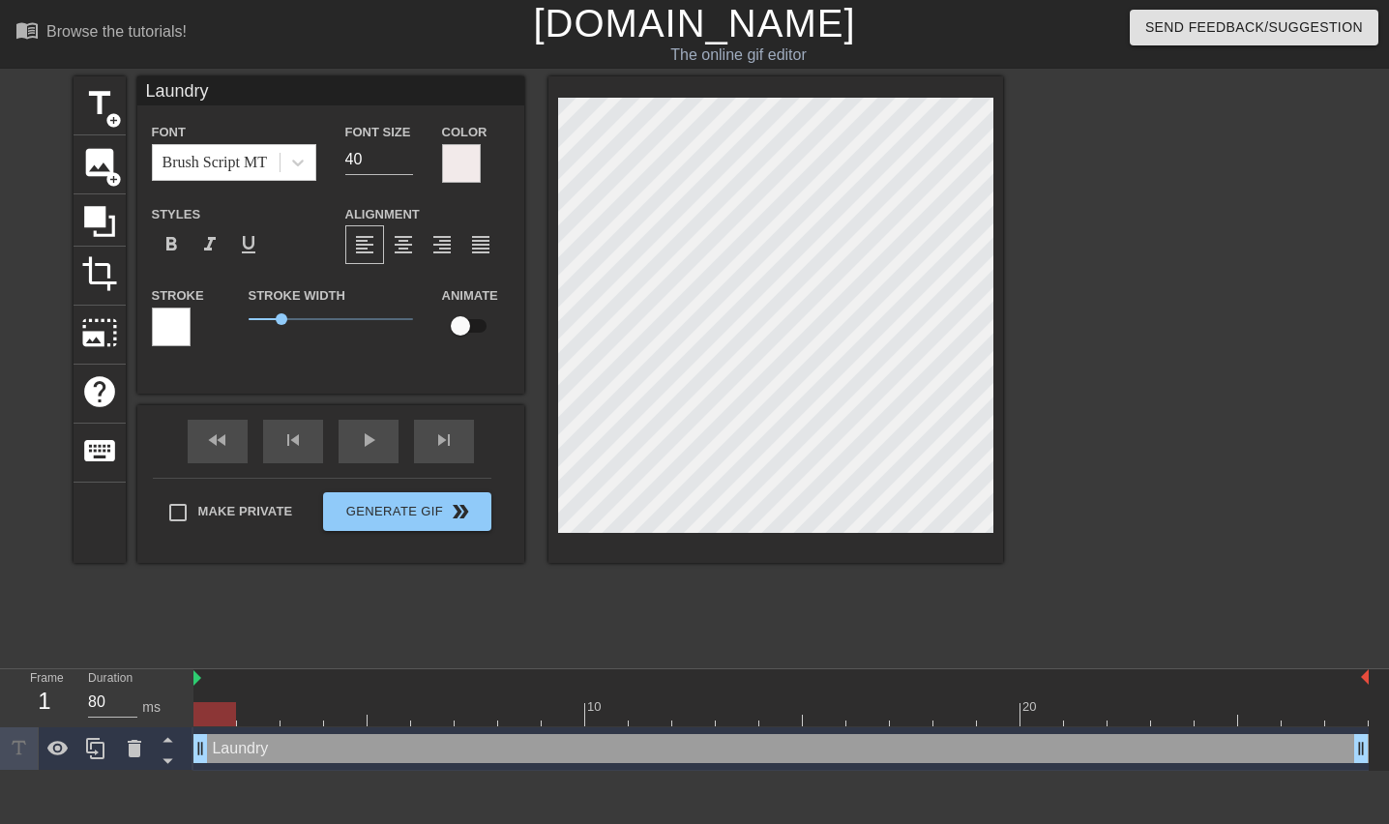
type input "Laundry"
type textarea "Laundry"
drag, startPoint x: 765, startPoint y: 308, endPoint x: 936, endPoint y: 54, distance: 306.6
click at [936, 54] on div "menu_book Browse the tutorials! Gifntext.com The online gif editor Send Feedbac…" at bounding box center [694, 385] width 1389 height 771
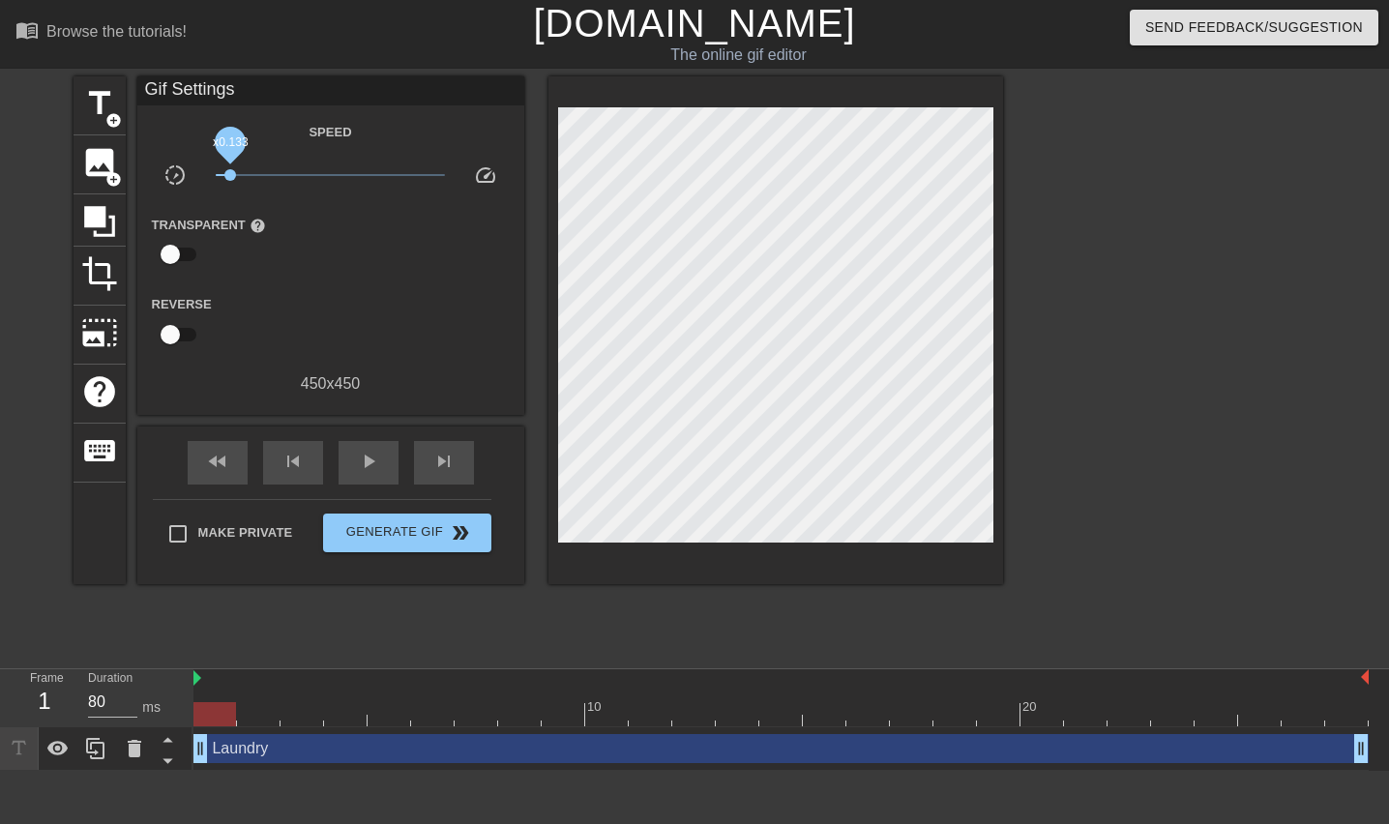
click at [228, 175] on span "x0.133" at bounding box center [330, 174] width 229 height 23
click at [221, 175] on span "x0.112" at bounding box center [222, 175] width 12 height 12
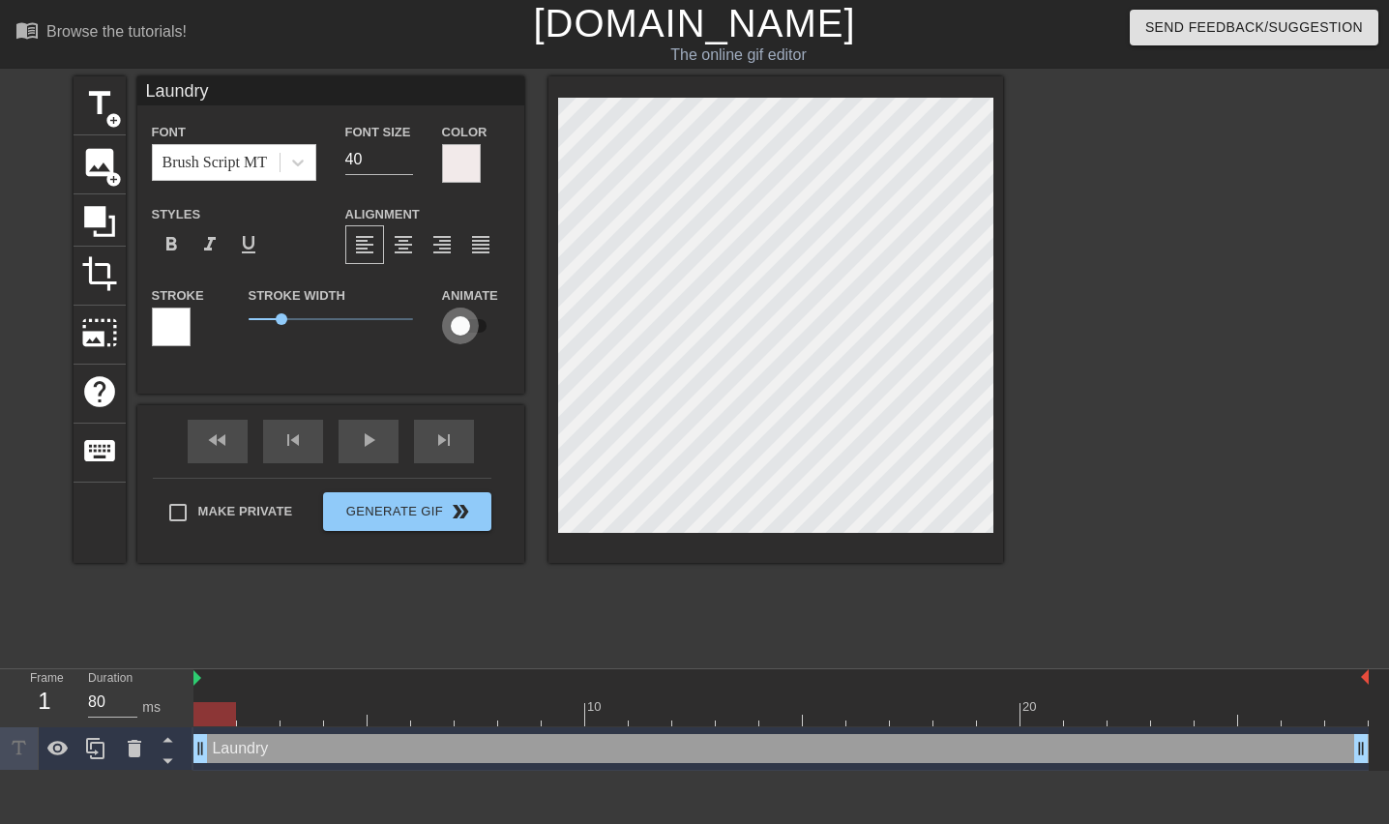
click at [480, 322] on input "checkbox" at bounding box center [460, 326] width 110 height 37
checkbox input "true"
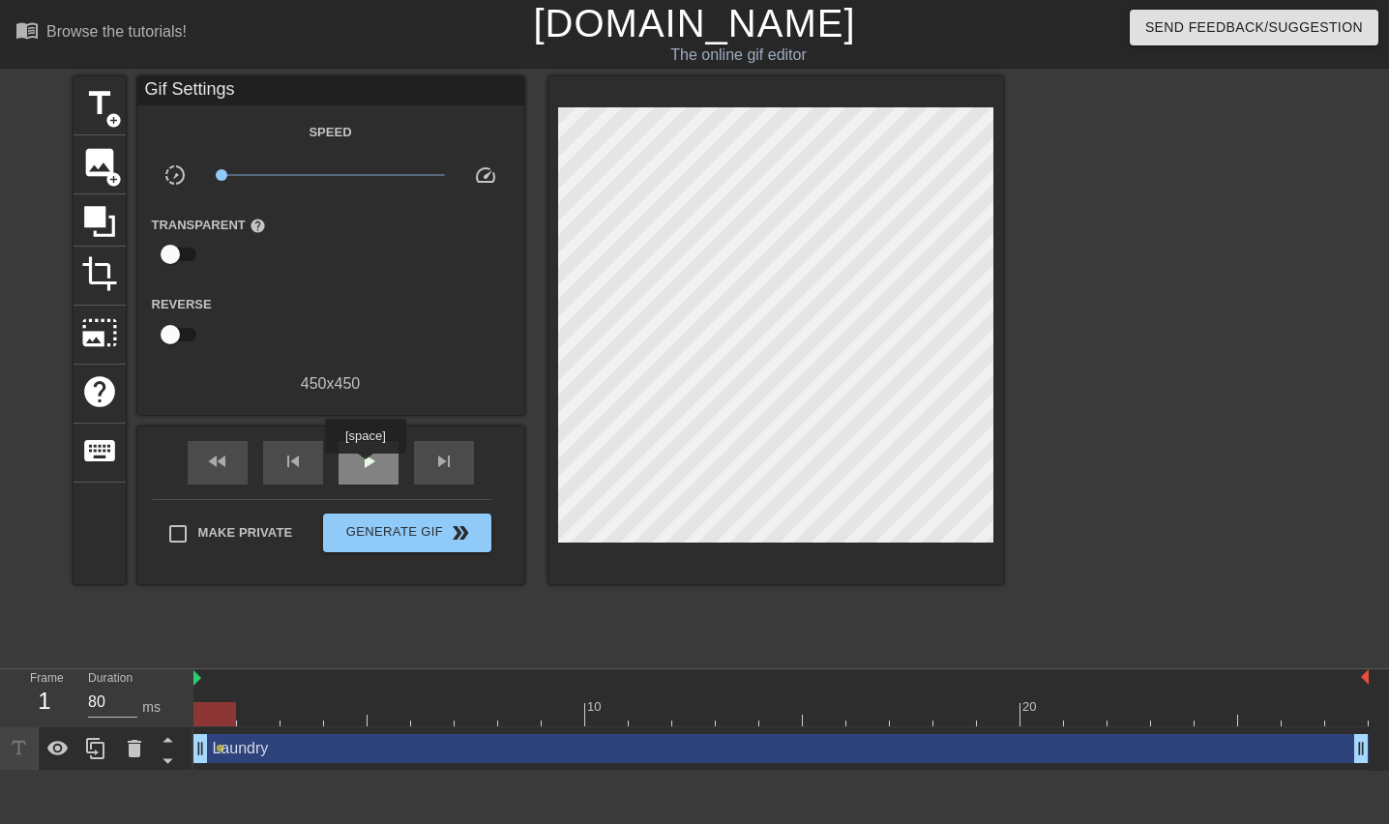
click at [366, 467] on span "play_arrow" at bounding box center [368, 461] width 23 height 23
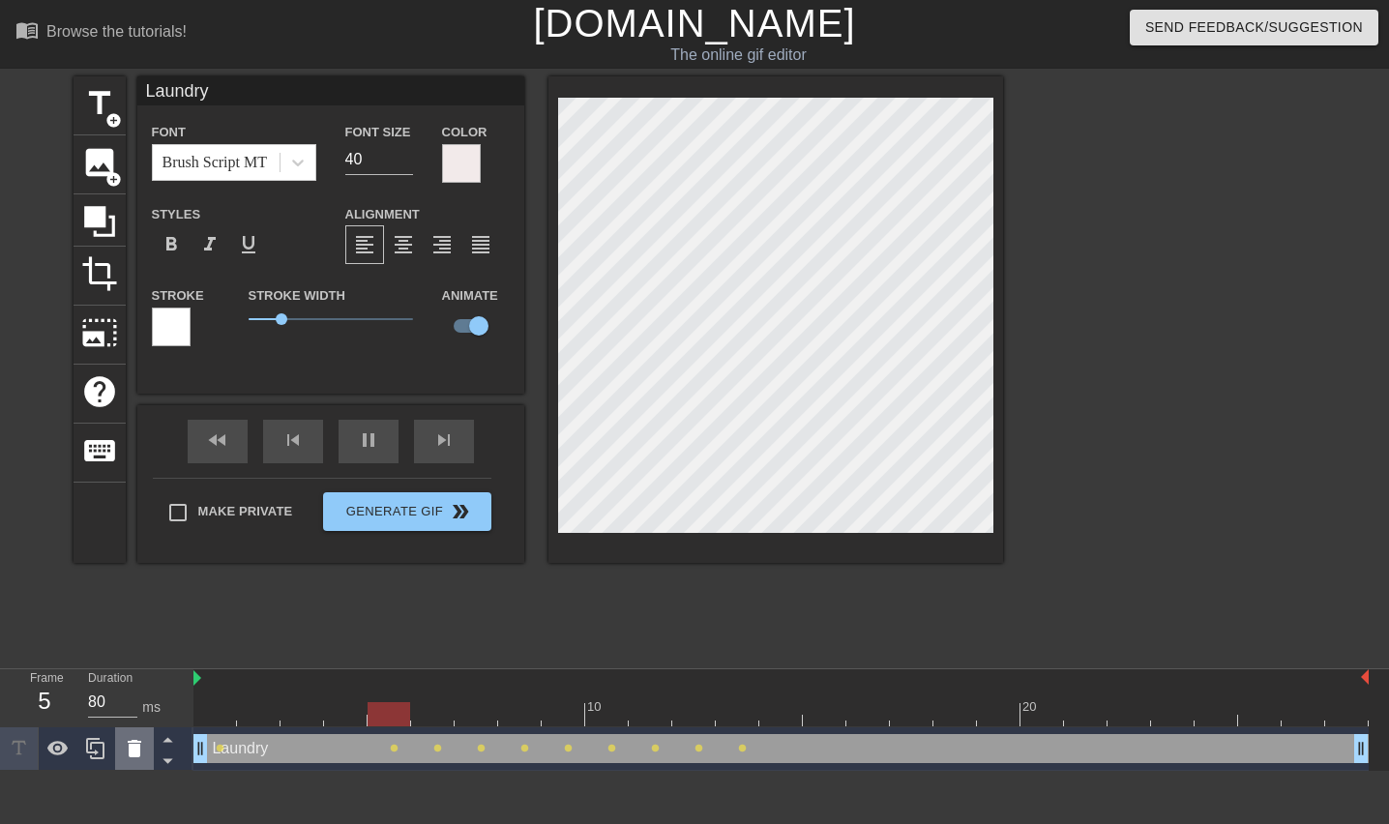
click at [144, 753] on icon at bounding box center [134, 748] width 23 height 23
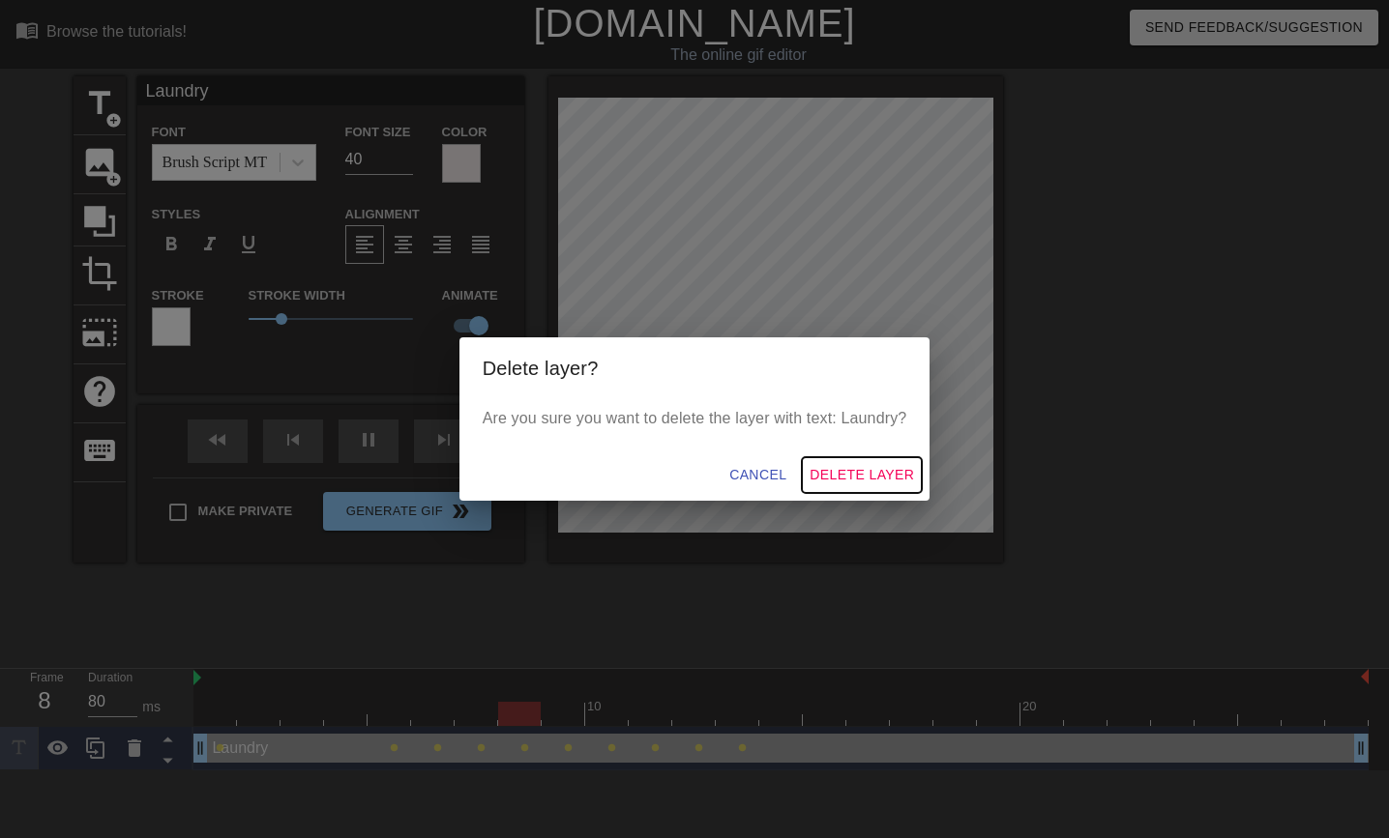
click at [856, 468] on span "Delete Layer" at bounding box center [861, 475] width 104 height 24
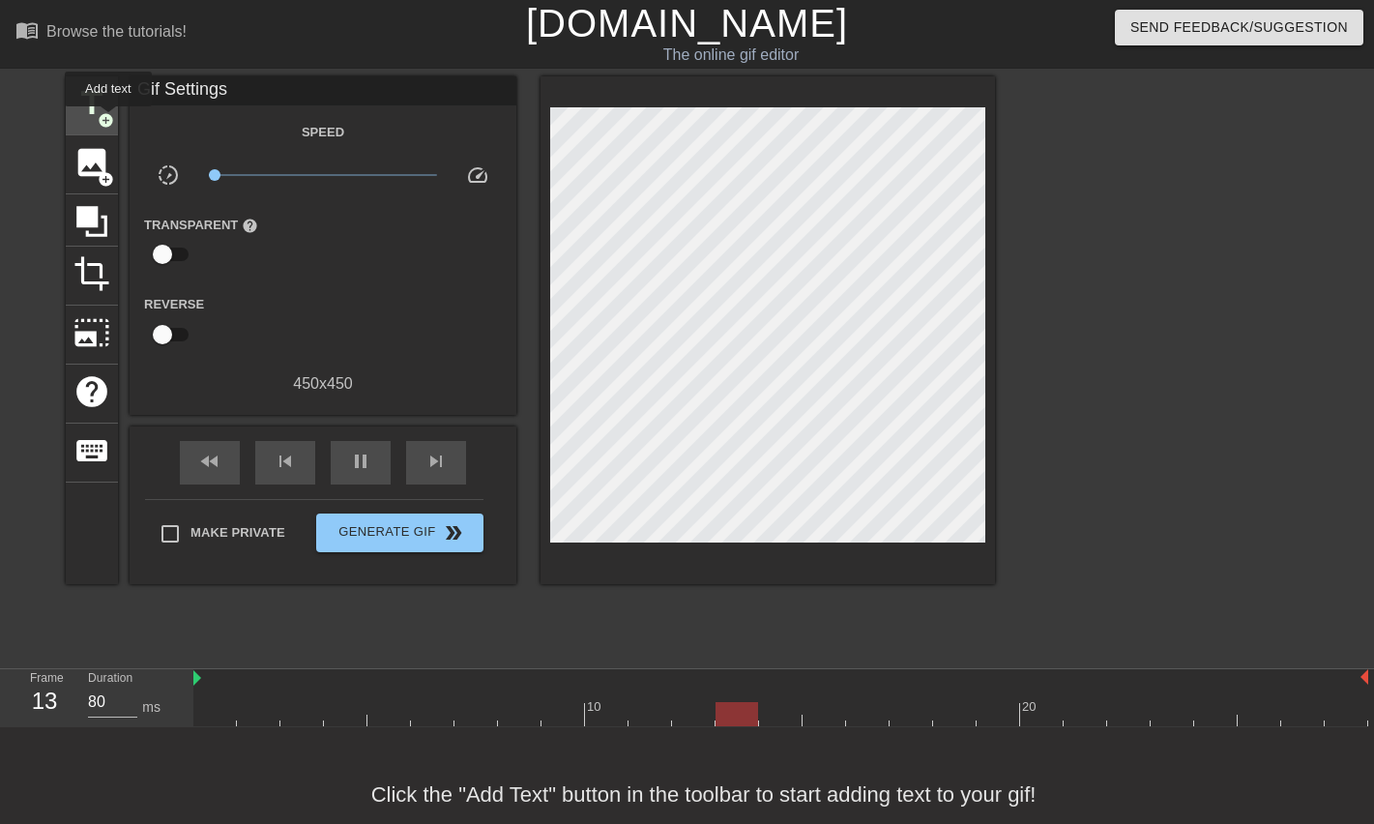
click at [109, 120] on span "add_circle" at bounding box center [106, 120] width 16 height 16
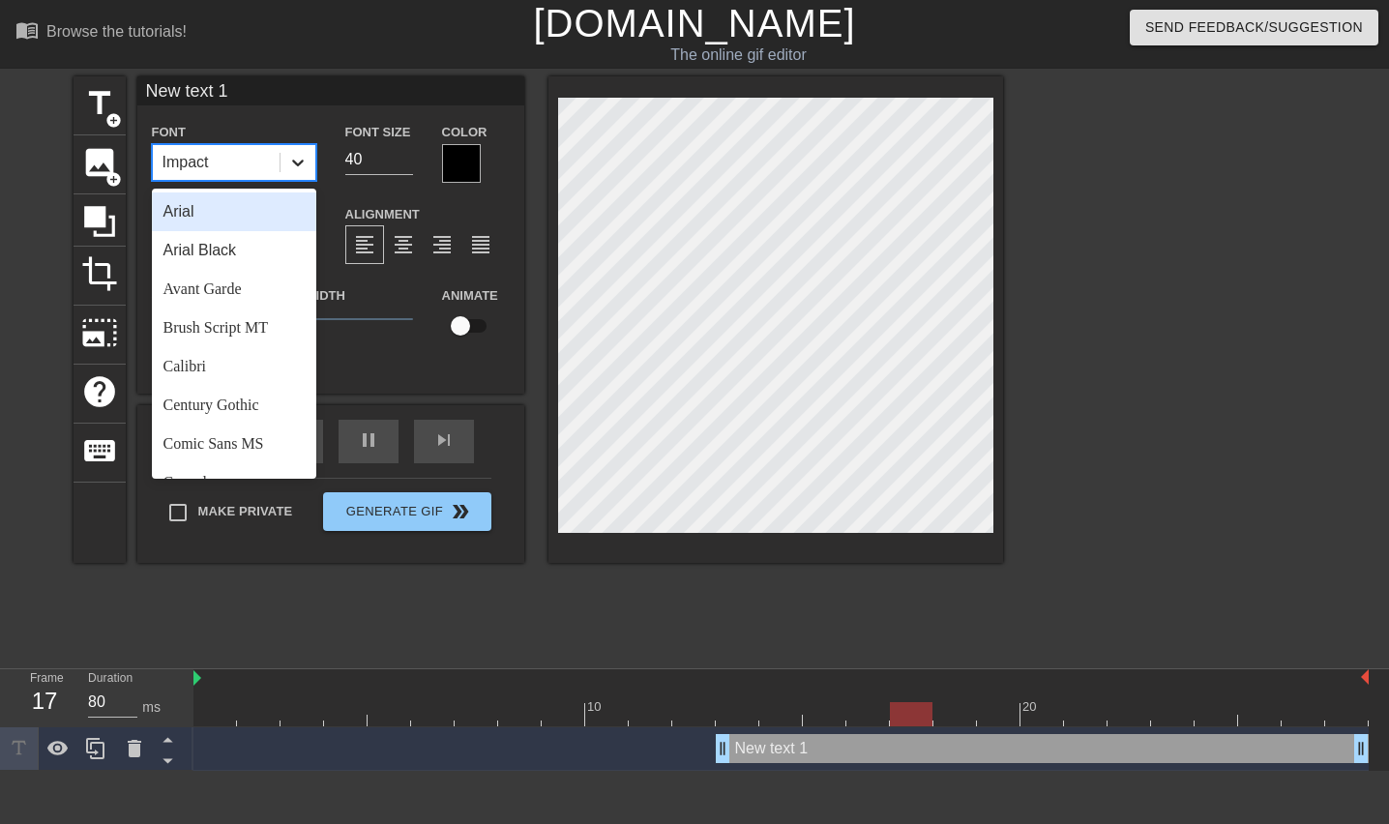
click at [295, 172] on div at bounding box center [297, 162] width 35 height 35
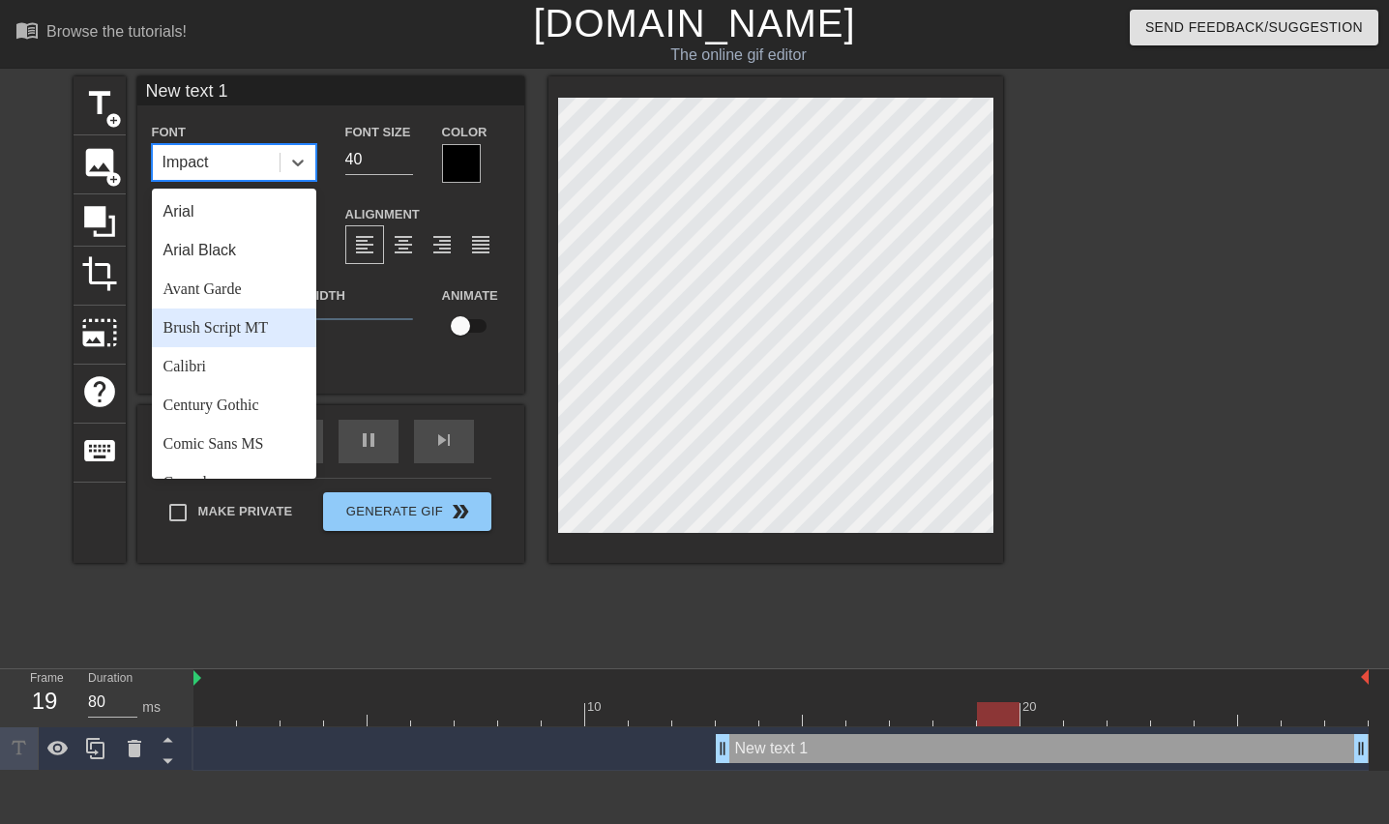
click at [243, 326] on div "Brush Script MT" at bounding box center [234, 327] width 164 height 39
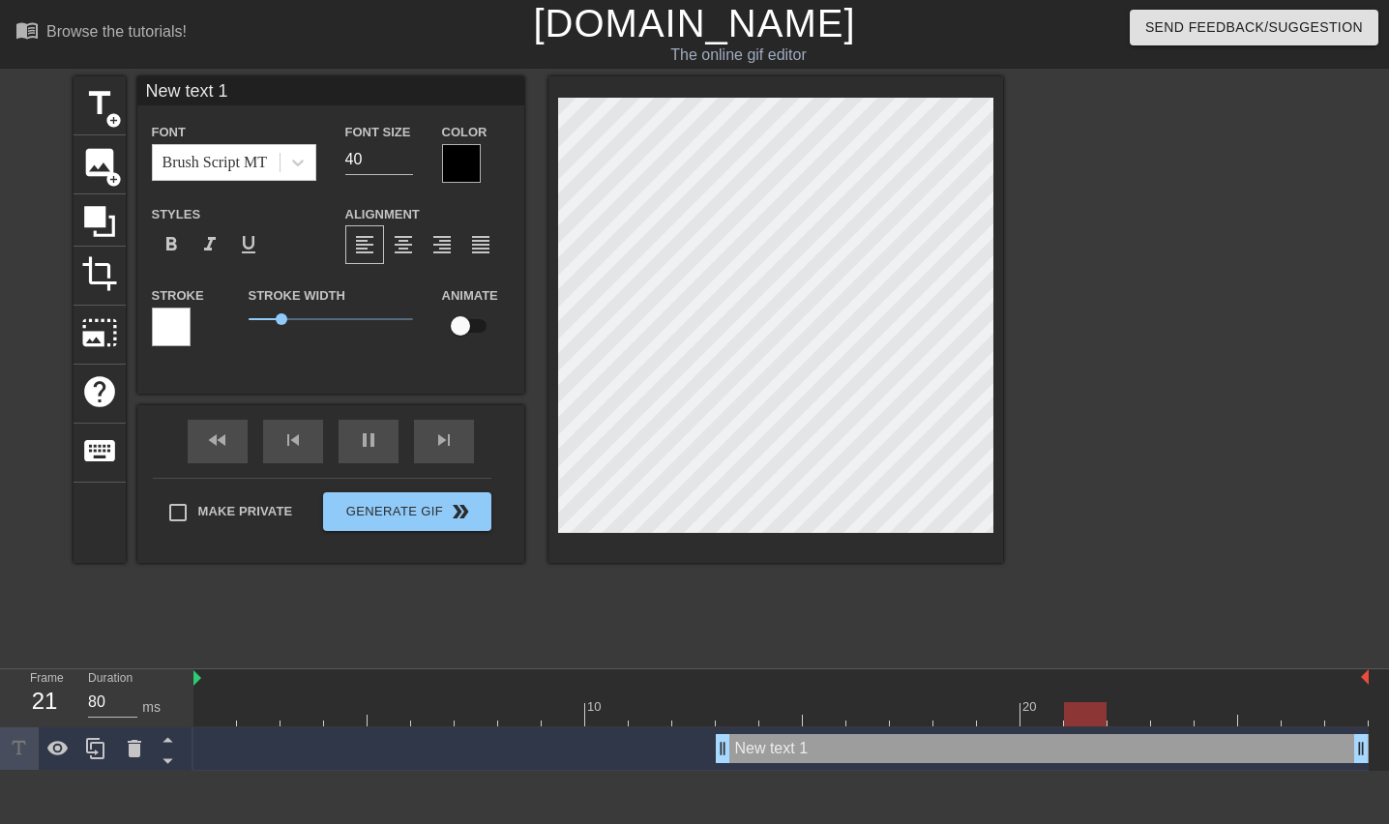
click at [472, 168] on div at bounding box center [461, 163] width 39 height 39
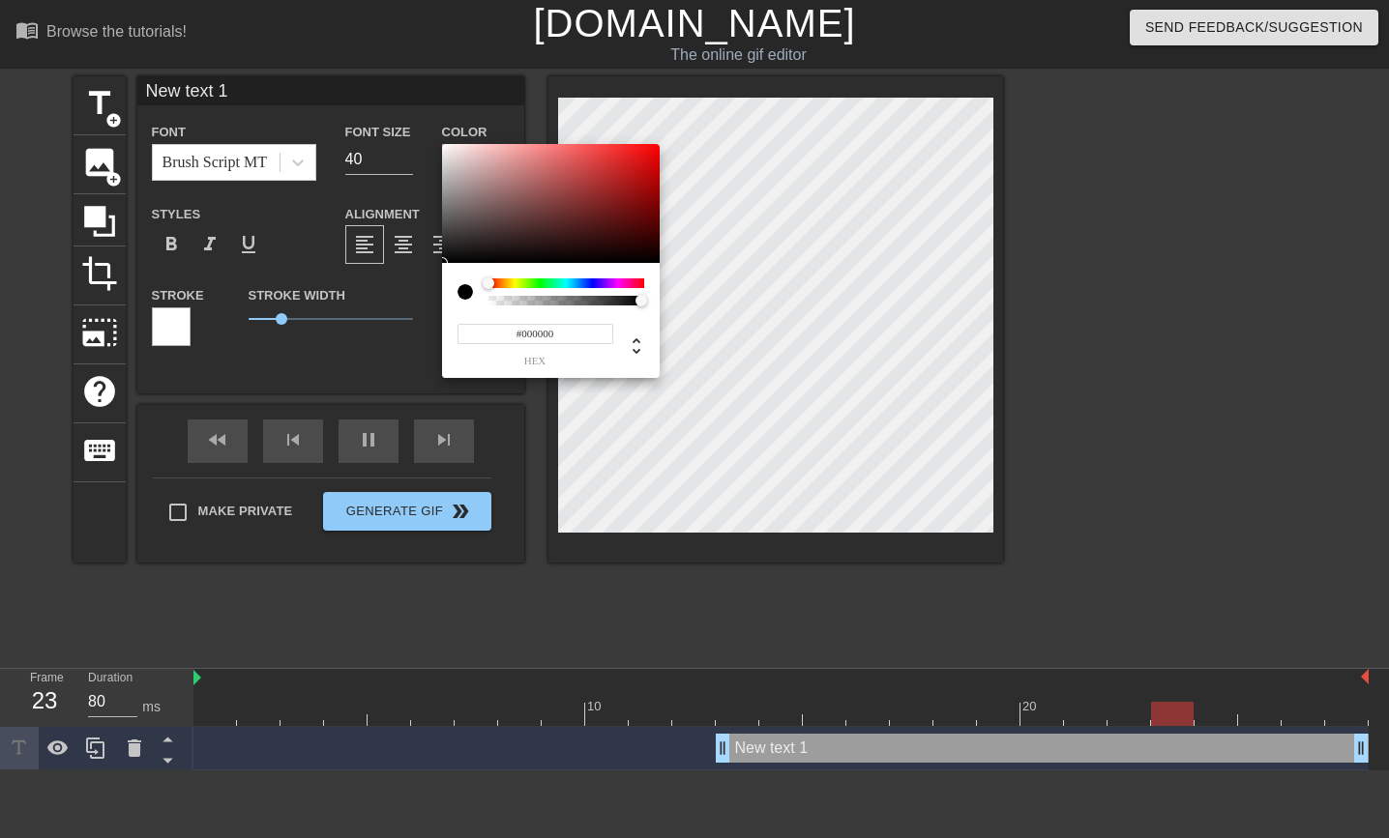
type input "#F8F3F3"
click at [446, 147] on div at bounding box center [551, 204] width 218 height 120
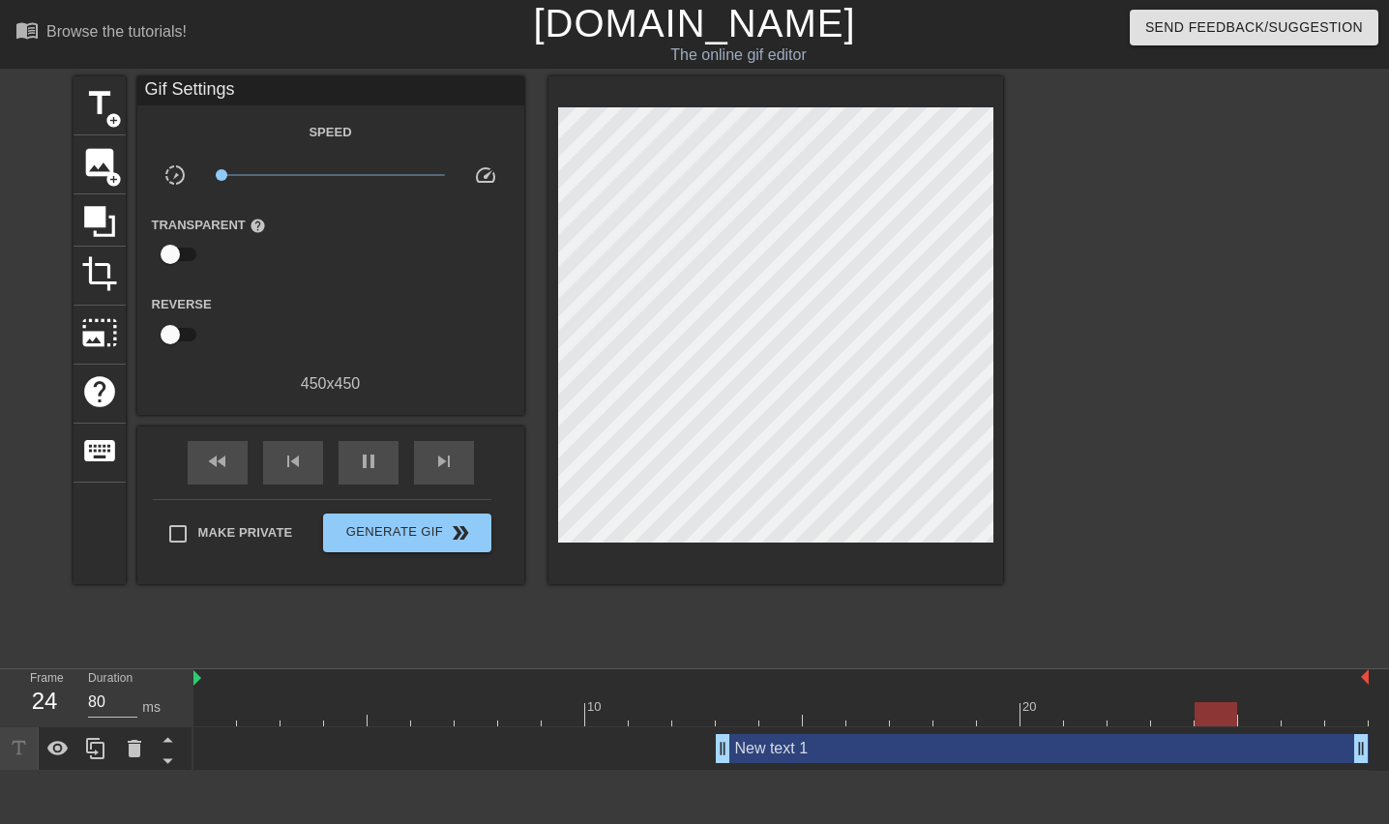
drag, startPoint x: 1082, startPoint y: 258, endPoint x: 1003, endPoint y: 255, distance: 79.3
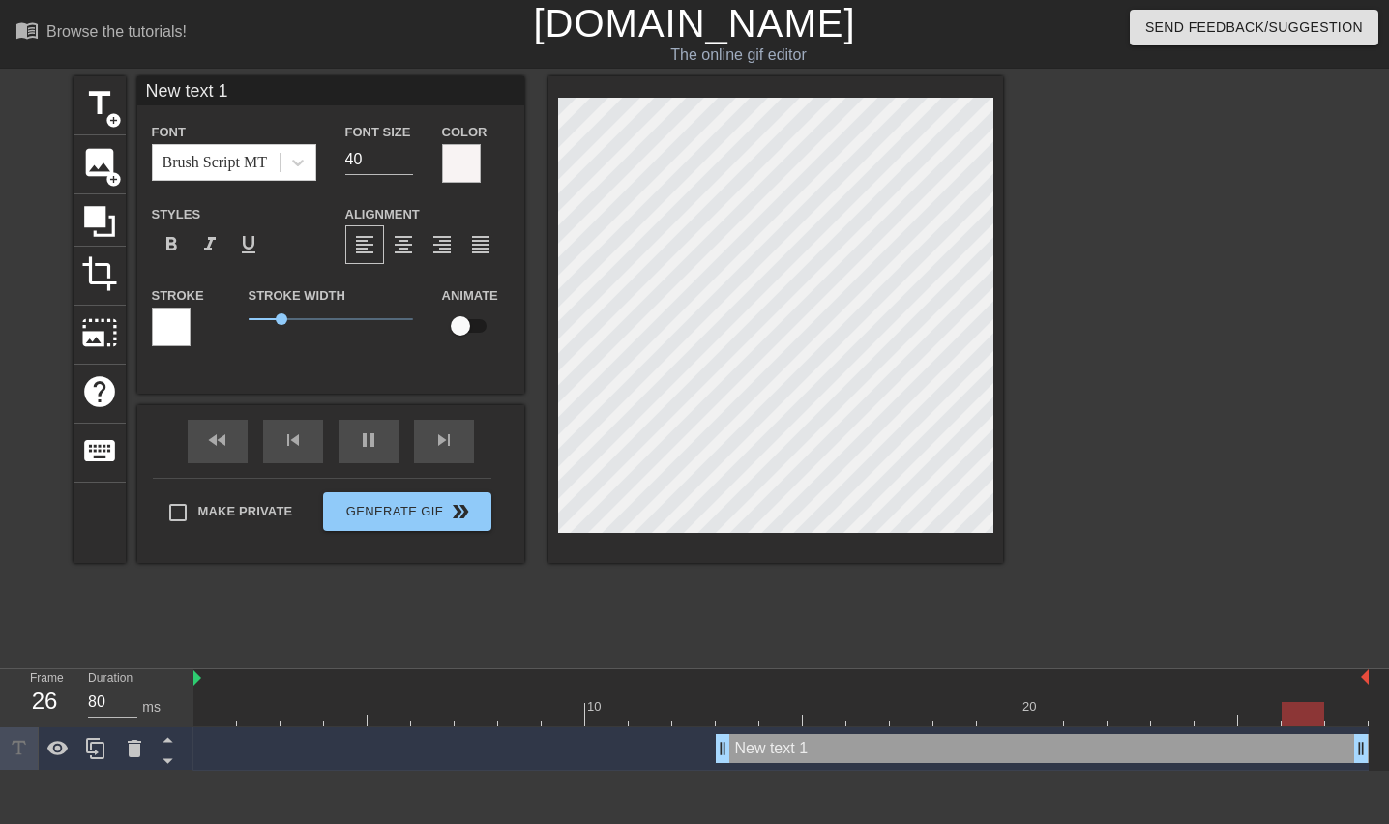
scroll to position [2, 3]
type input "text 1"
type textarea "text 1"
type input "Ltext 1"
type textarea "Ltext 1"
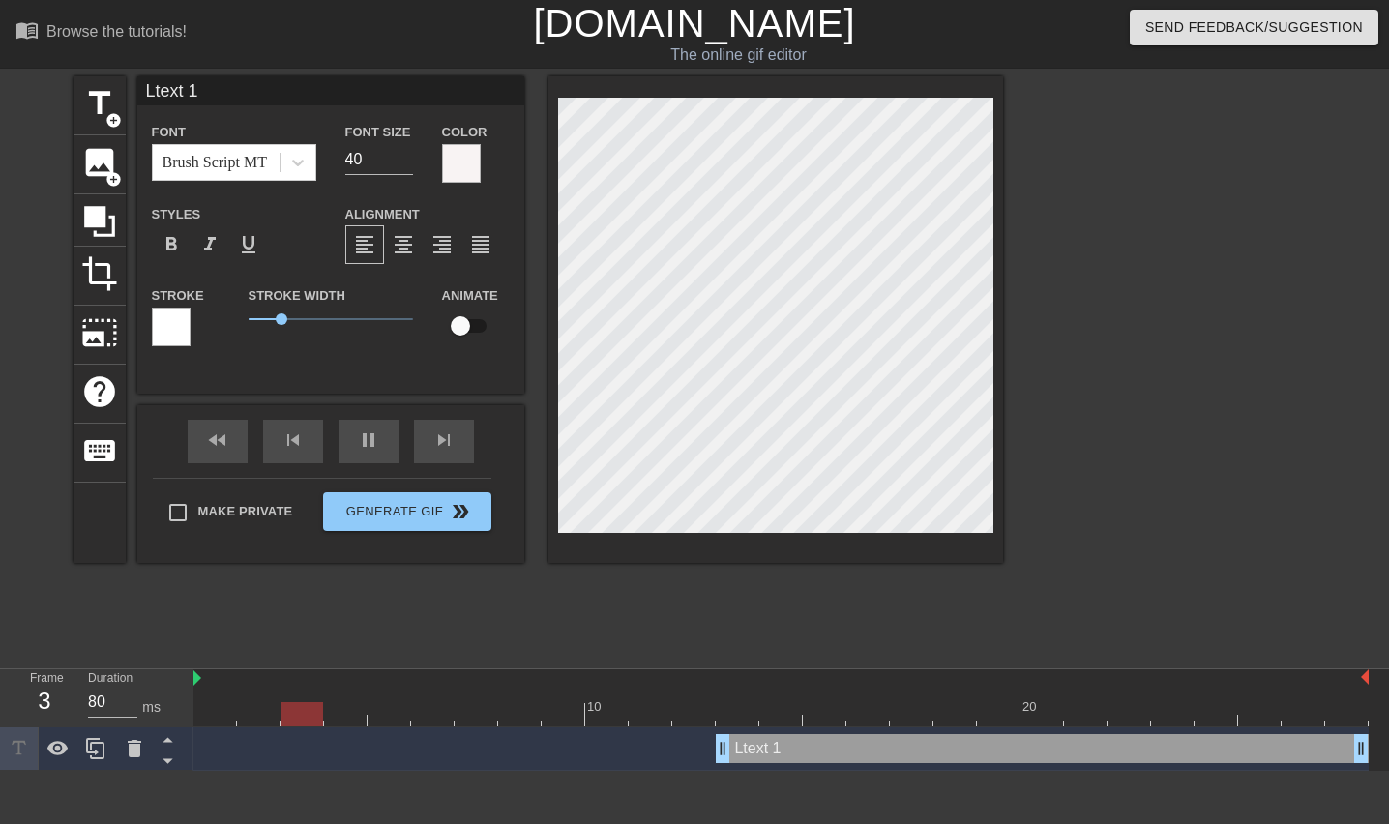
type input "Latext 1"
type textarea "Latext 1"
type input "Lautext 1"
type textarea "Lautext 1"
type input "Launtext 1"
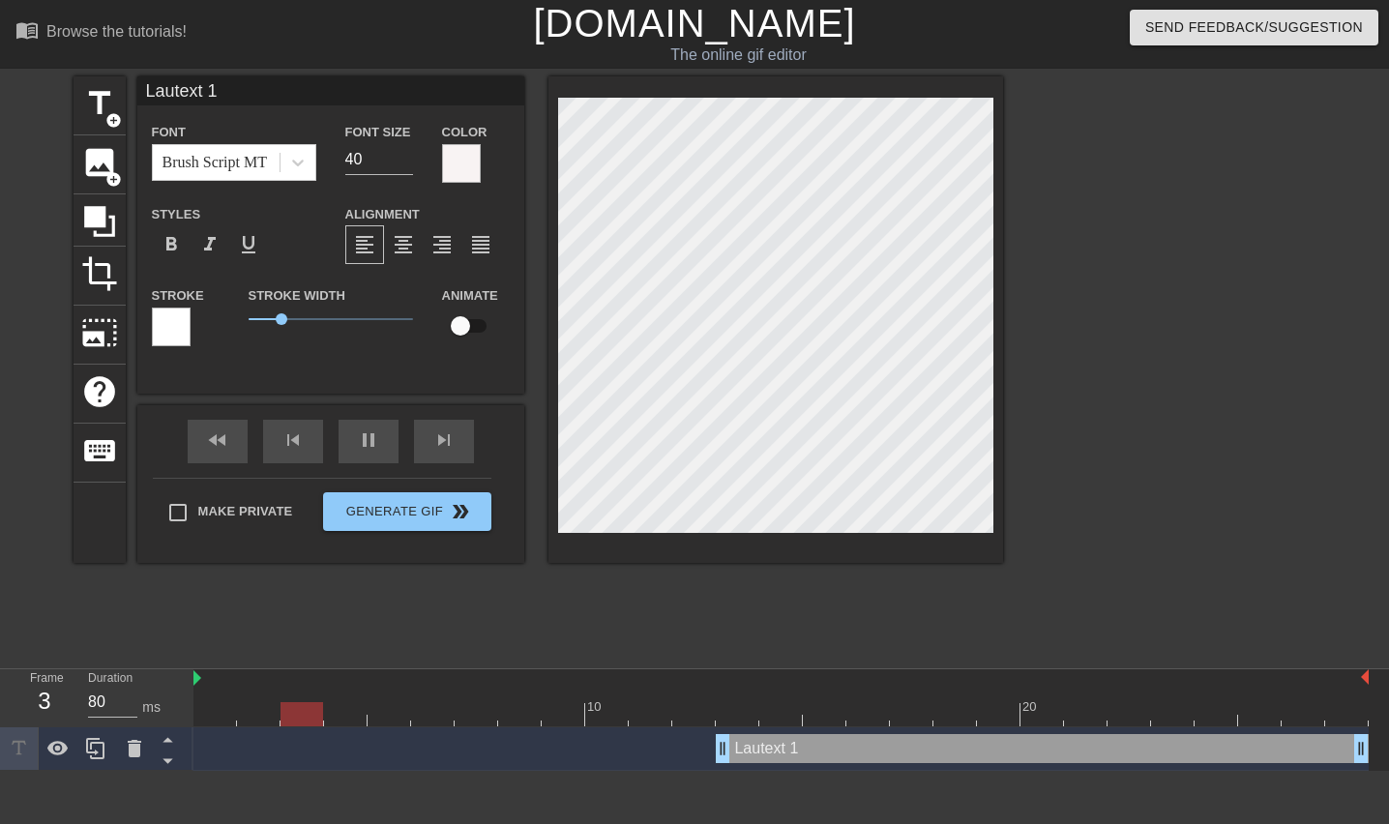
type textarea "Launtext 1"
type input "Laundtext 1"
type textarea "Laundtext 1"
type input "Laundrtext 1"
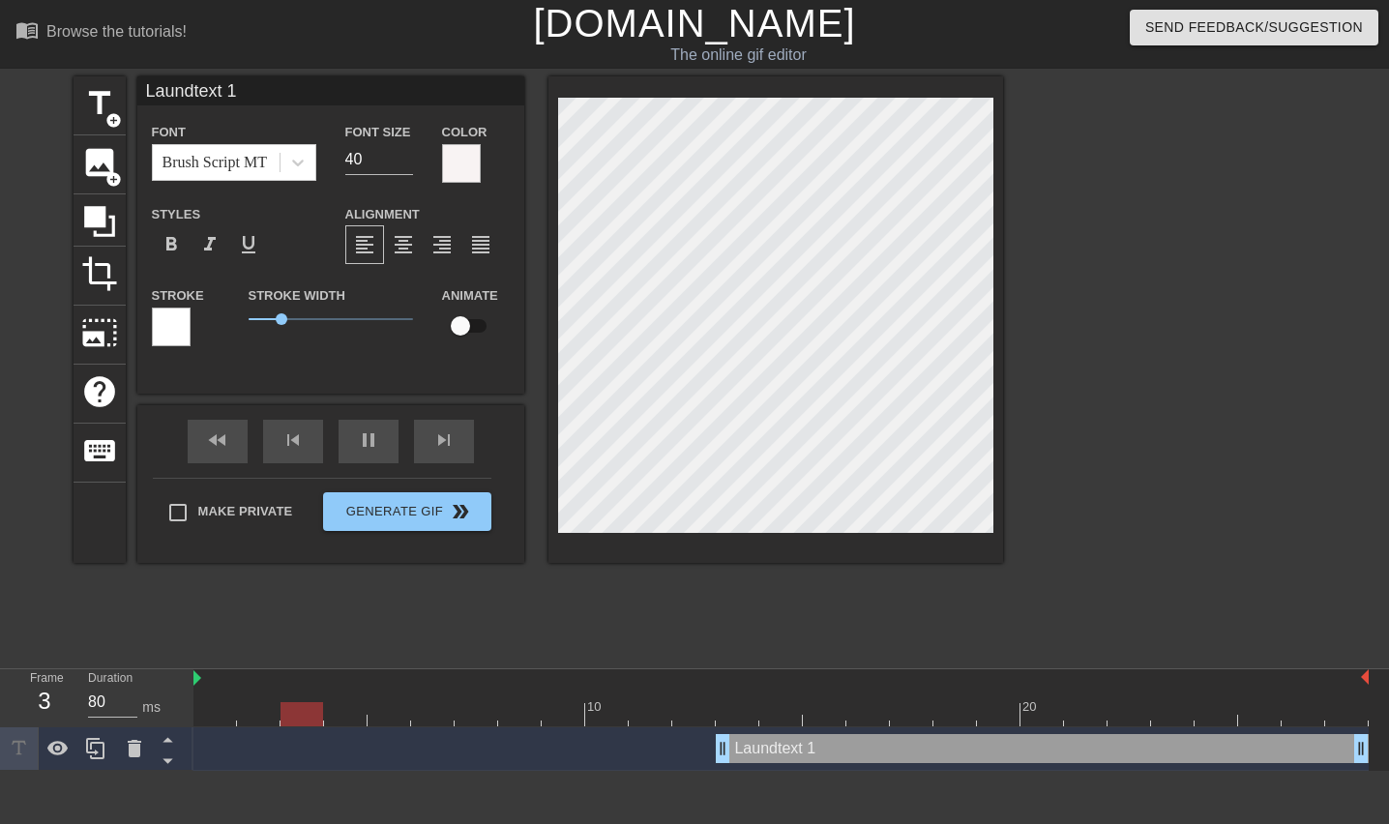
type textarea "Laundrtext 1"
type input "Laundrytext 1"
type textarea "Laundrytext 1"
type input "Laundrtext 1"
type textarea "Laundrtext 1"
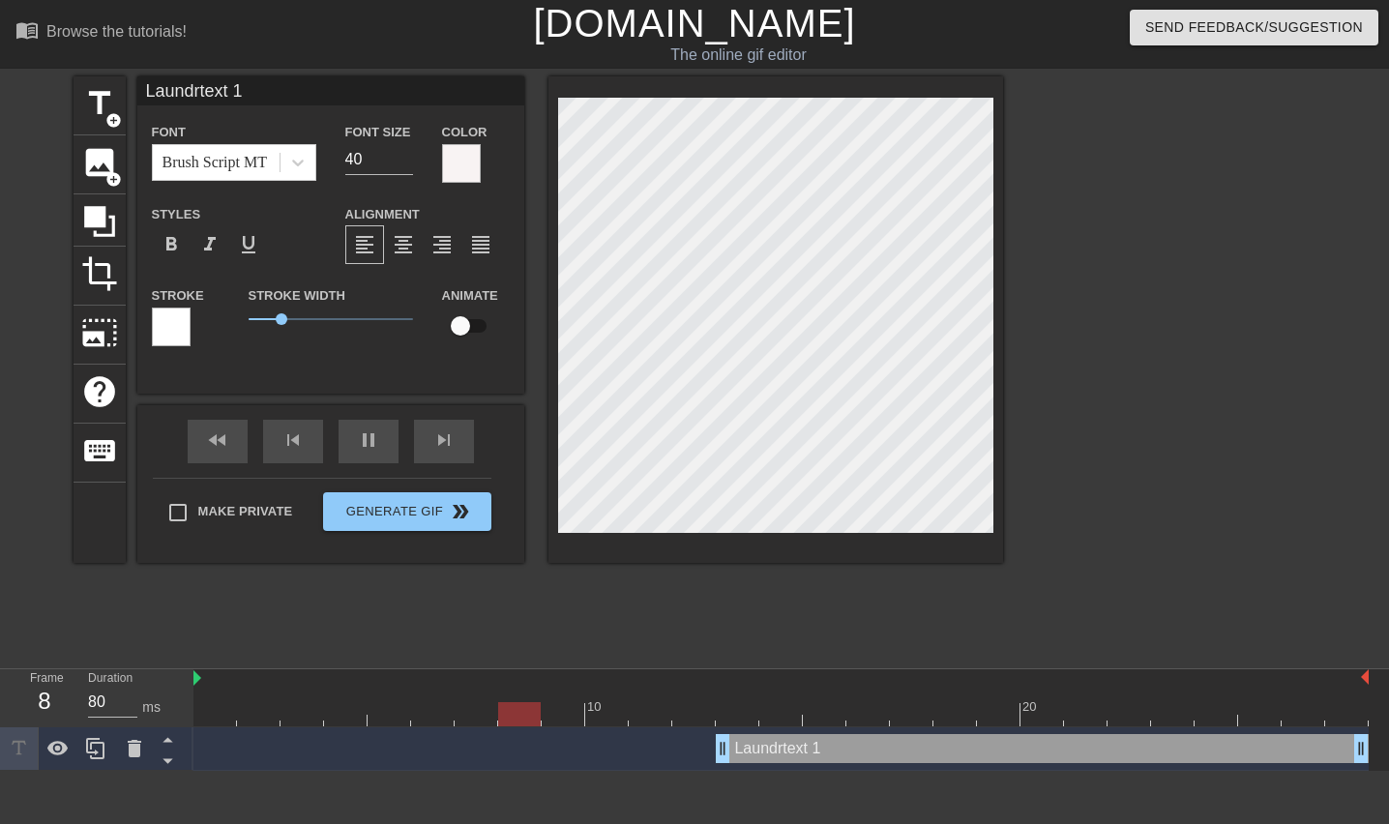
type input "Laundtext 1"
type textarea "Laundtext 1"
type input "Launtext 1"
type textarea "Launtext 1"
type input "Lautext 1"
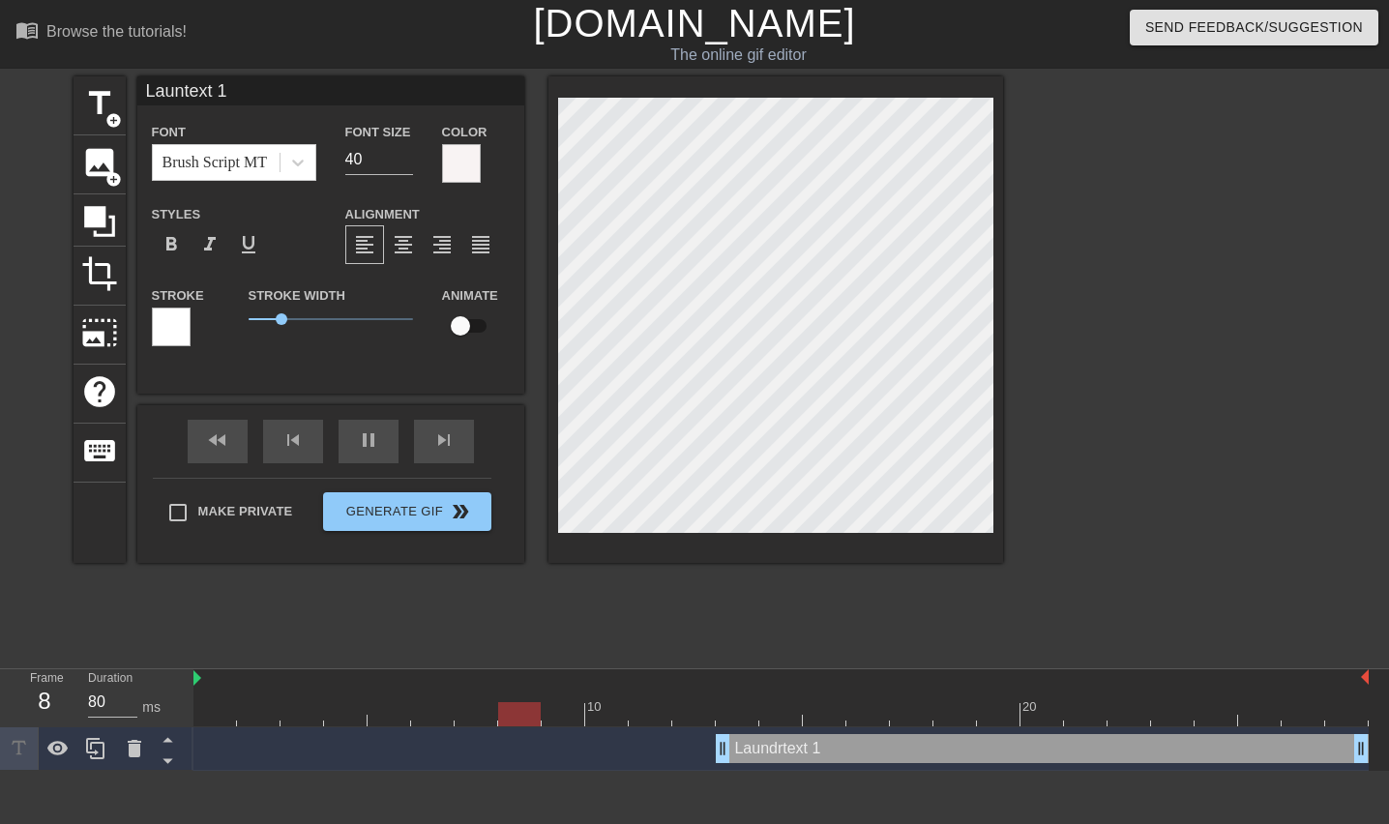
type textarea "Lautext 1"
type input "Latext 1"
type textarea "Latext 1"
type input "Ltext 1"
type textarea "Ltext 1"
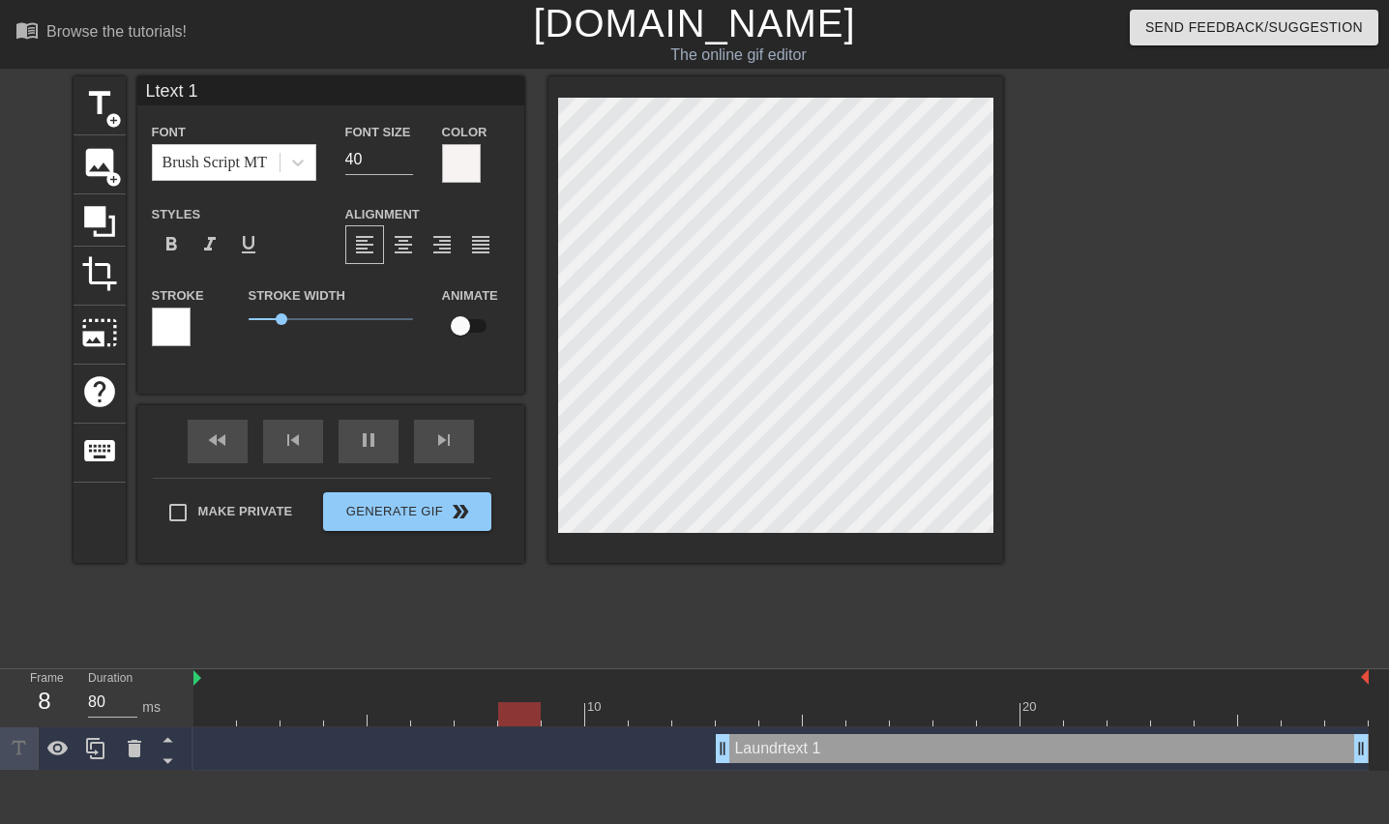
type input "text 1"
type textarea "text 1"
type input "text 1"
type textarea "text 1"
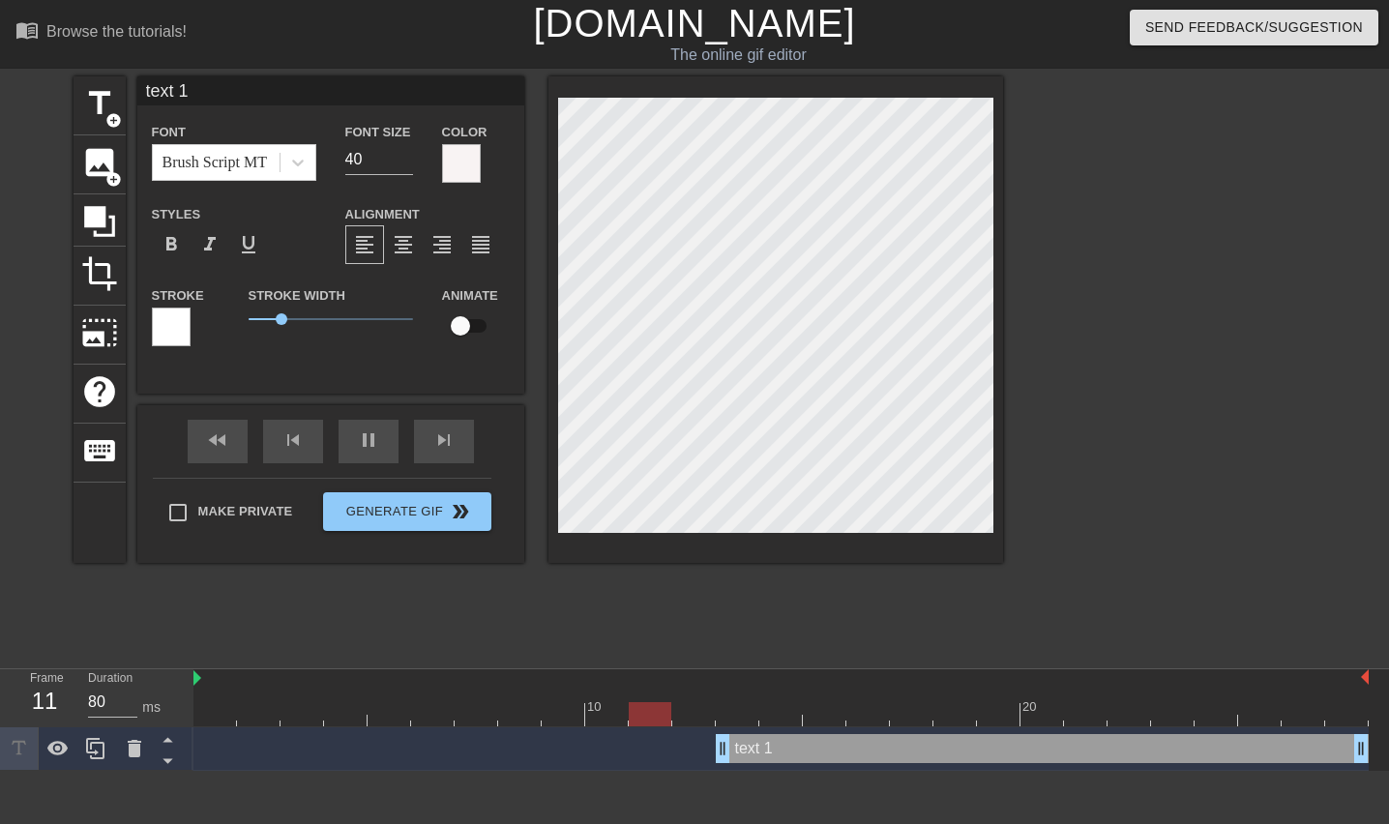
type input "Ltext 1"
type textarea "Ltext 1"
type input "Latext 1"
type textarea "Latext 1"
type input "Ltext 1"
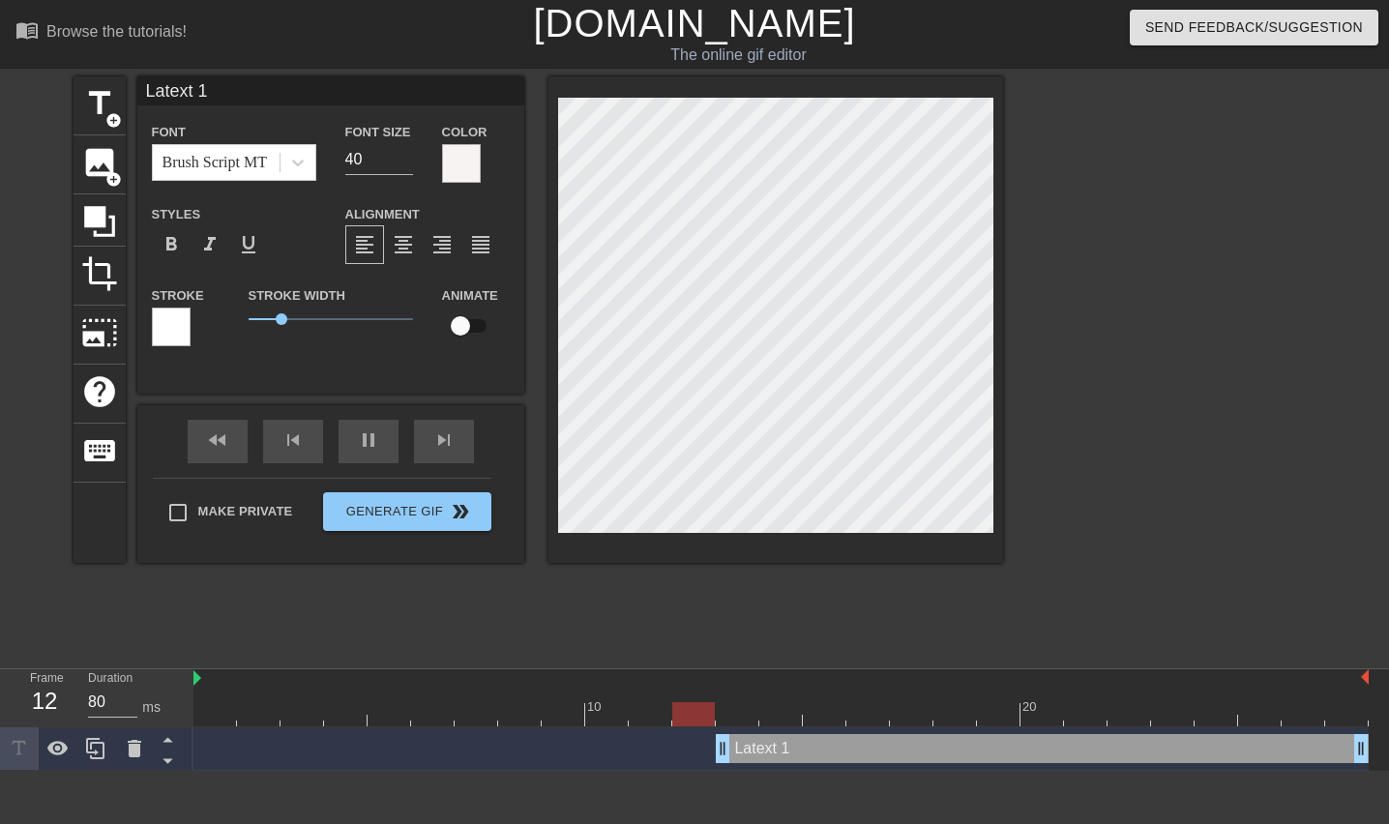
type textarea "Ltext 1"
type input "text 1"
type textarea "text 1"
click at [450, 158] on div at bounding box center [461, 163] width 39 height 39
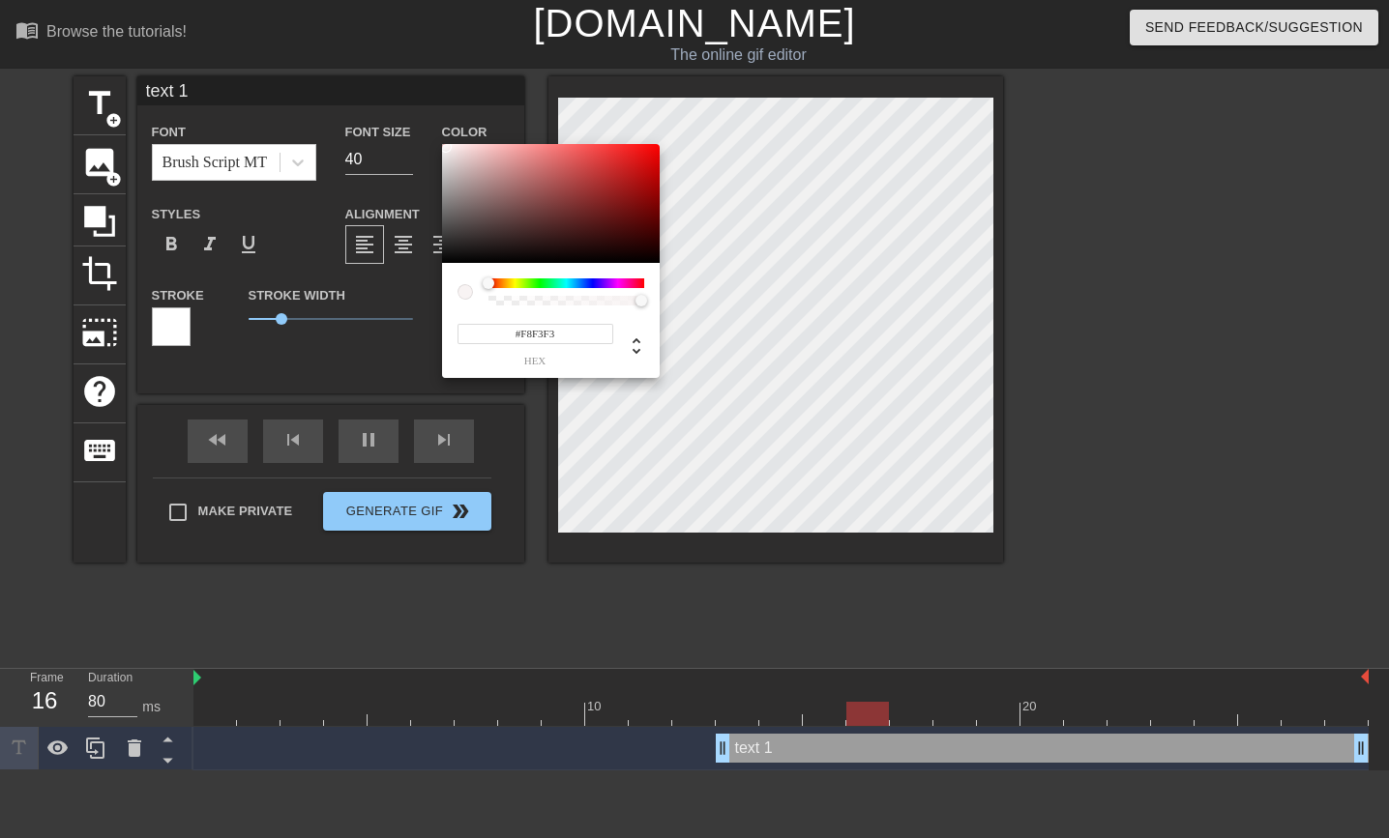
type input "#FFF7F7"
click at [449, 141] on div "#FFF7F7 hex" at bounding box center [694, 419] width 1389 height 838
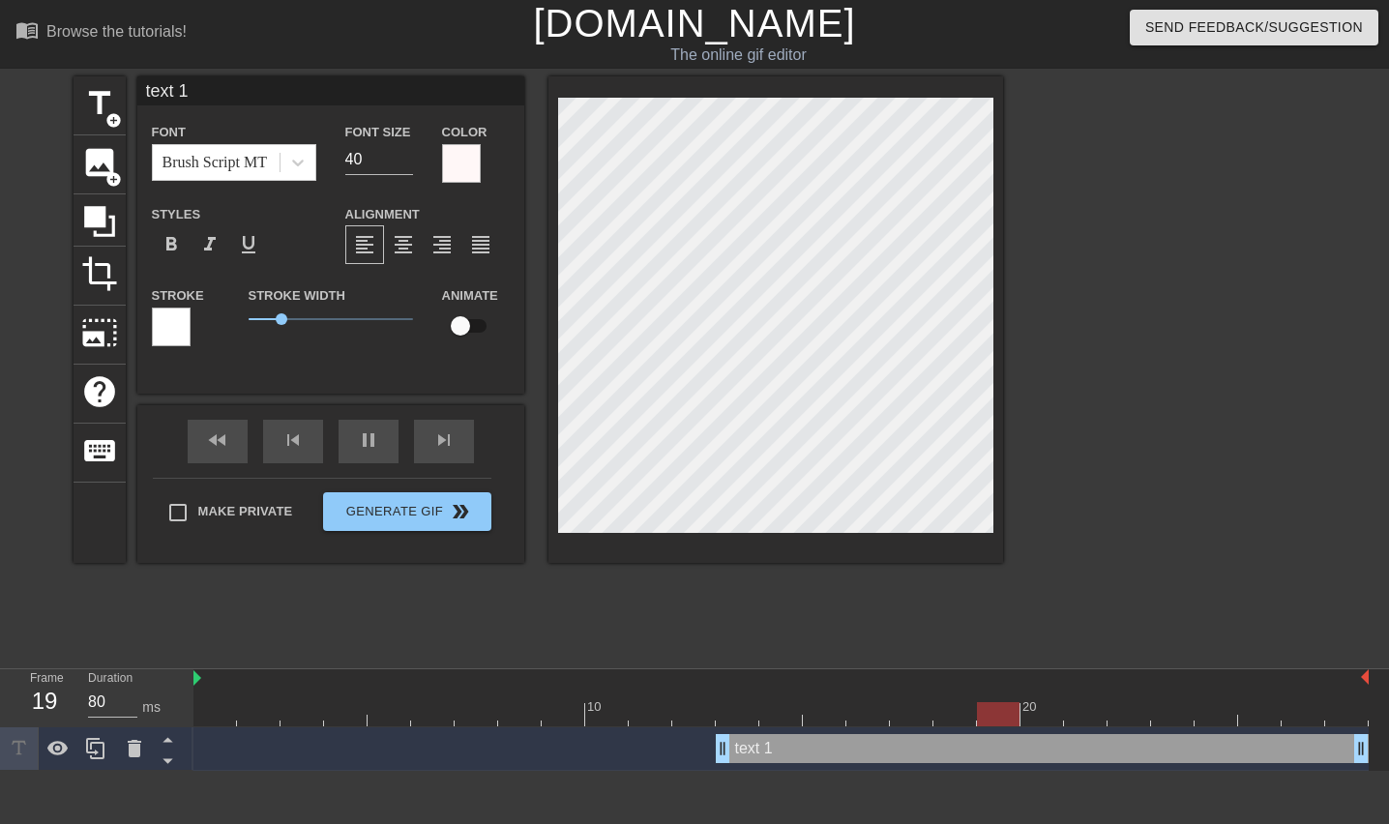
scroll to position [3, 3]
type input "text"
type textarea "text"
type input "text"
type textarea "text"
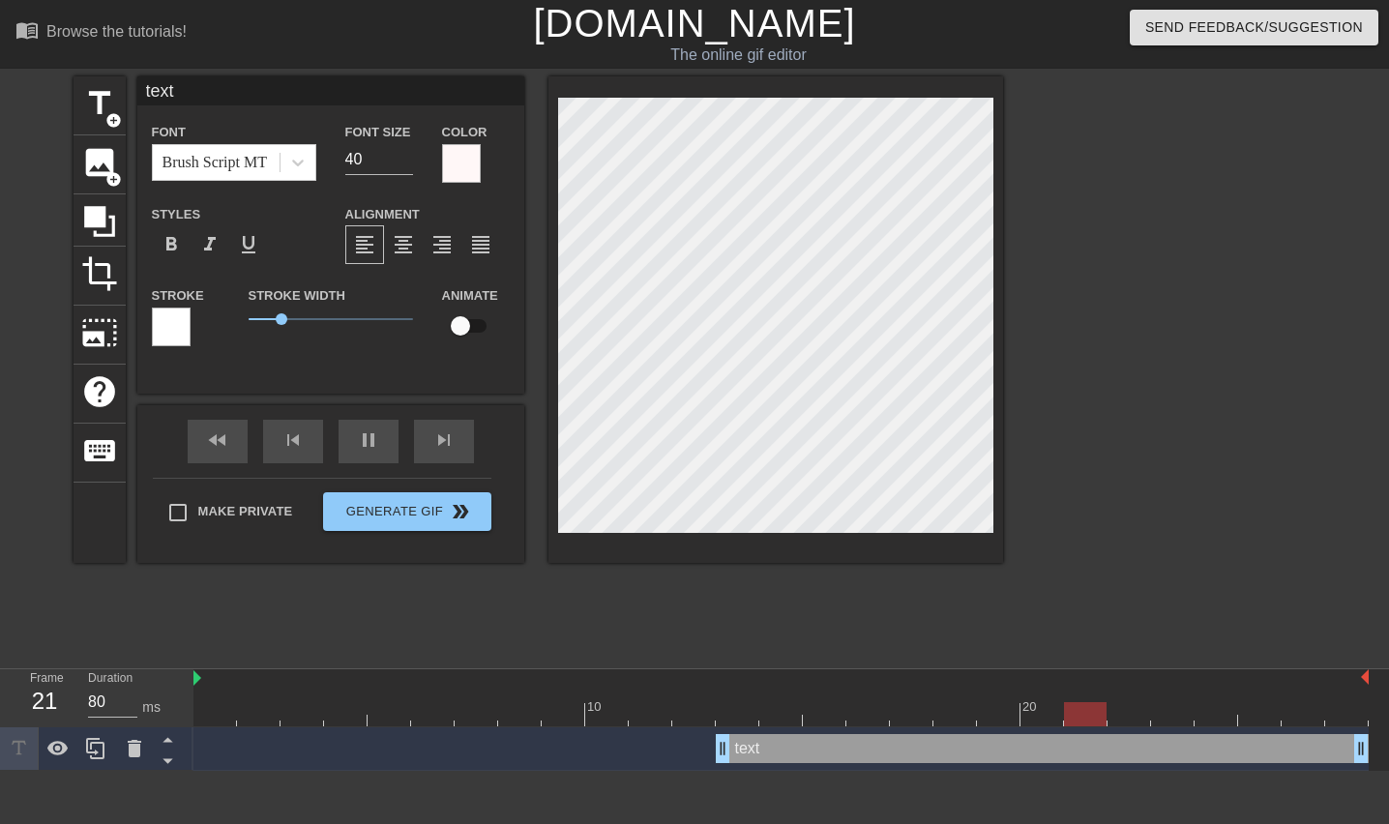
type input "tex"
type textarea "tex"
type input "te"
type textarea "te"
type input "t"
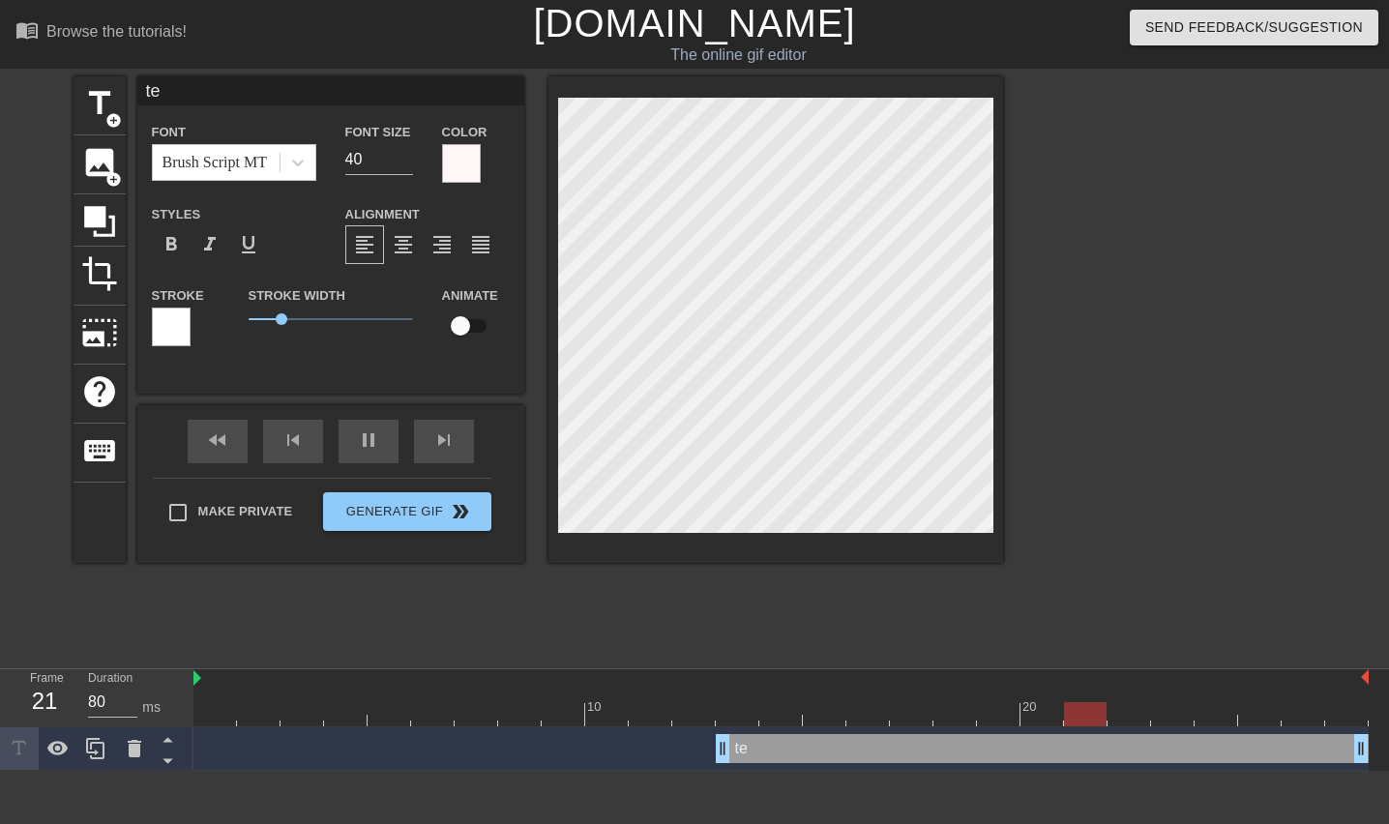
type textarea "t"
type input "L"
type textarea "L"
type input "LA"
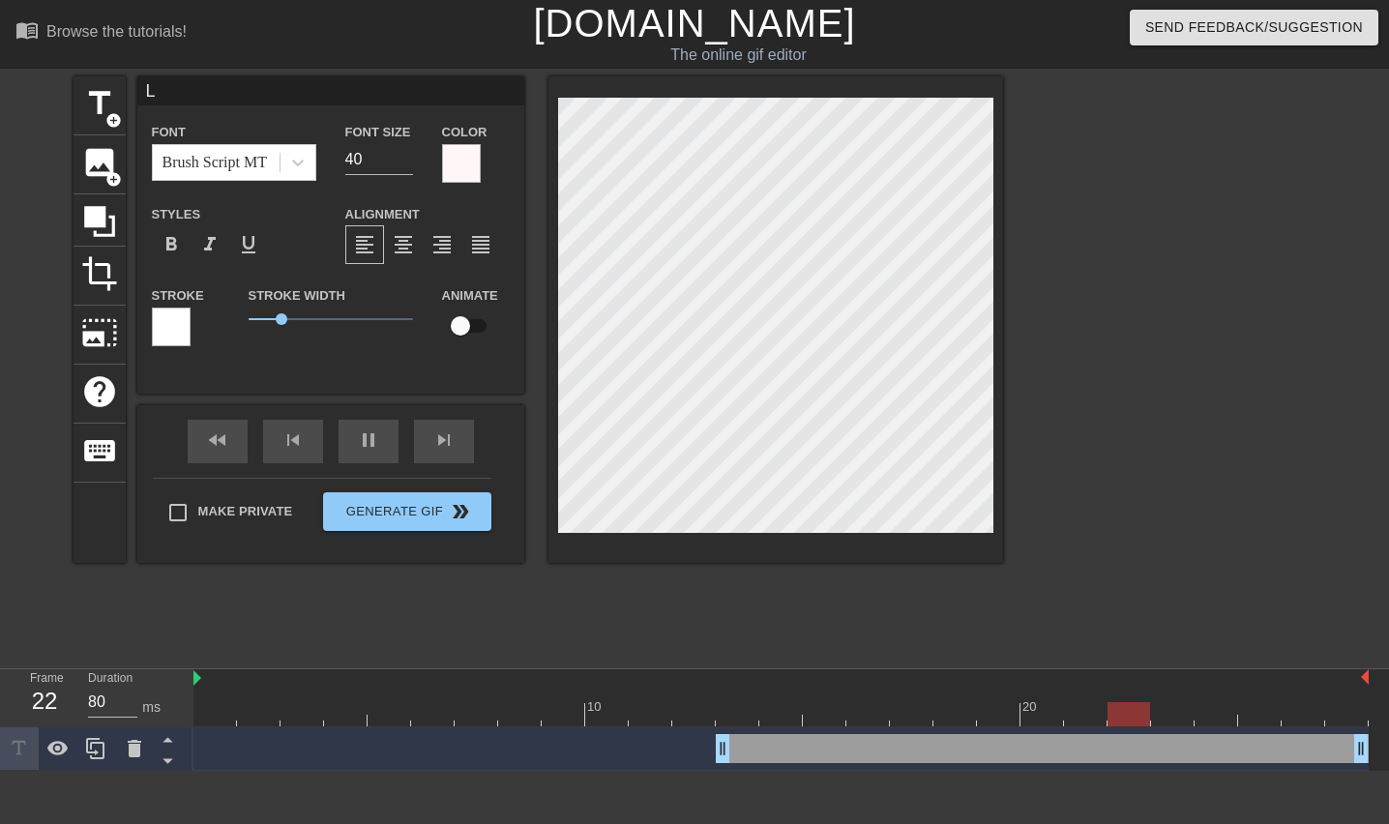
type textarea "LA"
type input "LAu"
type textarea "LAu"
type input "LAun"
type textarea "LAun"
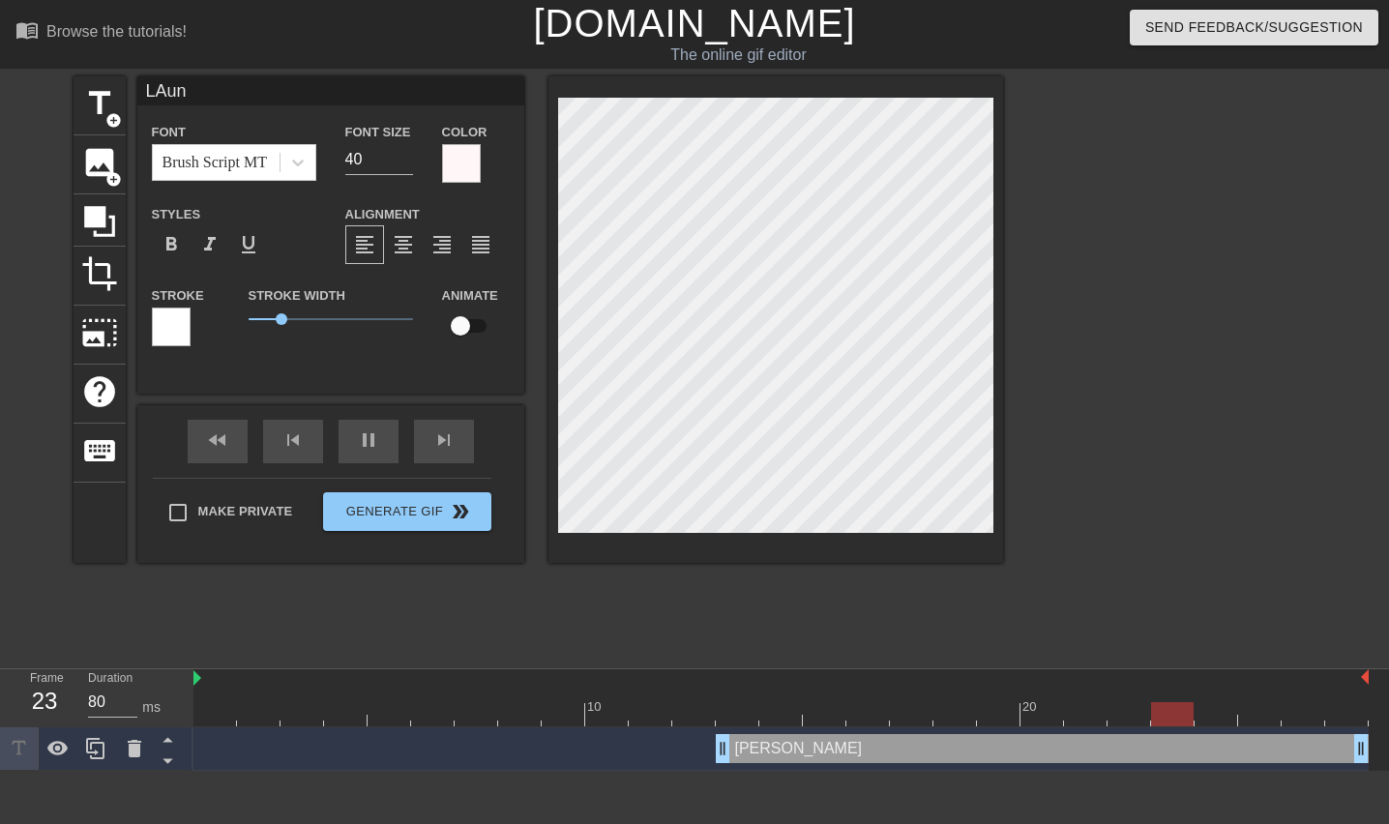
type input "LAund"
type textarea "LAund"
type input "LAundr"
type textarea "LAundr"
type input "LAundry"
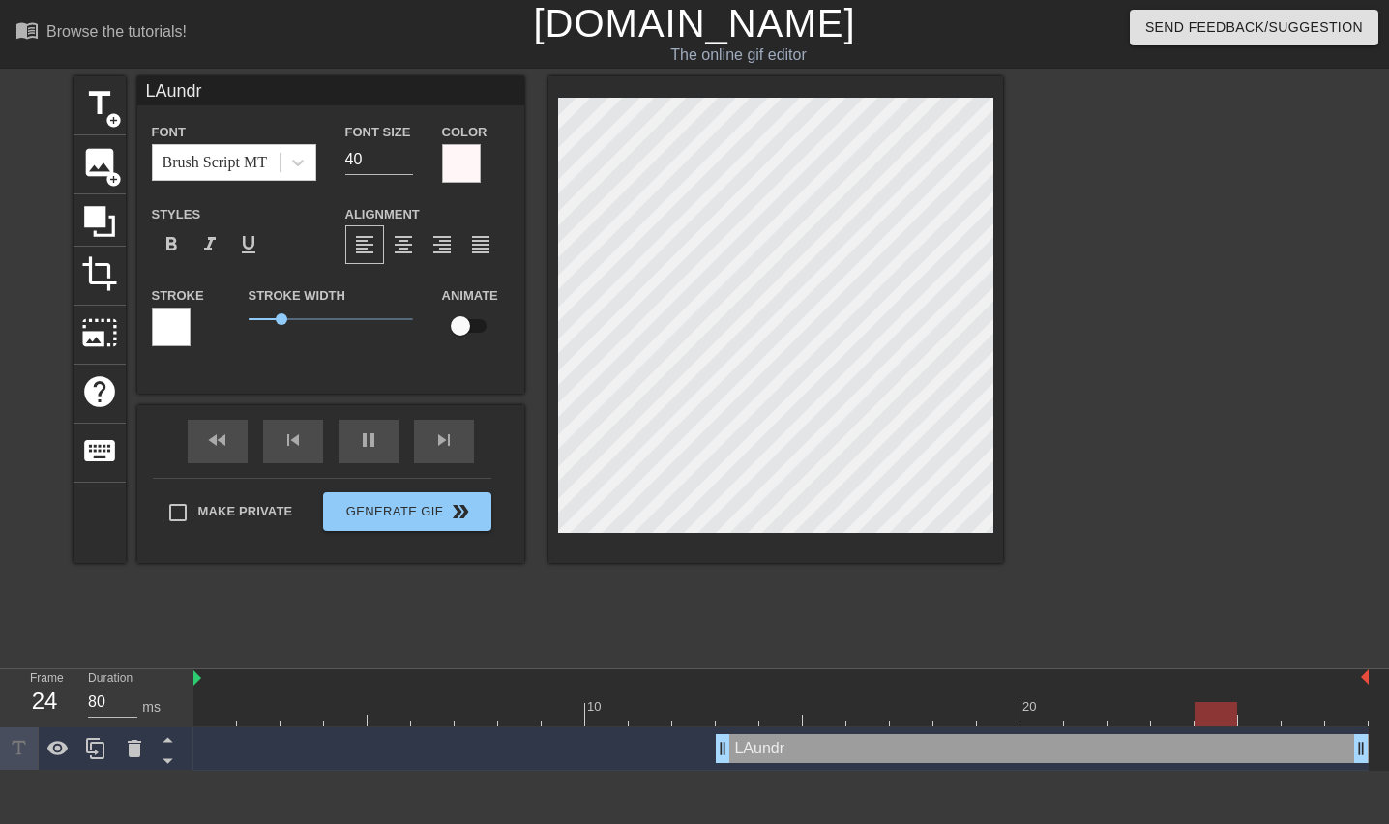
type textarea "LAundry"
type input "Lundry"
type textarea "Lundry"
type input "Laundry"
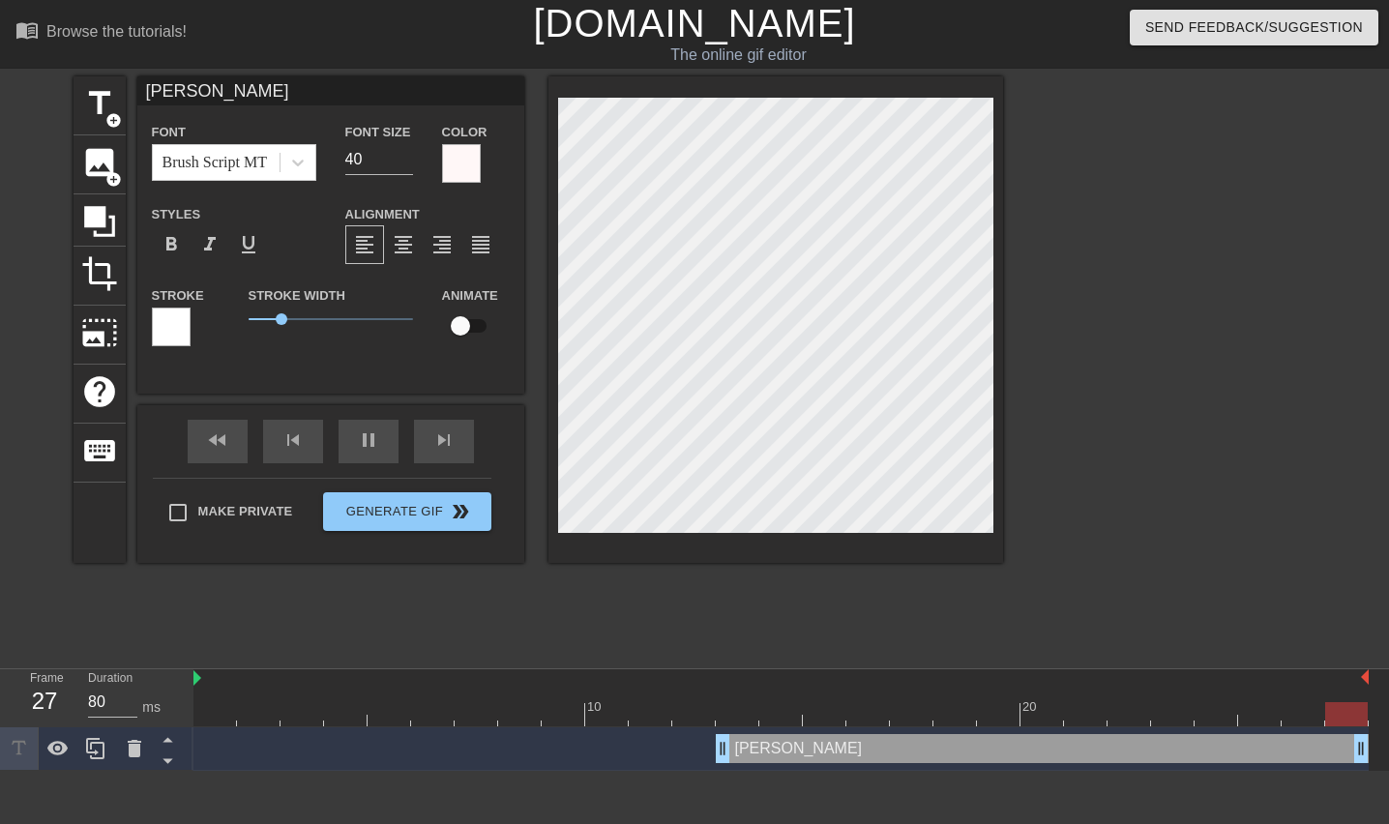
type textarea "Laundry"
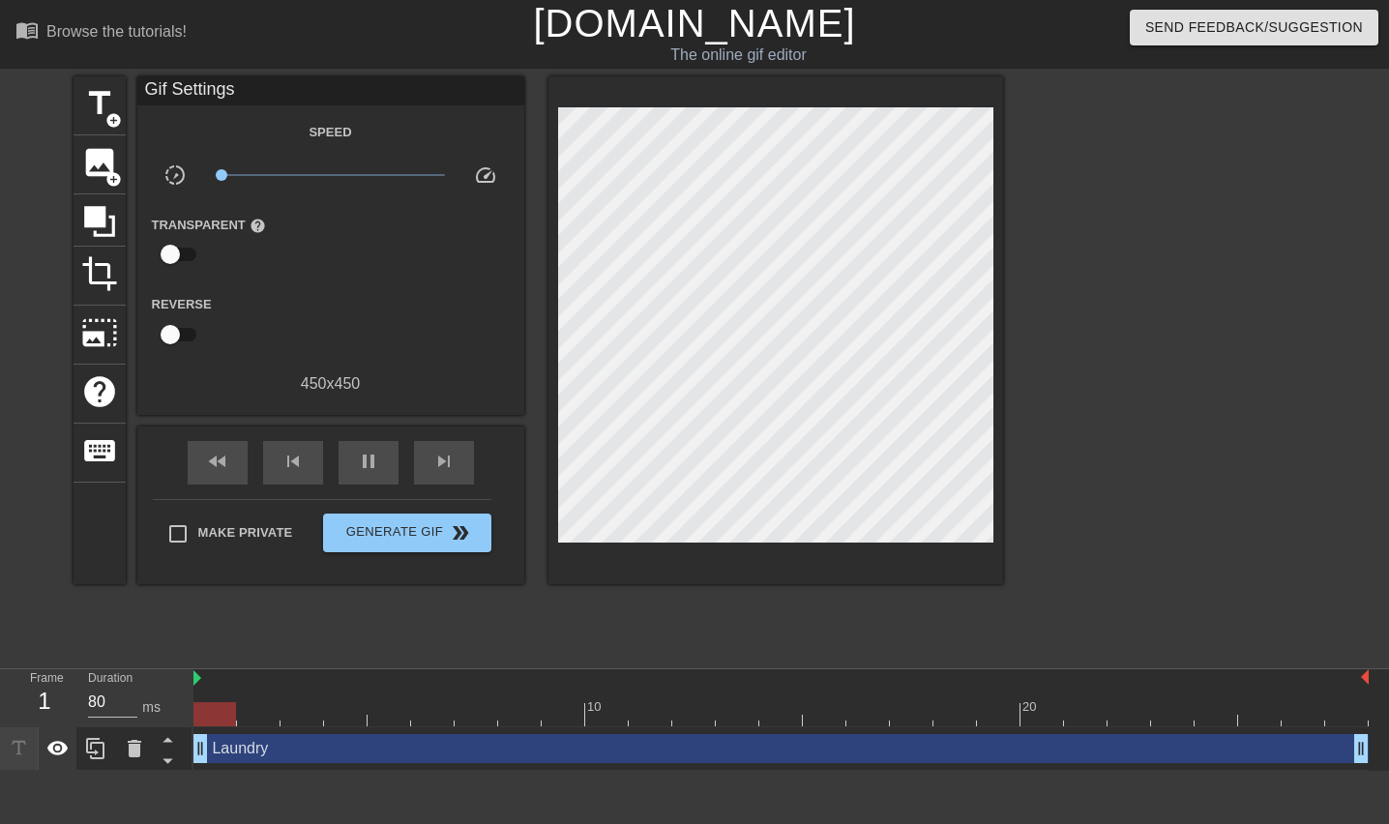
drag, startPoint x: 723, startPoint y: 745, endPoint x: 44, endPoint y: 754, distance: 679.9
click at [44, 754] on div "Frame 1 Duration 80 ms 10 20 Laundry drag_handle drag_handle" at bounding box center [694, 720] width 1389 height 102
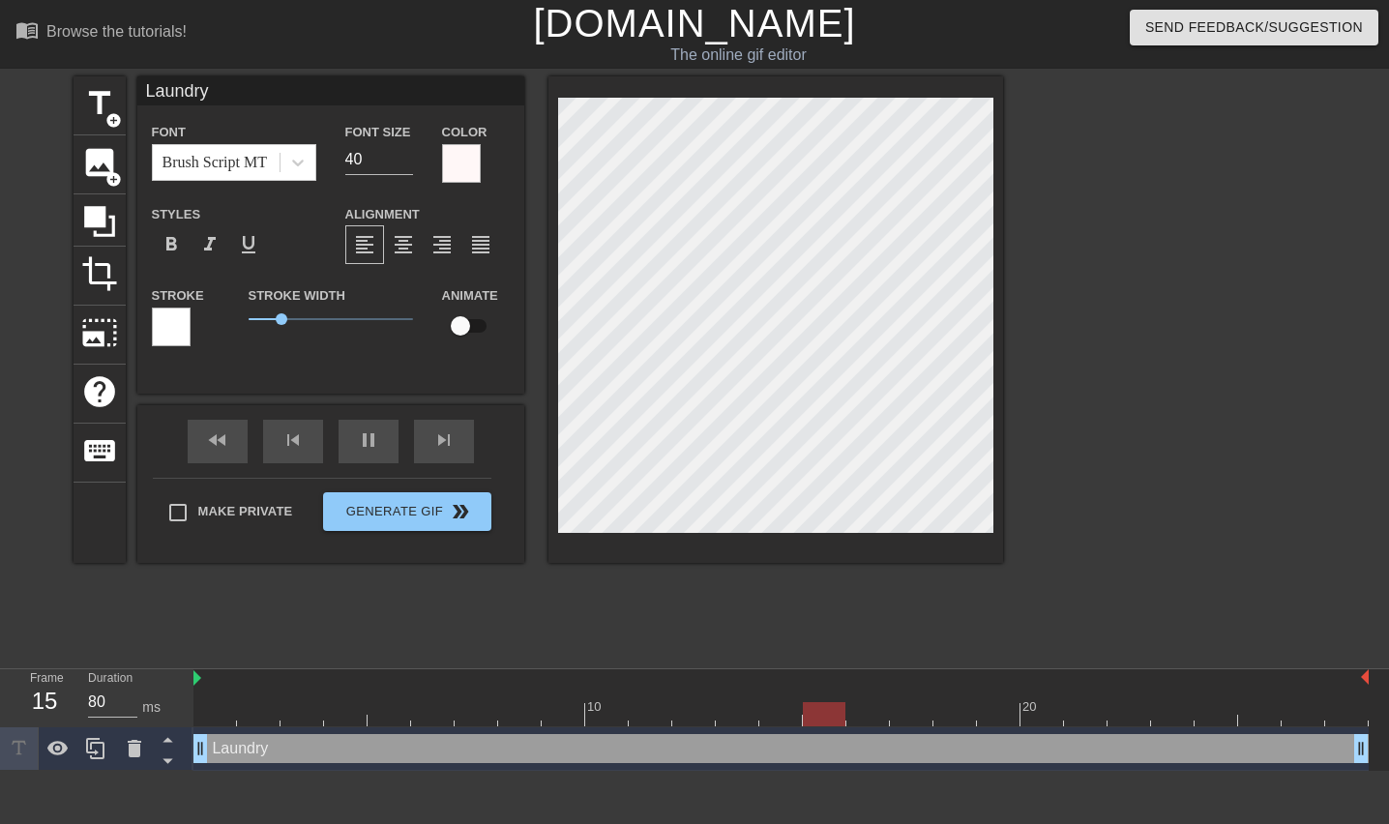
click at [929, 73] on div "menu_book Browse the tutorials! Gifntext.com The online gif editor Send Feedbac…" at bounding box center [694, 385] width 1389 height 771
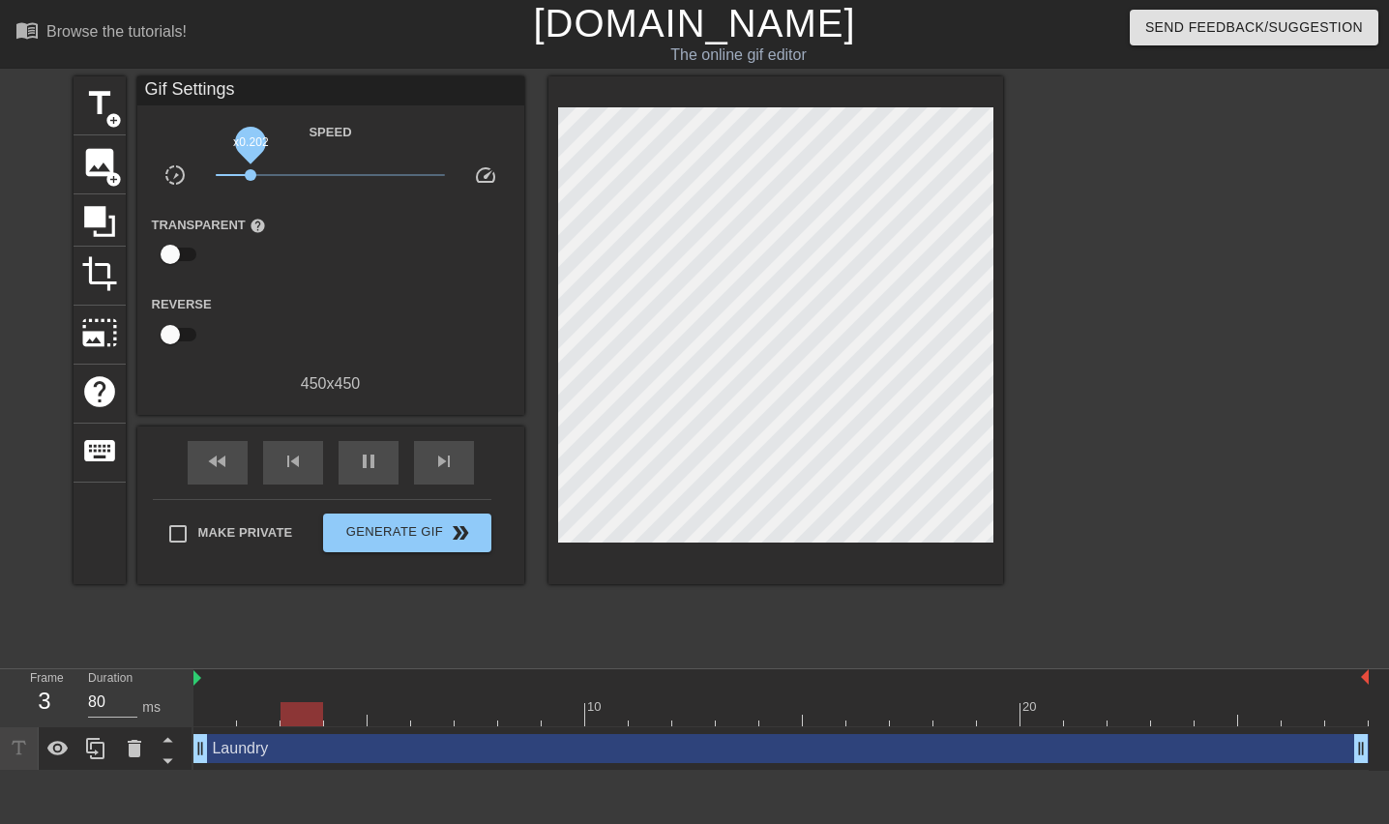
click at [250, 173] on span "x0.202" at bounding box center [330, 174] width 229 height 23
click at [943, 103] on div at bounding box center [775, 330] width 455 height 508
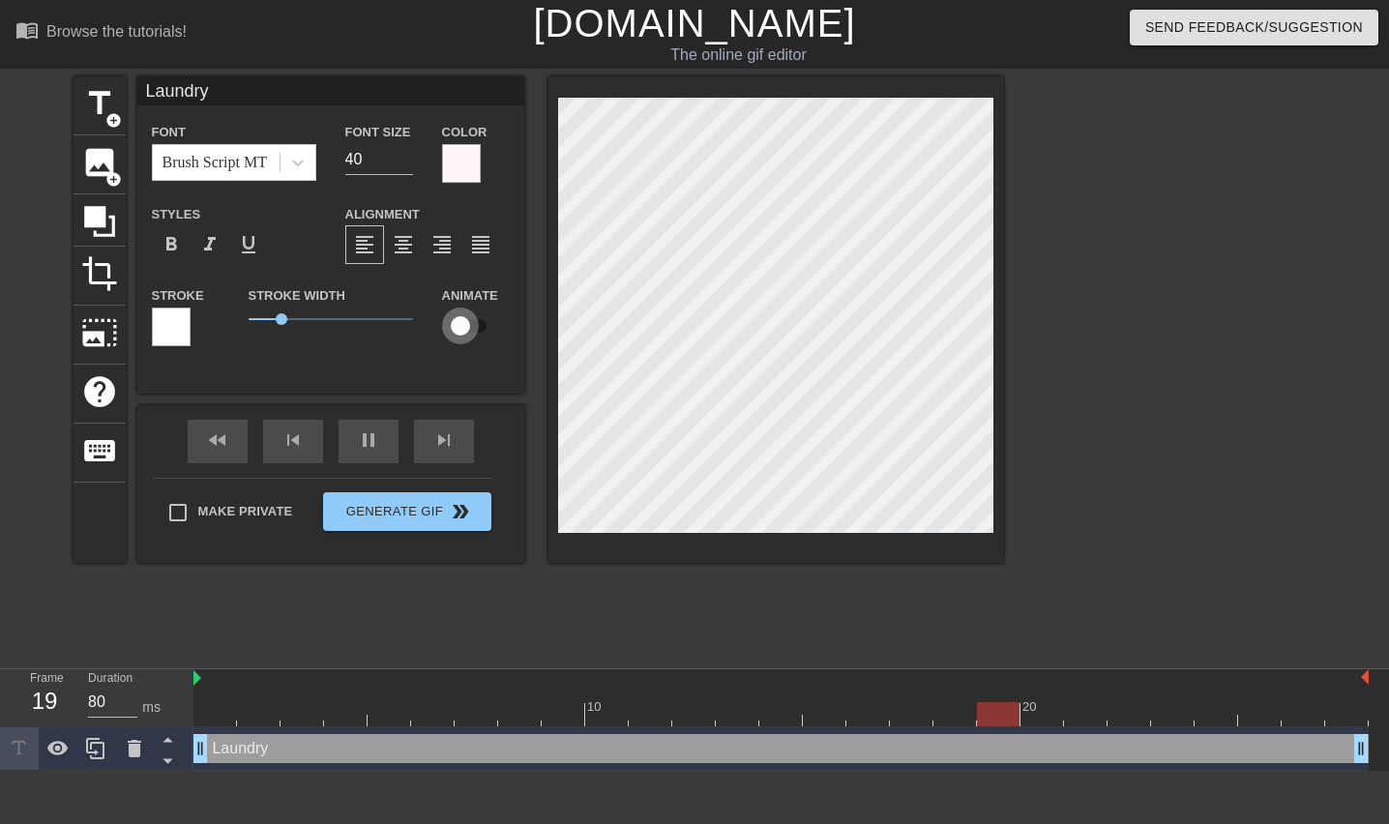
click at [477, 322] on input "checkbox" at bounding box center [460, 326] width 110 height 37
checkbox input "true"
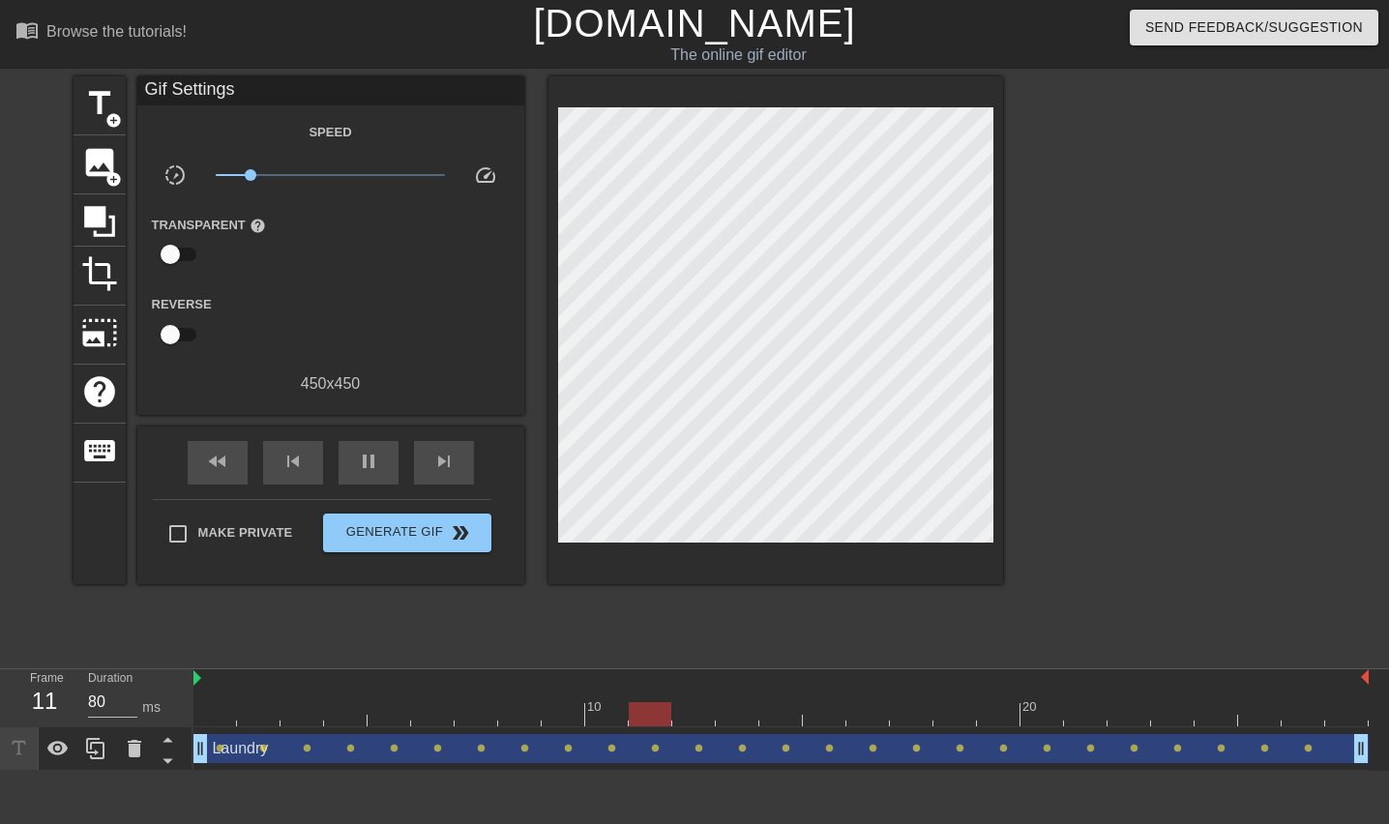
click at [320, 177] on span "x0.202" at bounding box center [330, 174] width 229 height 23
click at [334, 175] on span "x1.07" at bounding box center [330, 174] width 229 height 23
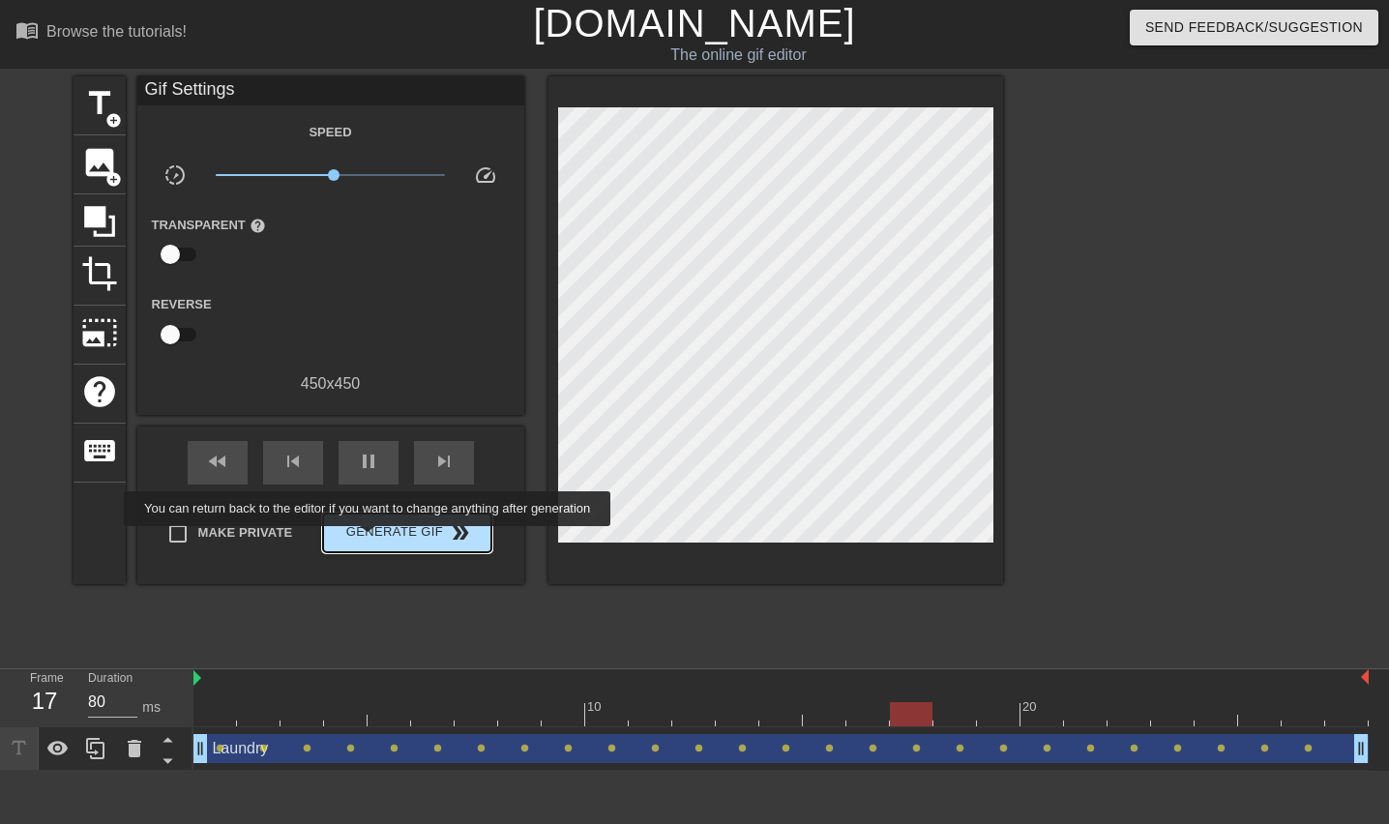
click at [372, 542] on span "Generate Gif double_arrow" at bounding box center [407, 532] width 152 height 23
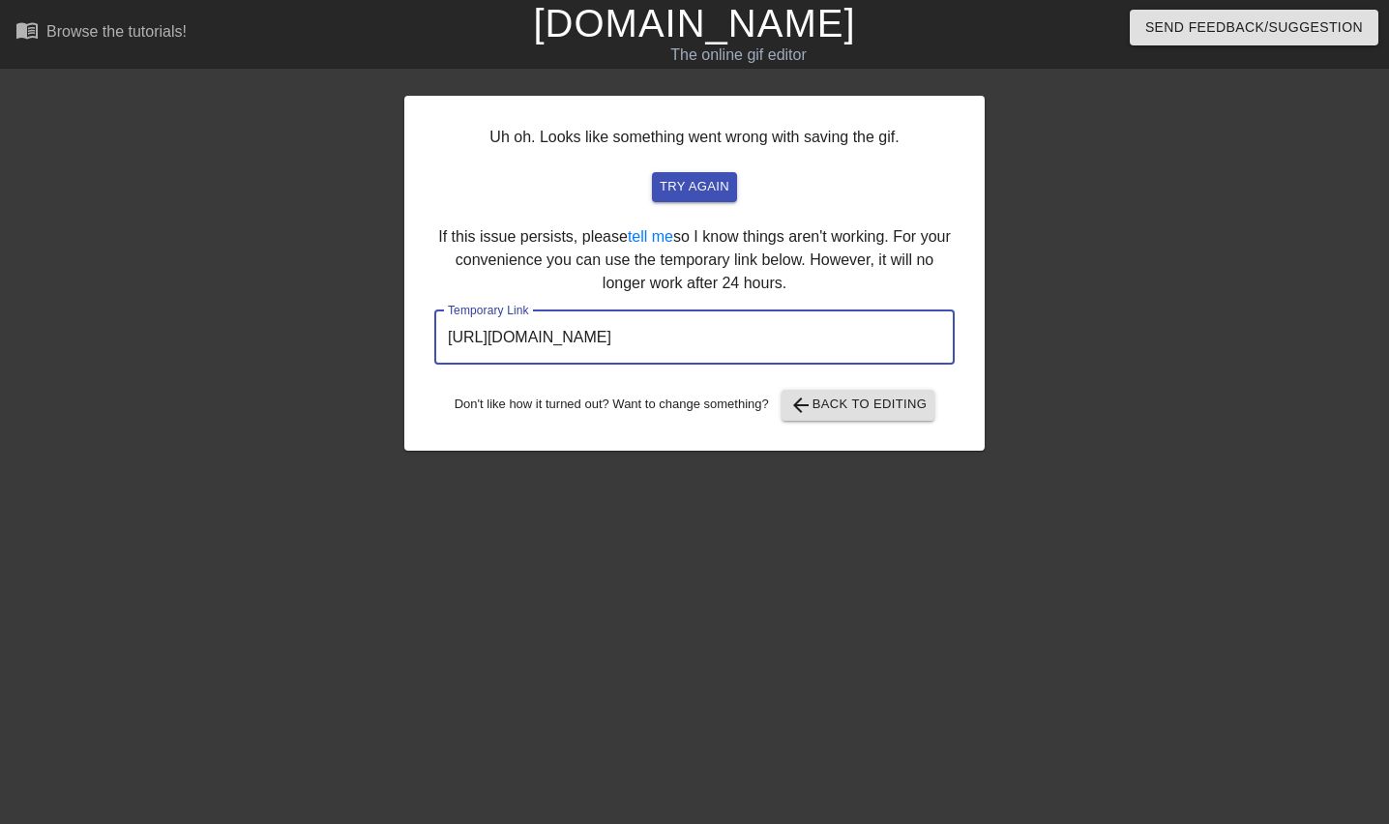
drag, startPoint x: 855, startPoint y: 336, endPoint x: 323, endPoint y: 334, distance: 531.9
click at [323, 334] on div "Uh oh. Looks like something went wrong with saving the gif. try again If this i…" at bounding box center [694, 366] width 1389 height 580
